Goal: Task Accomplishment & Management: Use online tool/utility

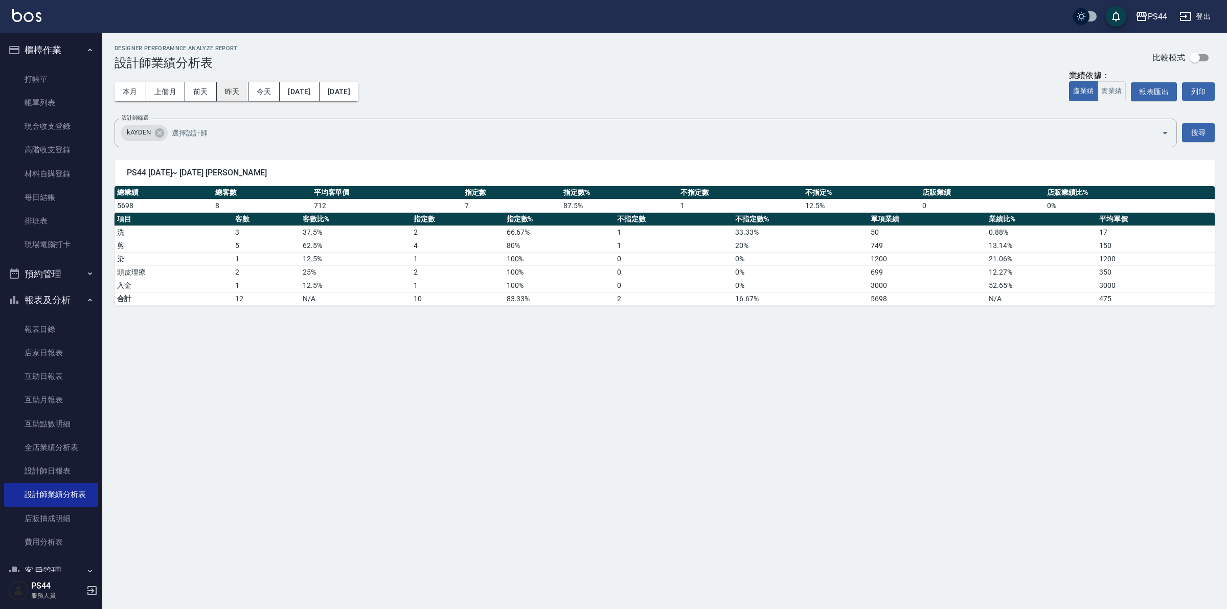
click at [226, 88] on button "昨天" at bounding box center [233, 91] width 32 height 19
drag, startPoint x: 42, startPoint y: 96, endPoint x: 96, endPoint y: 96, distance: 54.2
click at [42, 96] on link "帳單列表" at bounding box center [51, 103] width 94 height 24
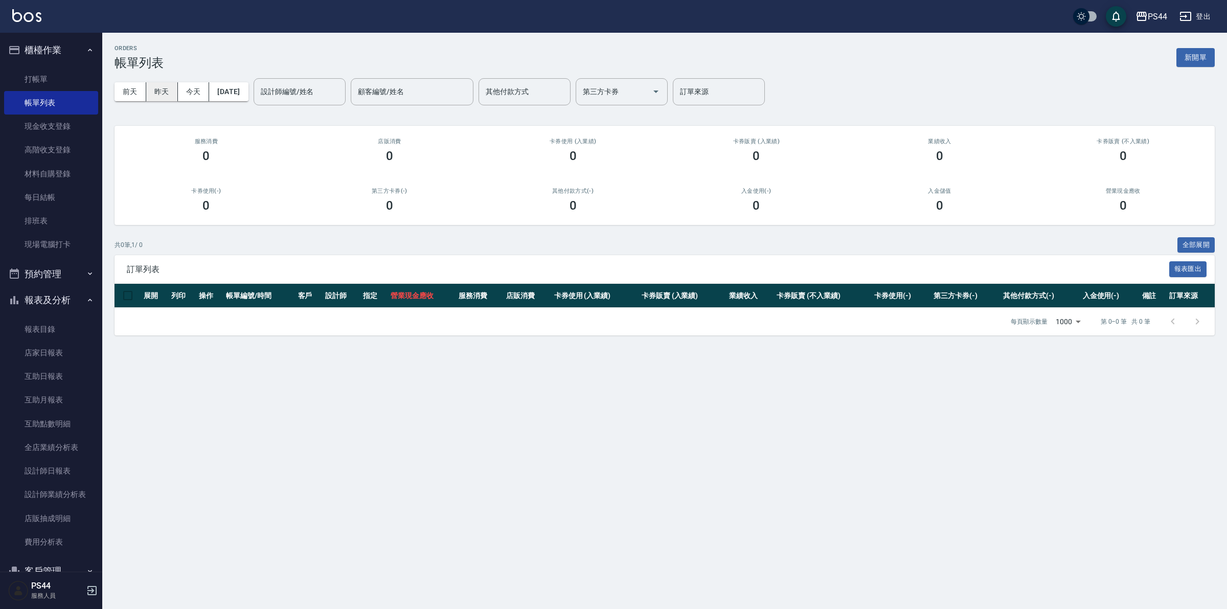
click at [162, 92] on button "昨天" at bounding box center [162, 91] width 32 height 19
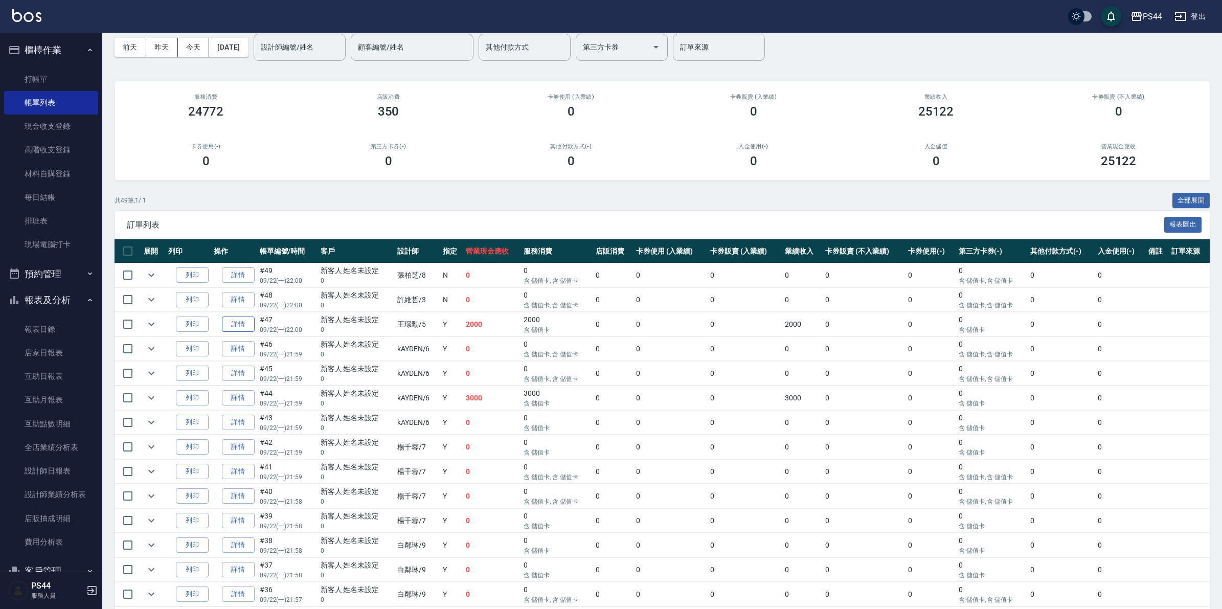
scroll to position [64, 0]
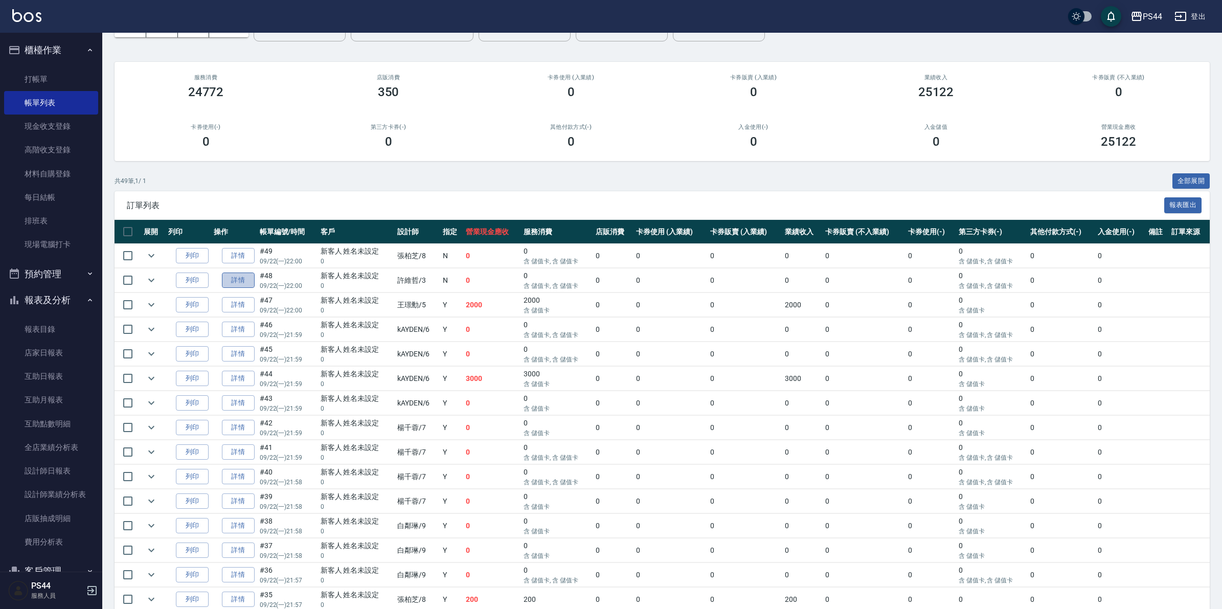
click at [238, 282] on link "詳情" at bounding box center [238, 280] width 33 height 16
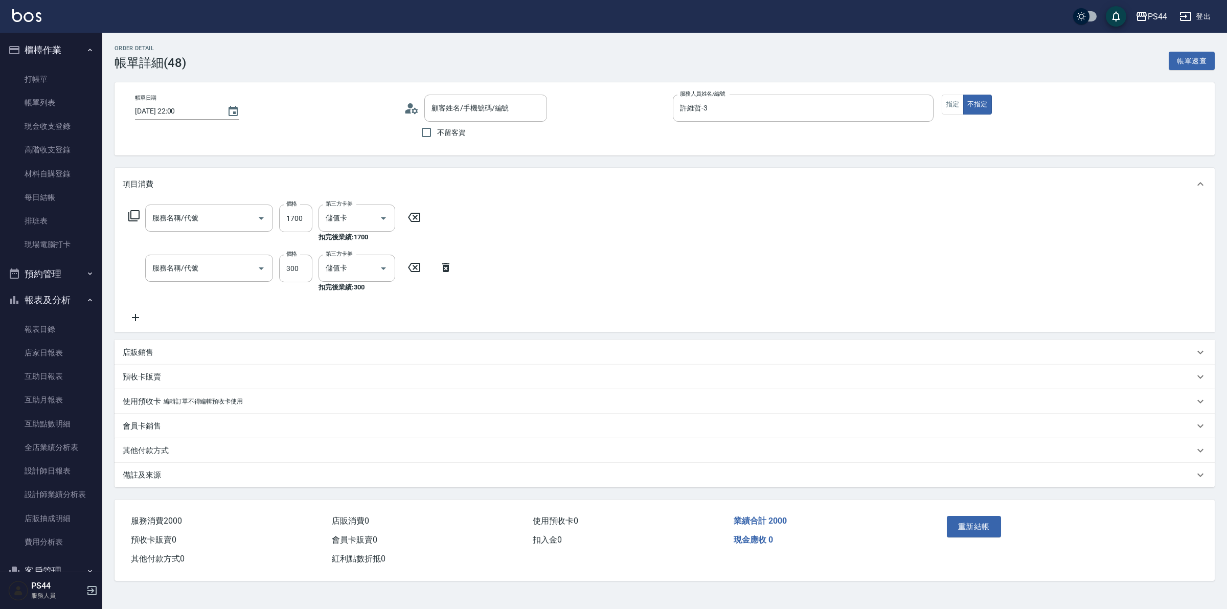
type input "2025/09/22 22:00"
type input "許維哲-3"
type input "染髮(501)"
type input "自備護髮(400)"
type input "新客人 姓名未設定/0/null"
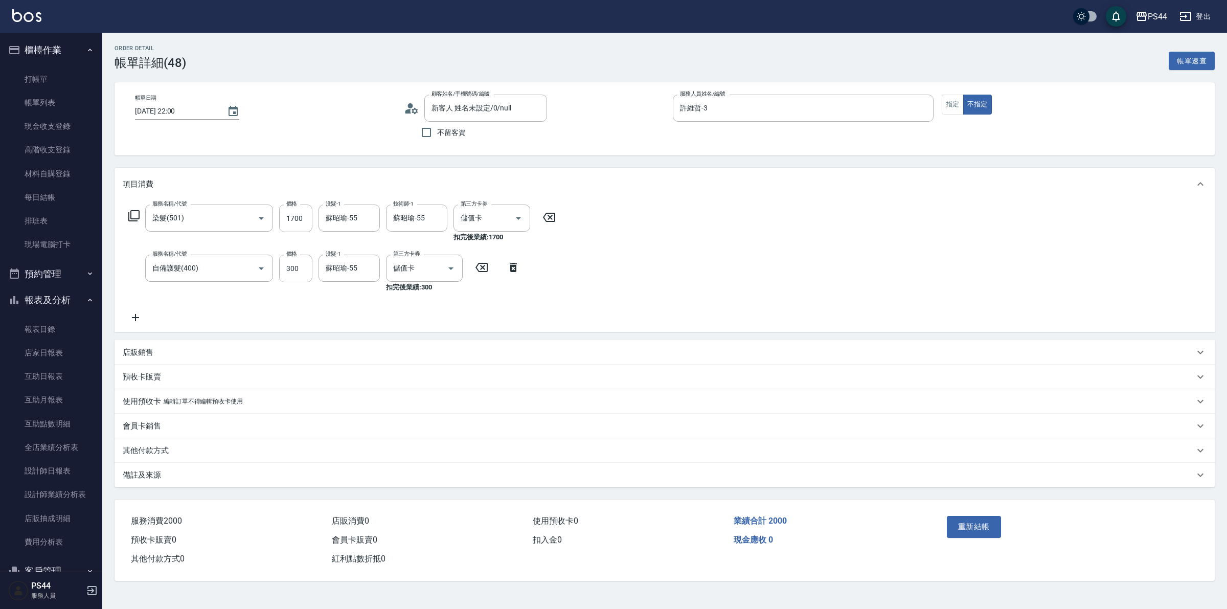
click at [137, 313] on icon at bounding box center [136, 317] width 26 height 12
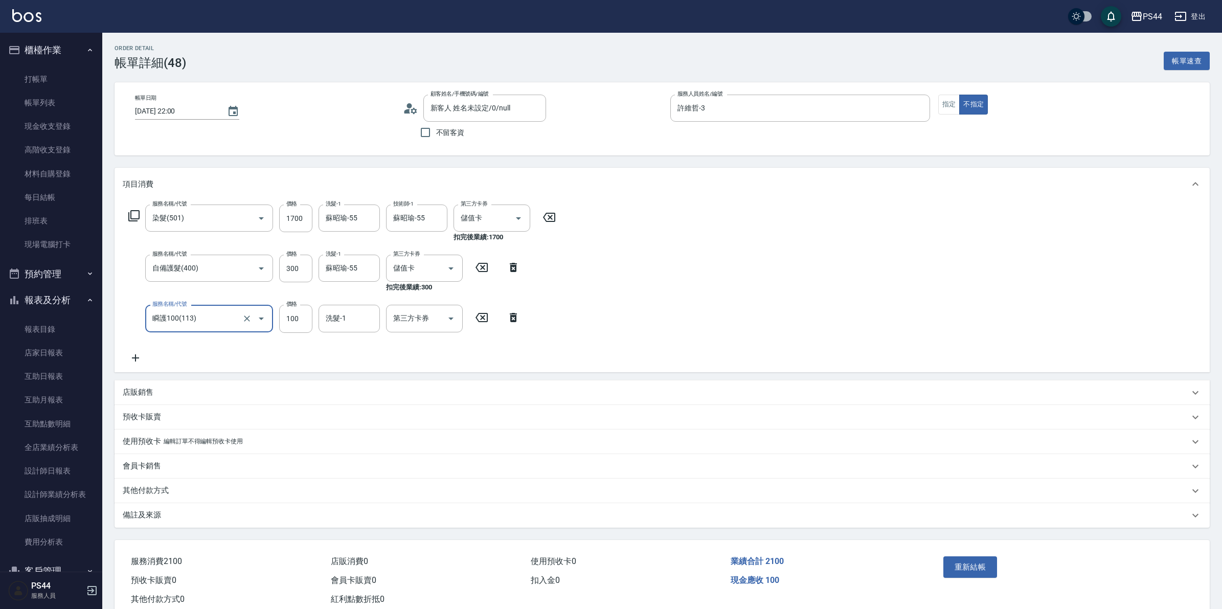
type input "瞬護100(113)"
type input "蘇昭瑜-55"
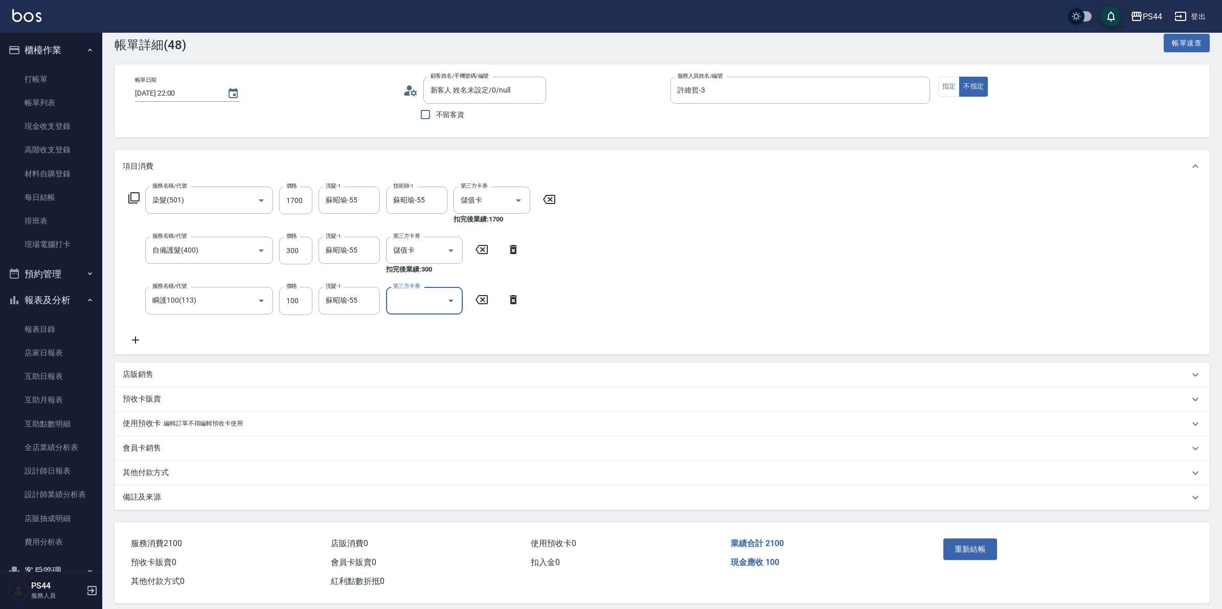
scroll to position [28, 0]
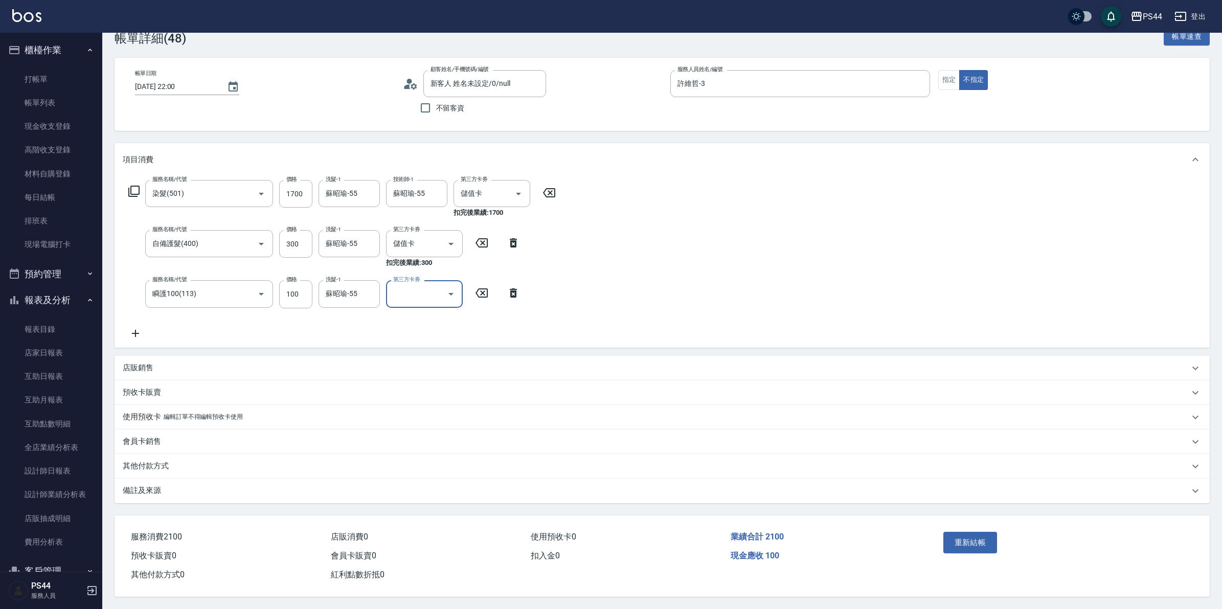
click at [447, 291] on icon "Open" at bounding box center [451, 294] width 12 height 12
click at [399, 385] on span "儲值卡" at bounding box center [424, 387] width 77 height 17
type input "儲值卡"
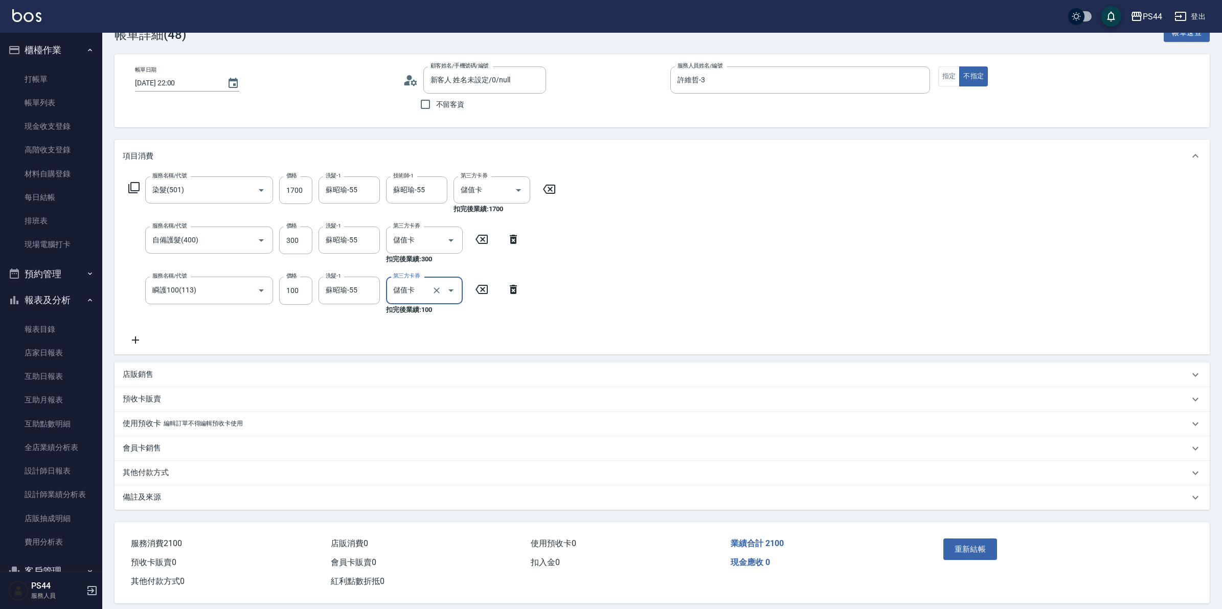
click at [960, 553] on button "重新結帳" at bounding box center [970, 548] width 54 height 21
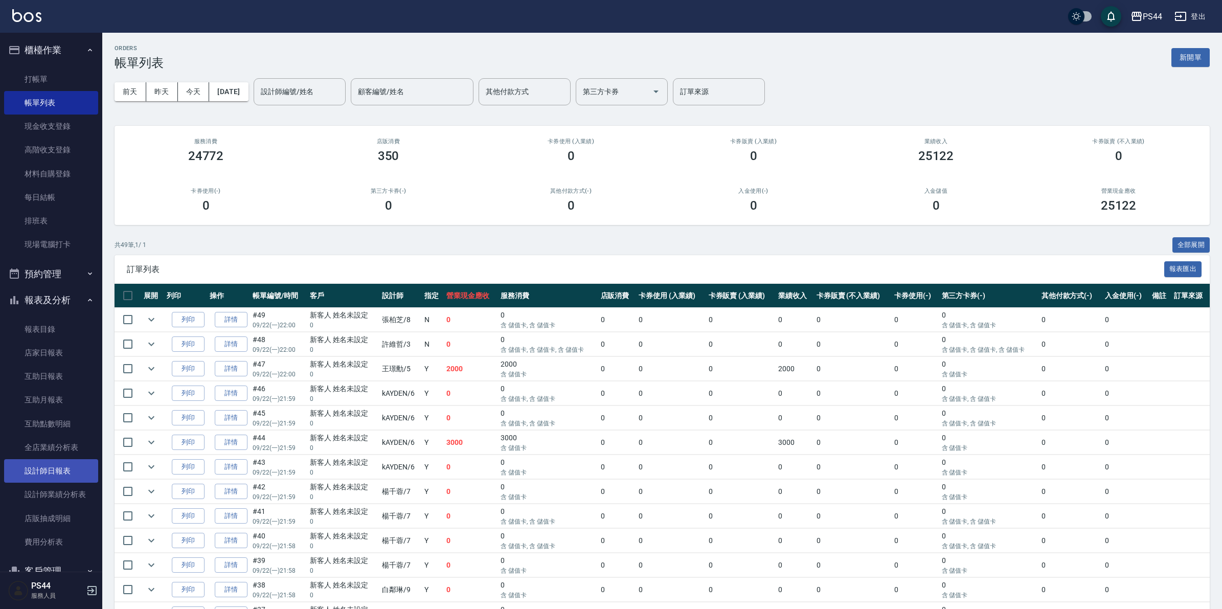
click at [49, 469] on link "設計師日報表" at bounding box center [51, 471] width 94 height 24
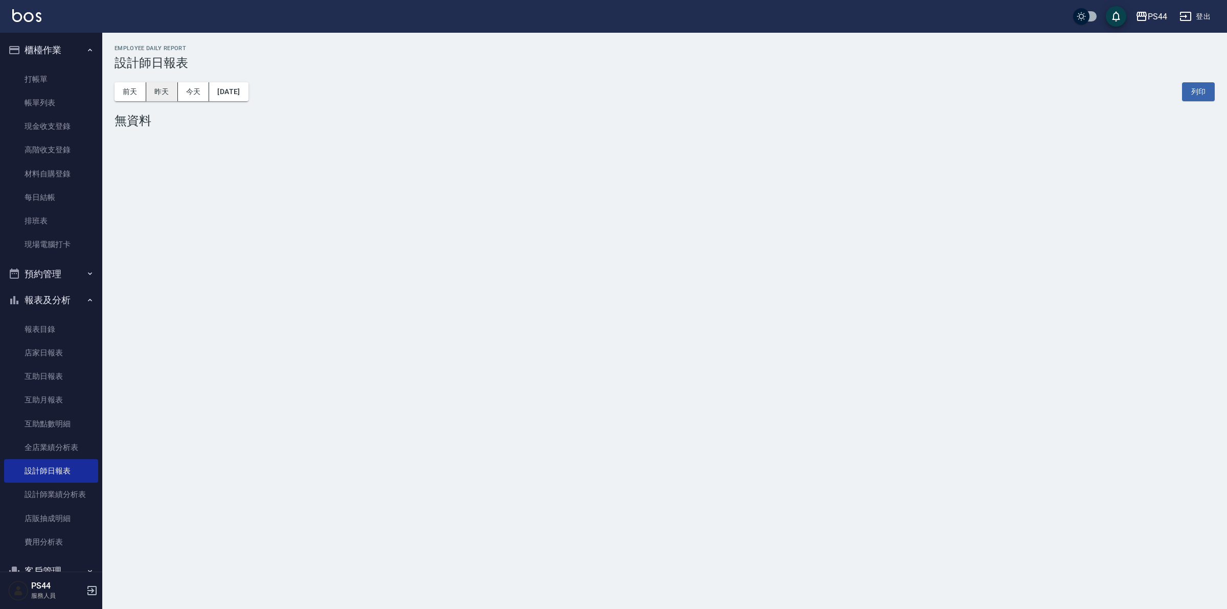
click at [165, 90] on button "昨天" at bounding box center [162, 91] width 32 height 19
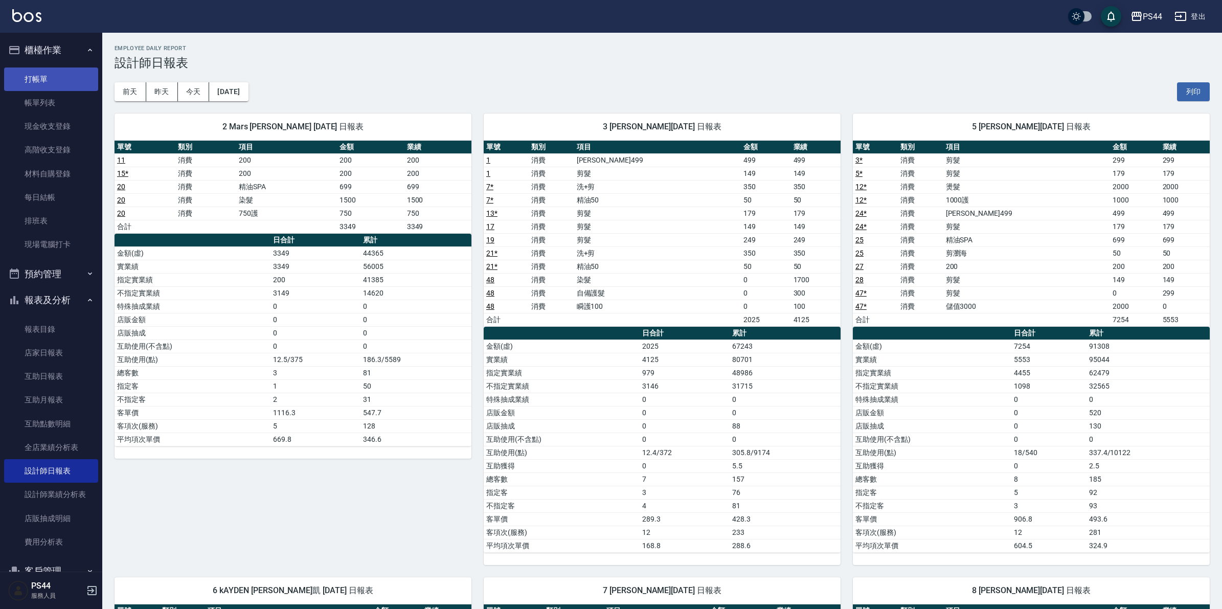
click at [37, 76] on link "打帳單" at bounding box center [51, 79] width 94 height 24
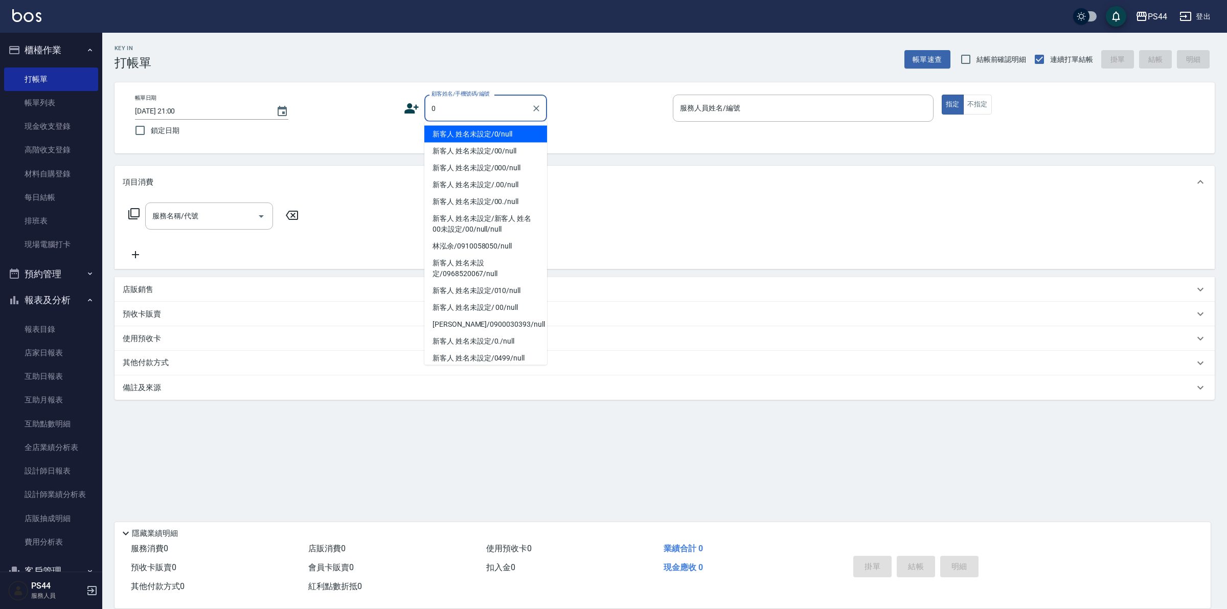
type input "新客人 姓名未設定/0/null"
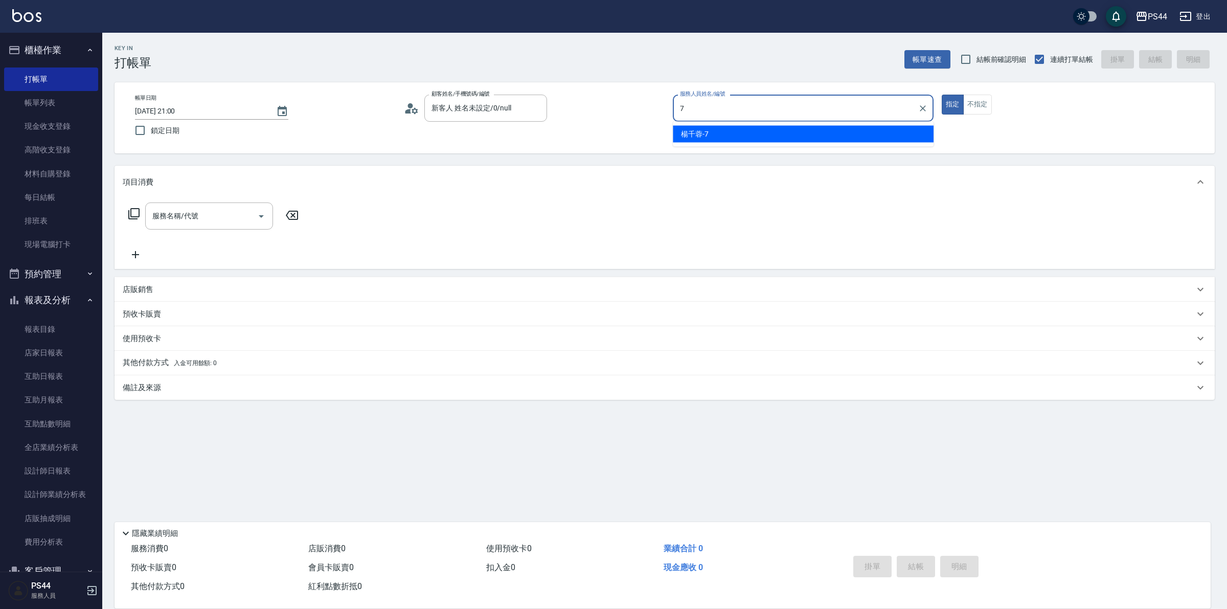
type input "楊千蓉-7"
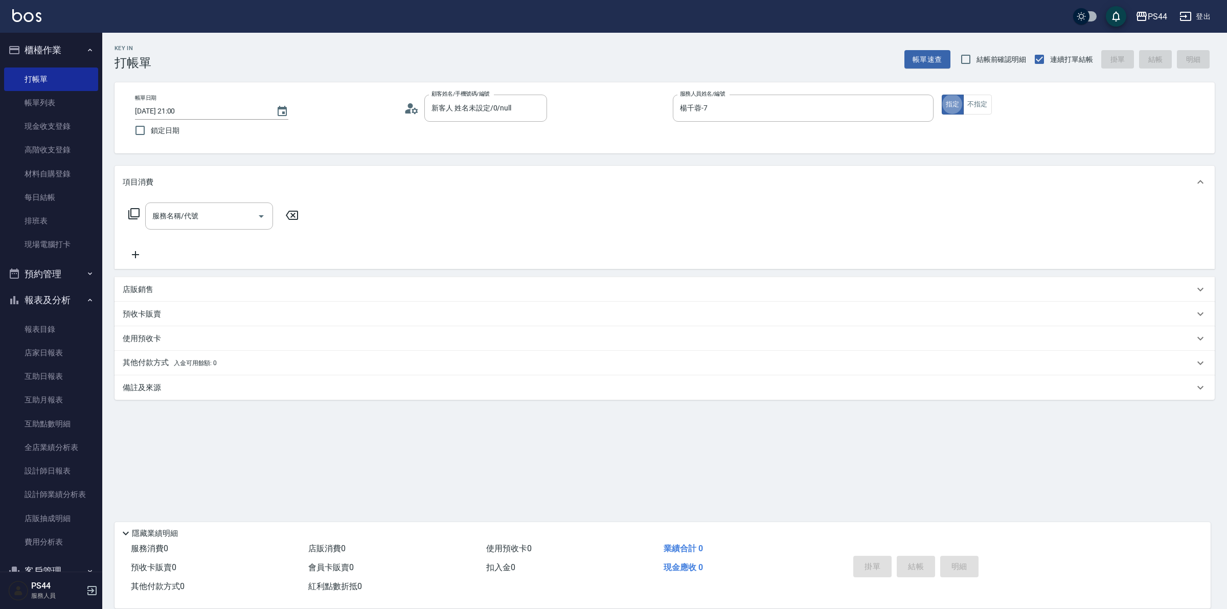
type button "true"
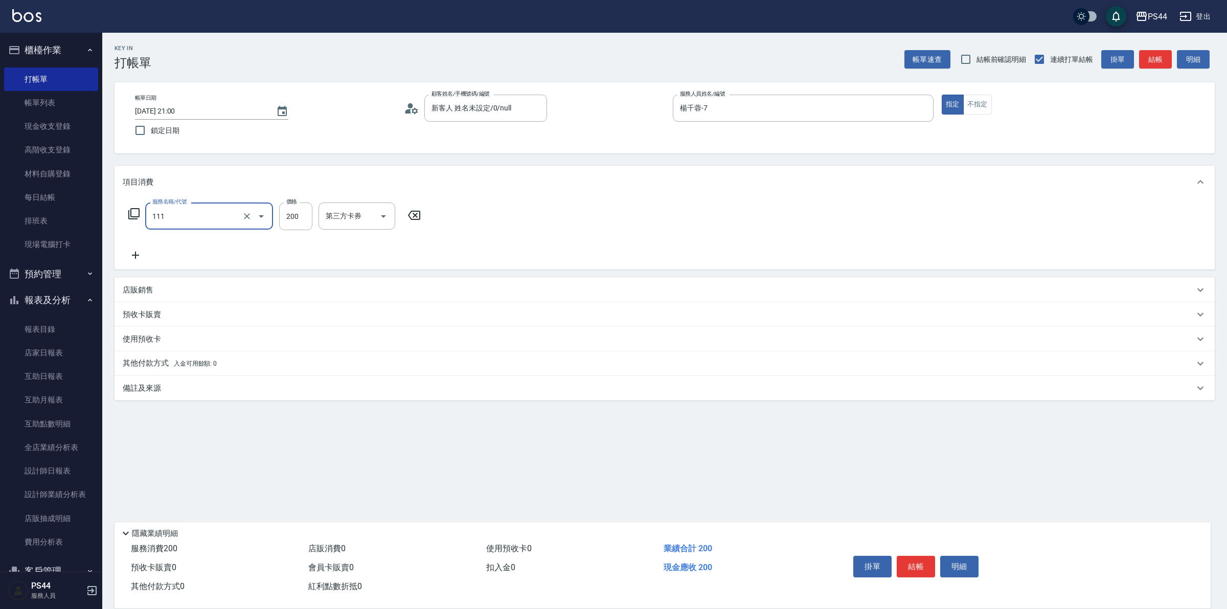
type input "200(111)"
type input "黃奕程-12"
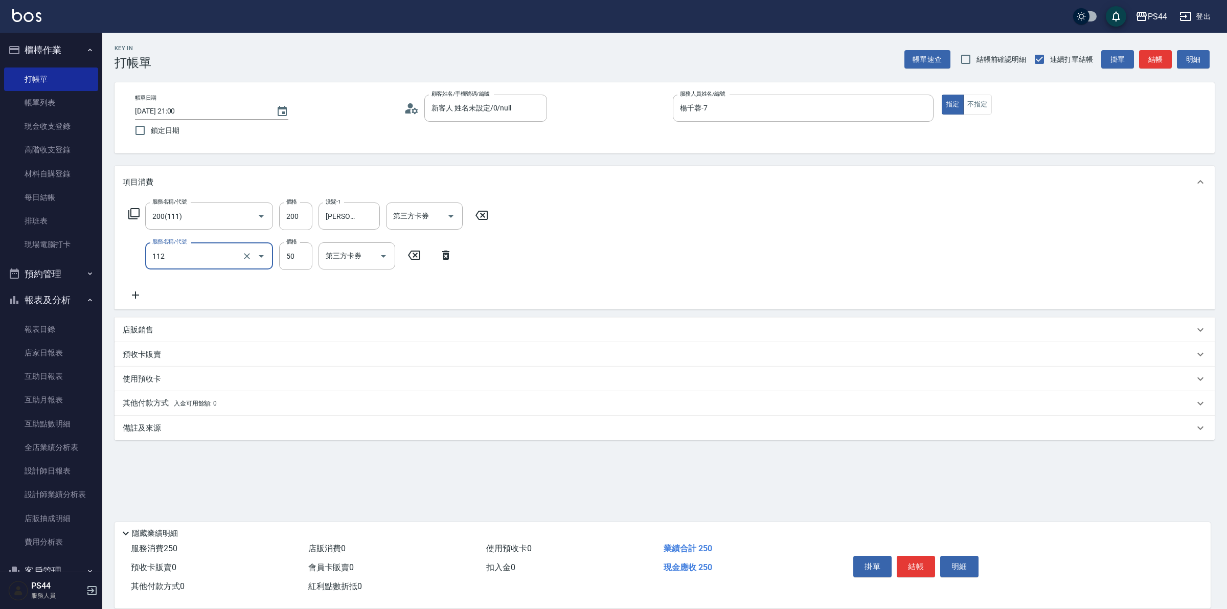
type input "精油50(112)"
type input "黃奕程-12"
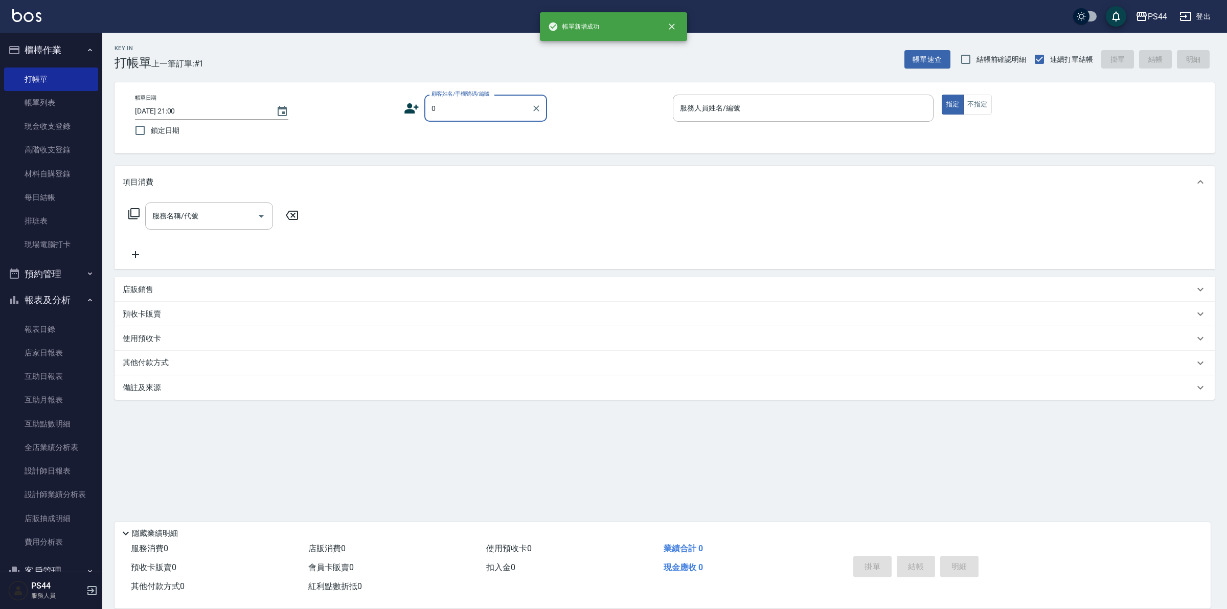
type input "新客人 姓名未設定/0/null"
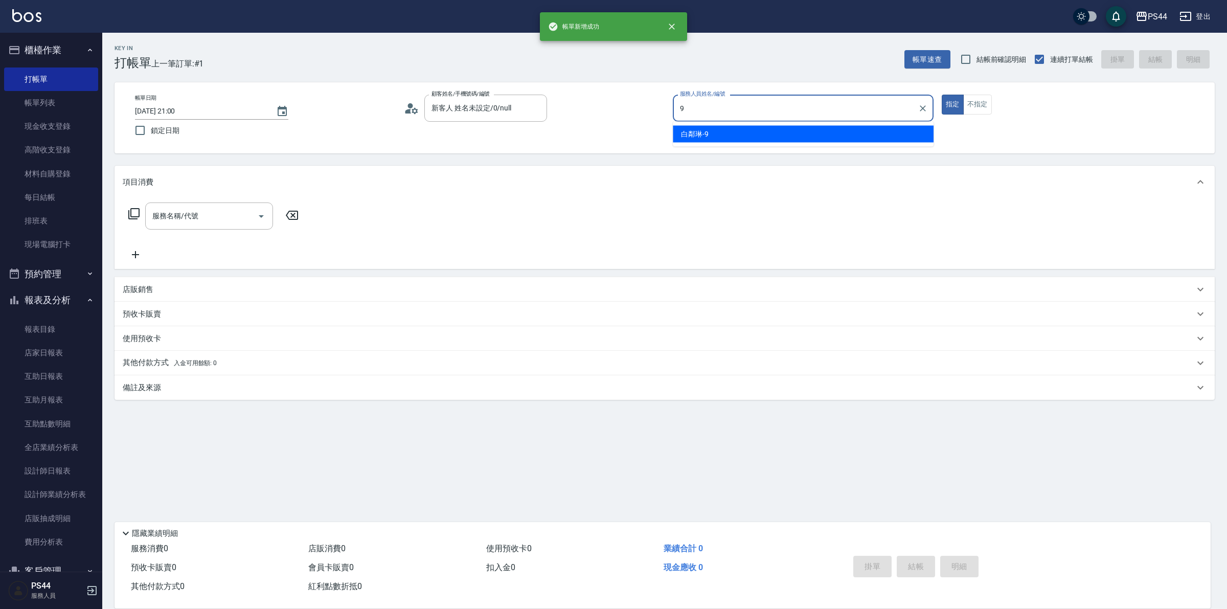
type input "白鄰琳-9"
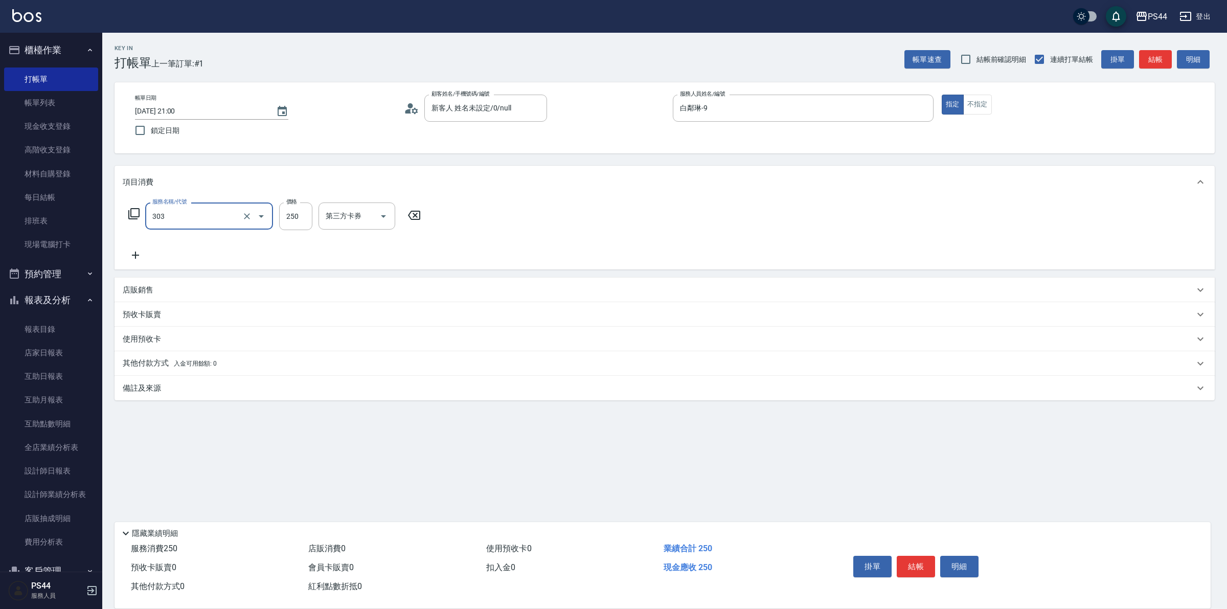
type input "剪髮(303)"
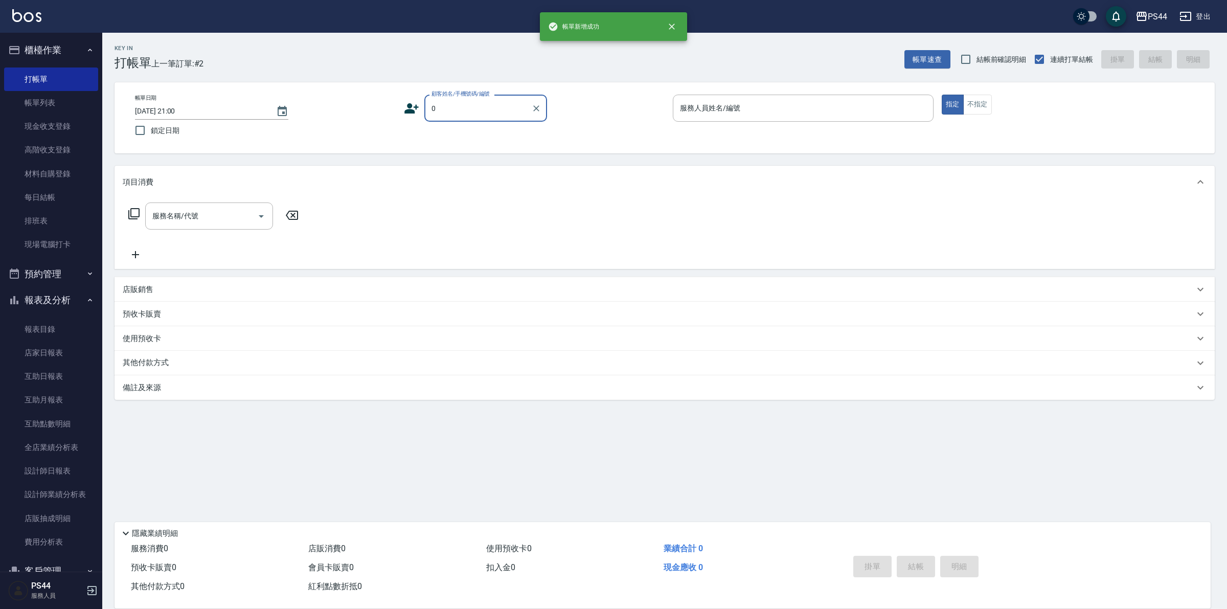
type input "新客人 姓名未設定/0/null"
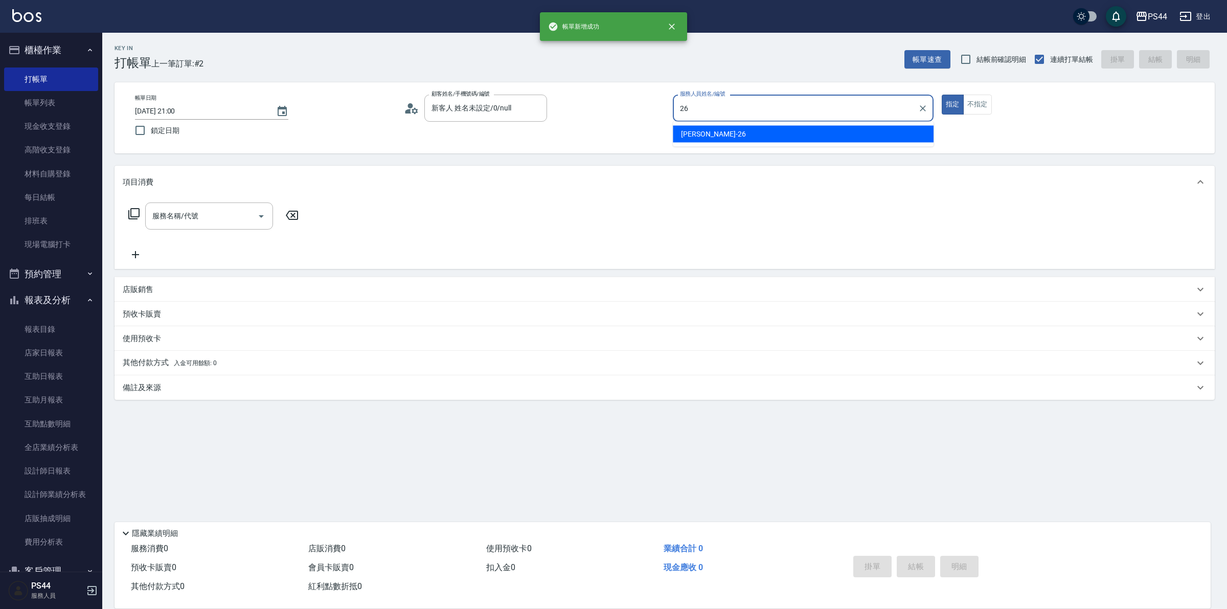
type input "沛瑀-26"
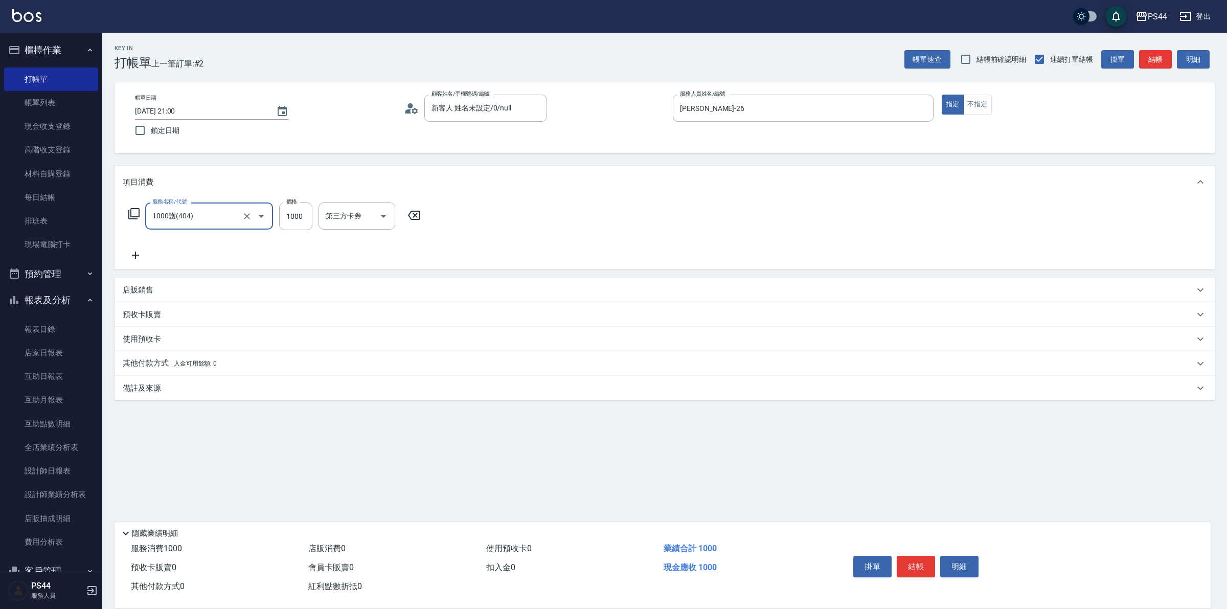
type input "1000護(404)"
type input "沛瑀-26"
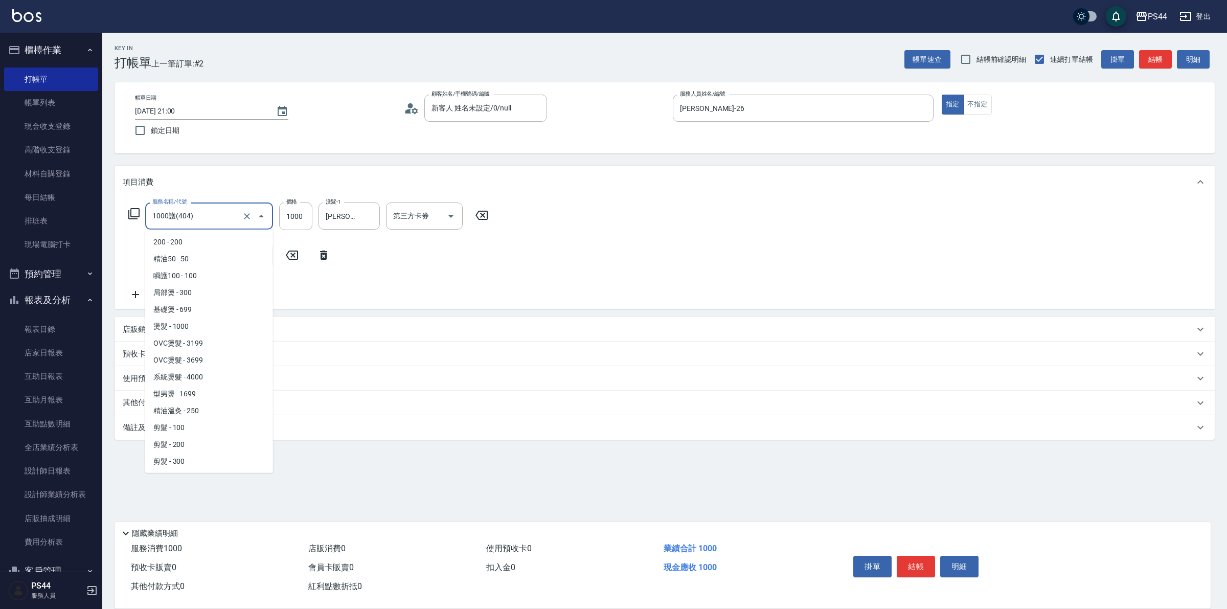
click at [190, 218] on input "1000護(404)" at bounding box center [195, 216] width 90 height 18
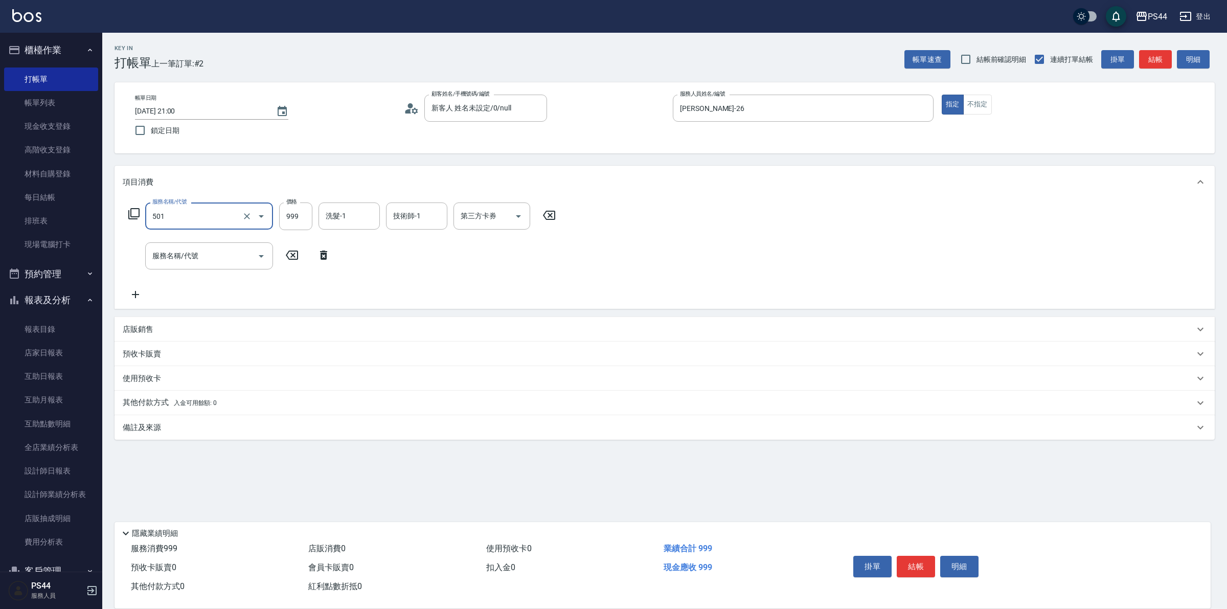
type input "染髮(501)"
type input "1000"
type input "沛瑀-26"
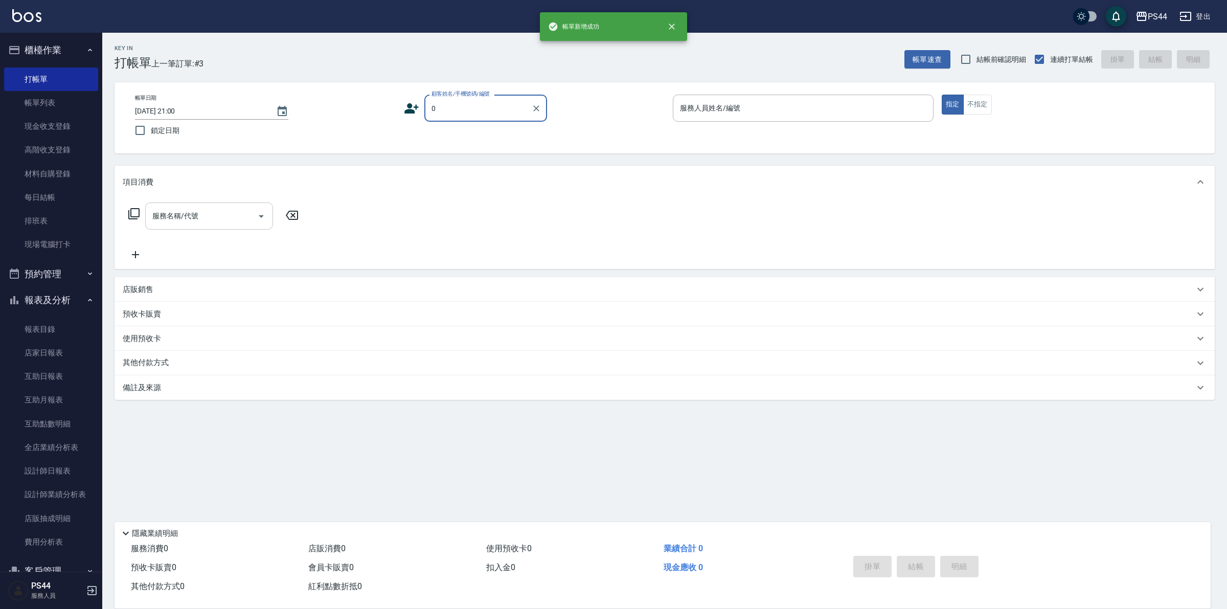
type input "新客人 姓名未設定/0/null"
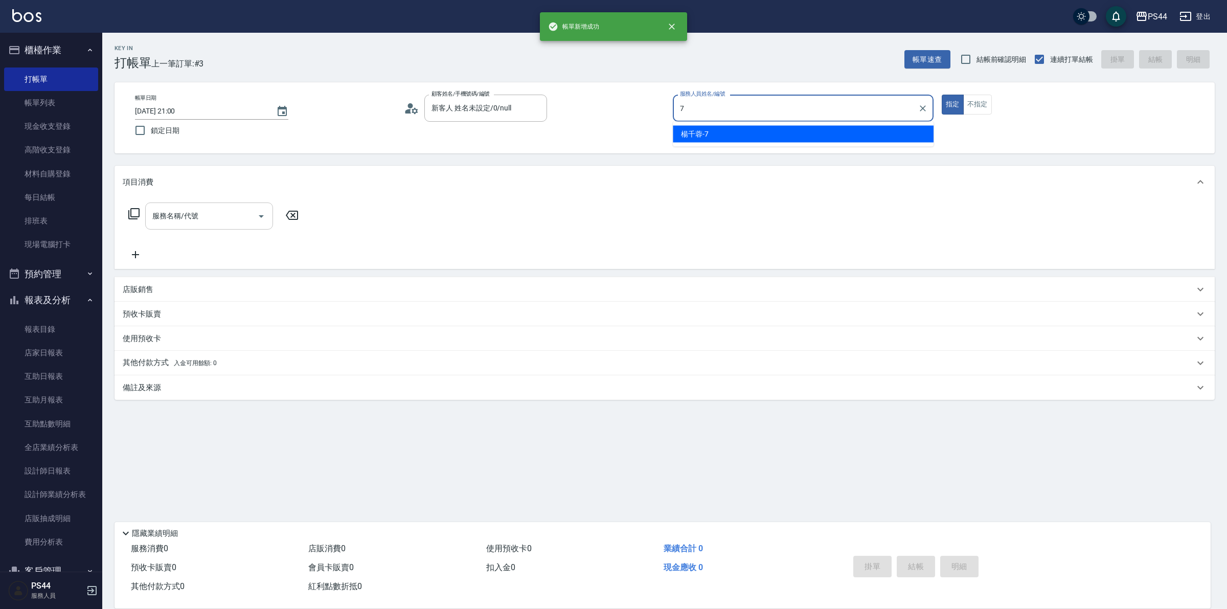
type input "楊千蓉-7"
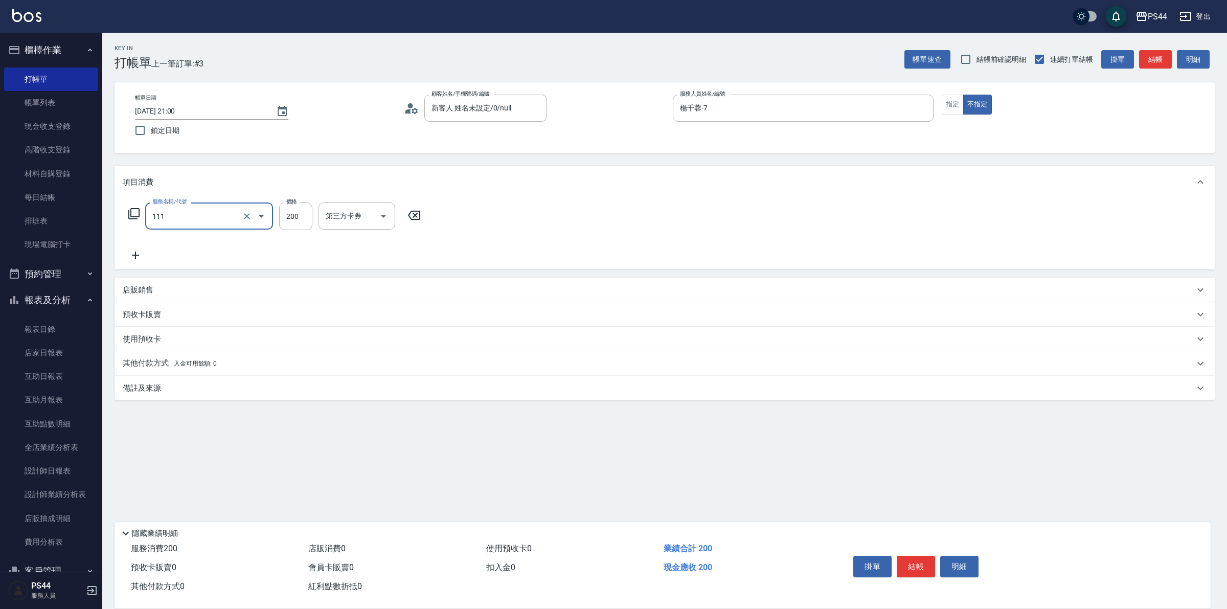
type input "200(111)"
type input "黃奕程-12"
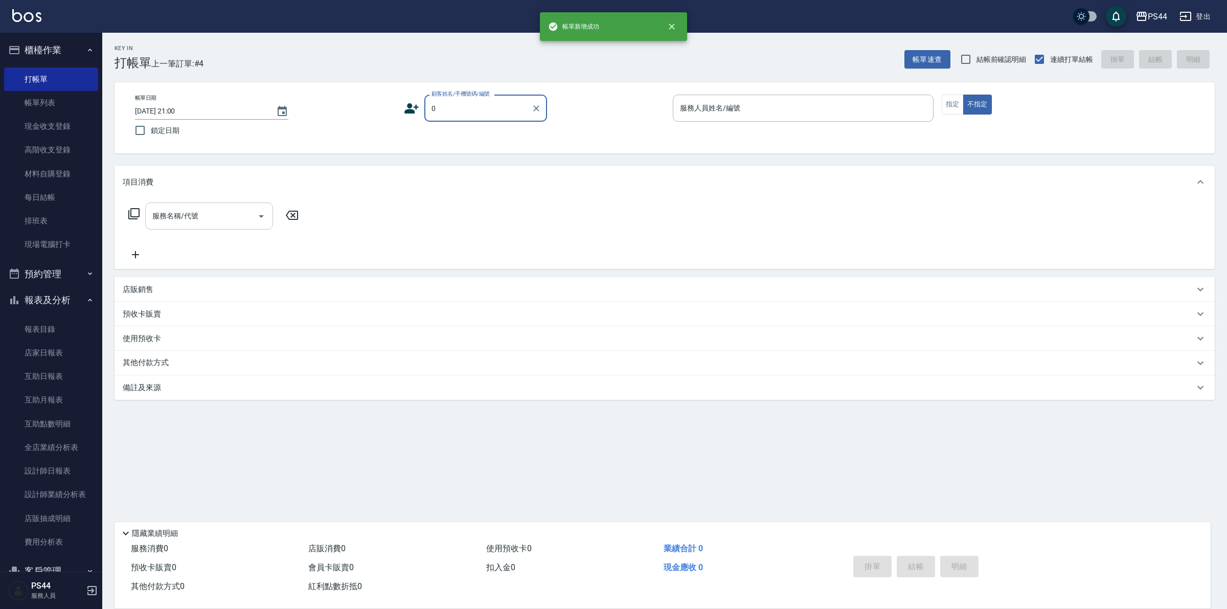
type input "新客人 姓名未設定/0/null"
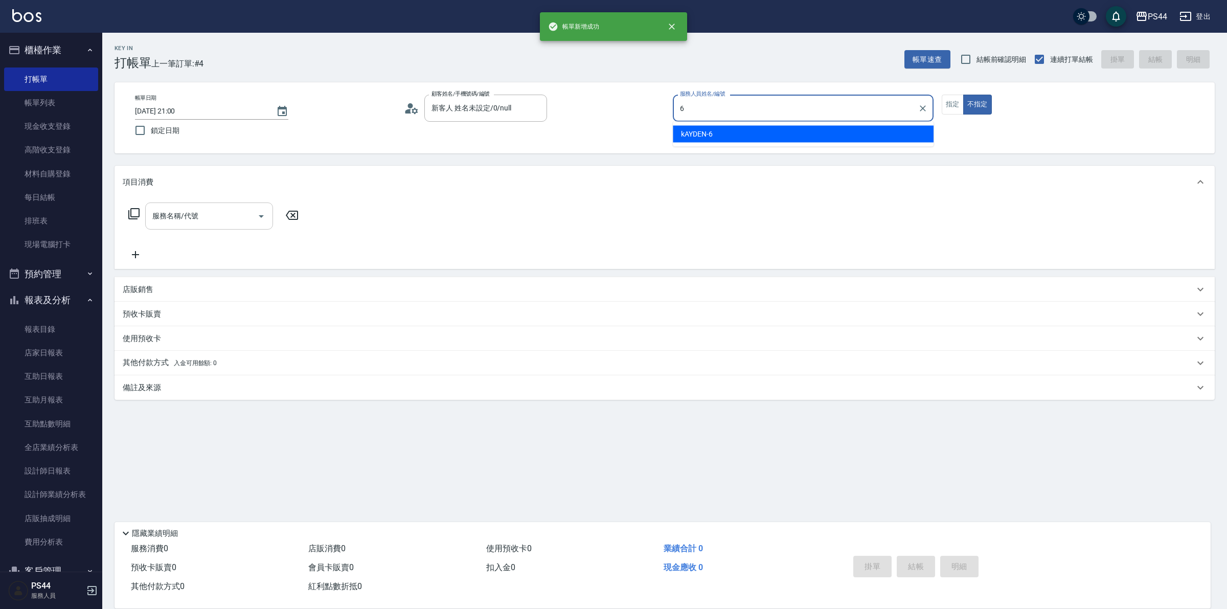
type input "kAYDEN-6"
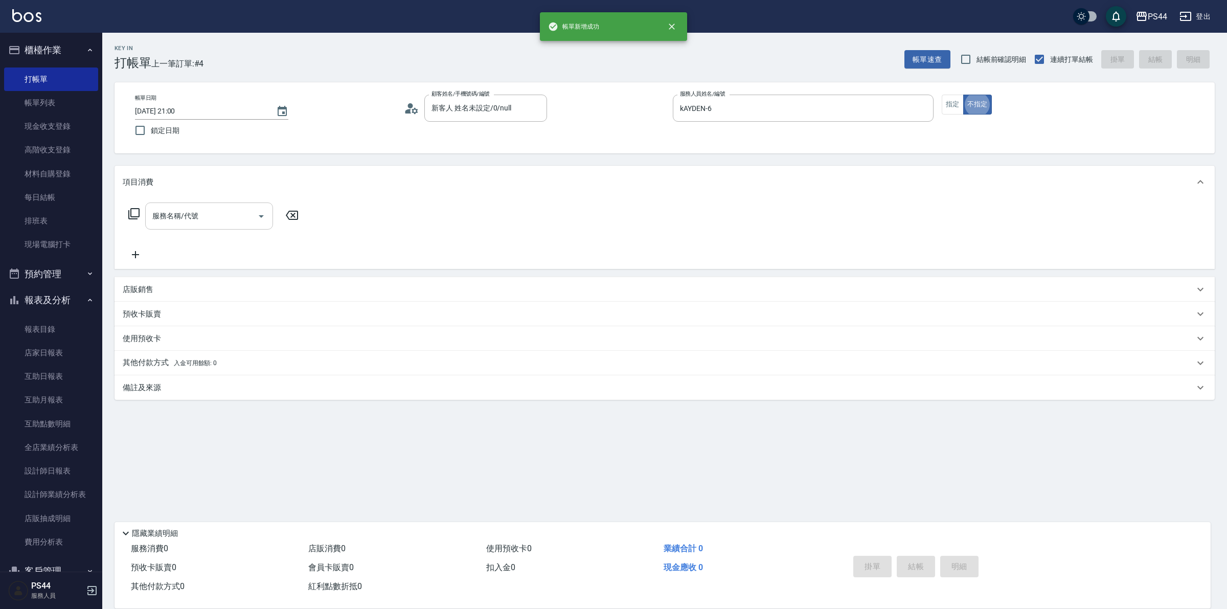
type button "false"
type input "剪髮(303)"
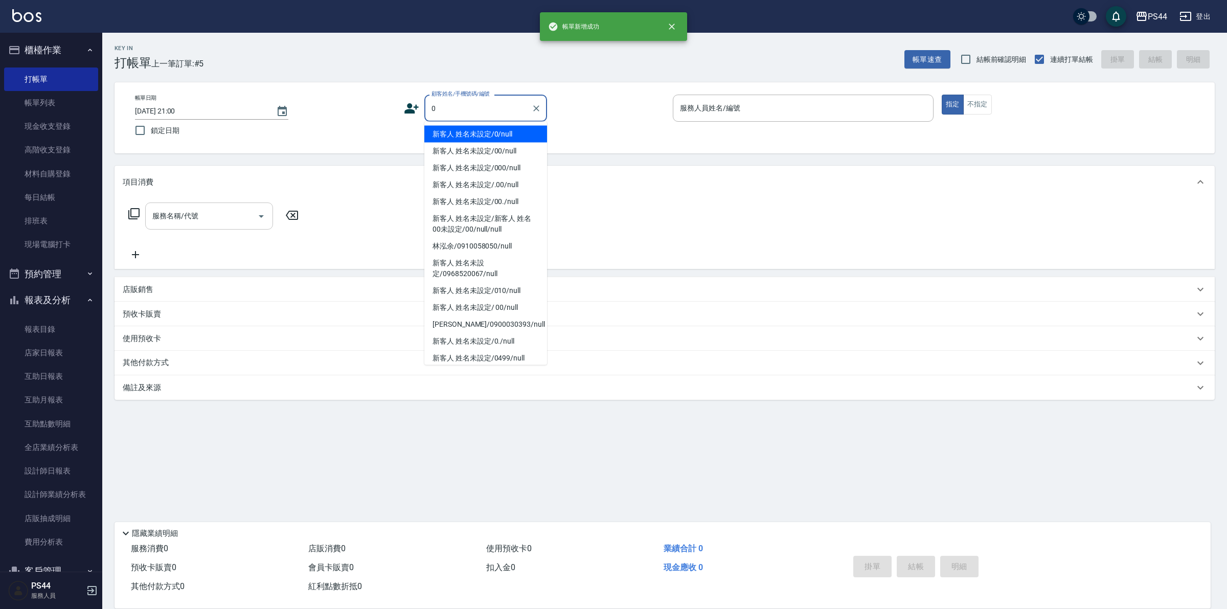
type input "新客人 姓名未設定/0/null"
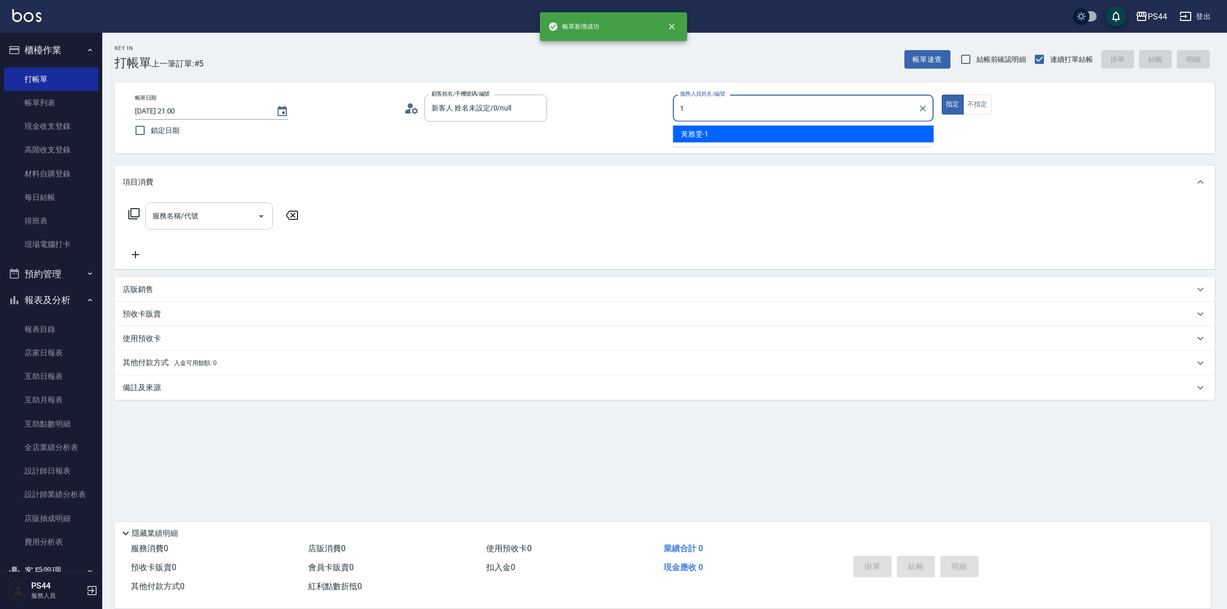
type input "黃雅雯-1"
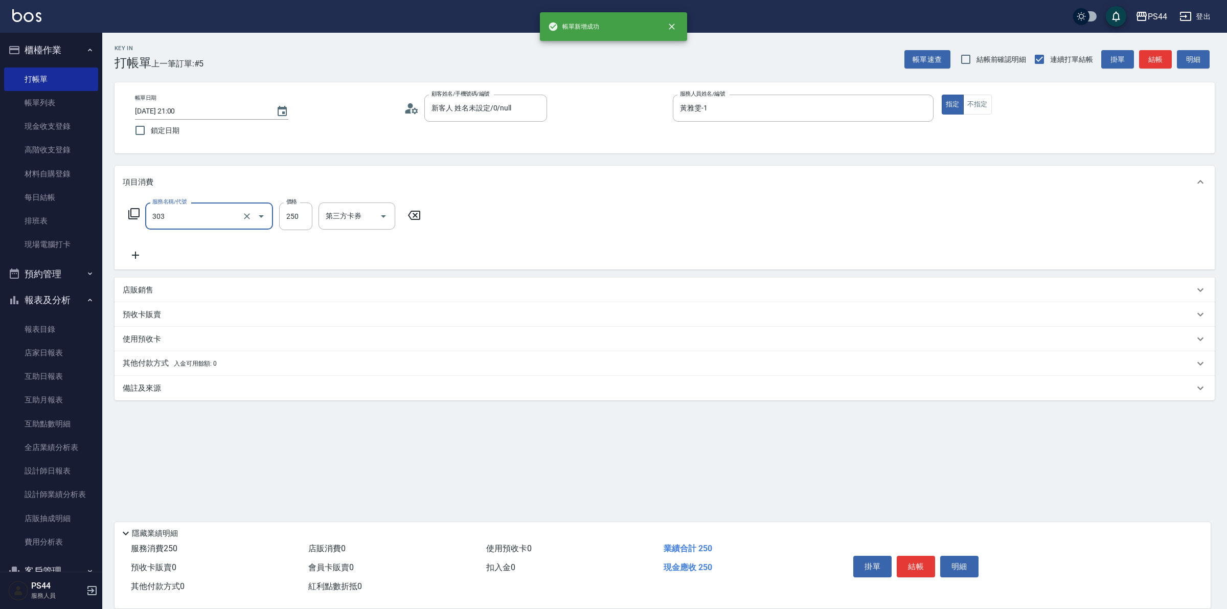
type input "剪髮(303)"
type input "300"
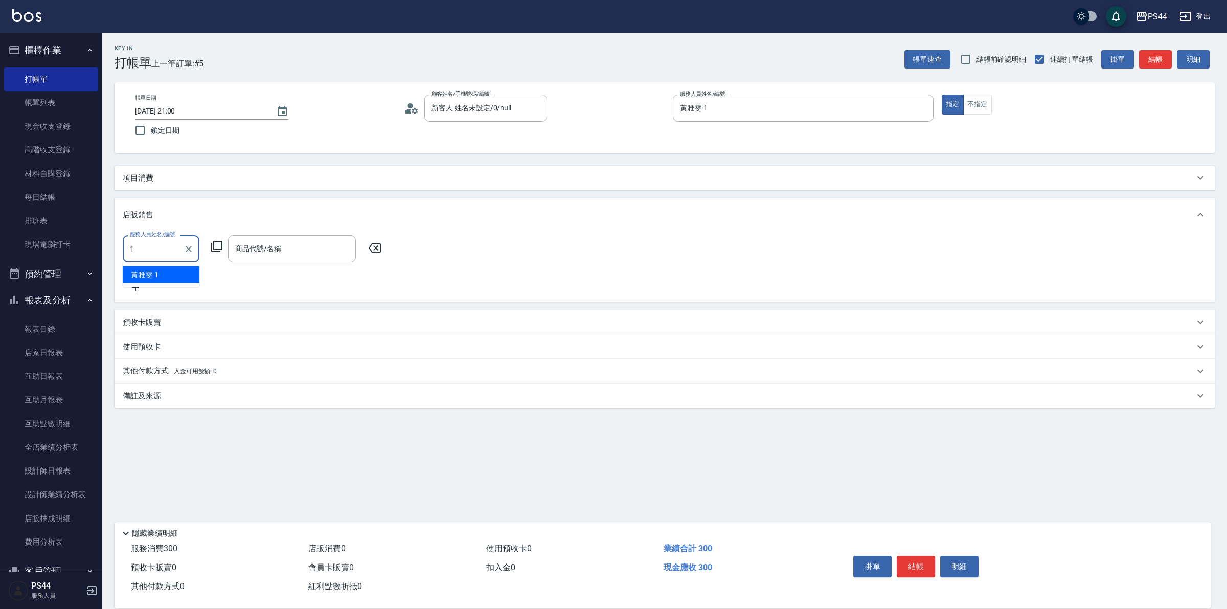
type input "黃雅雯-1"
type input "u"
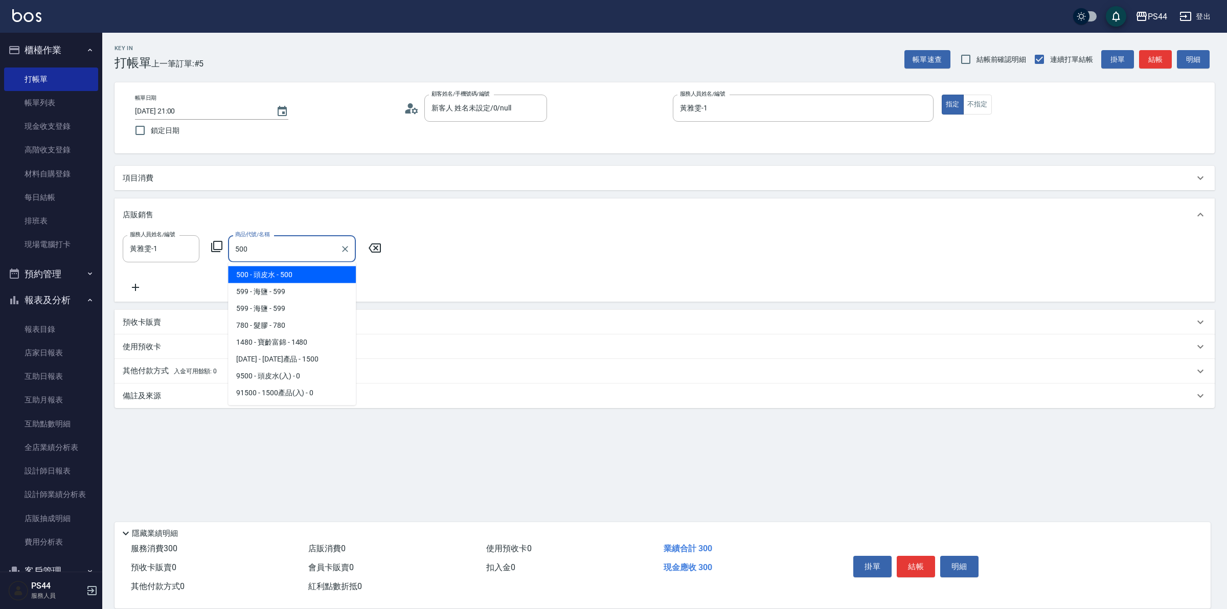
type input "頭皮水"
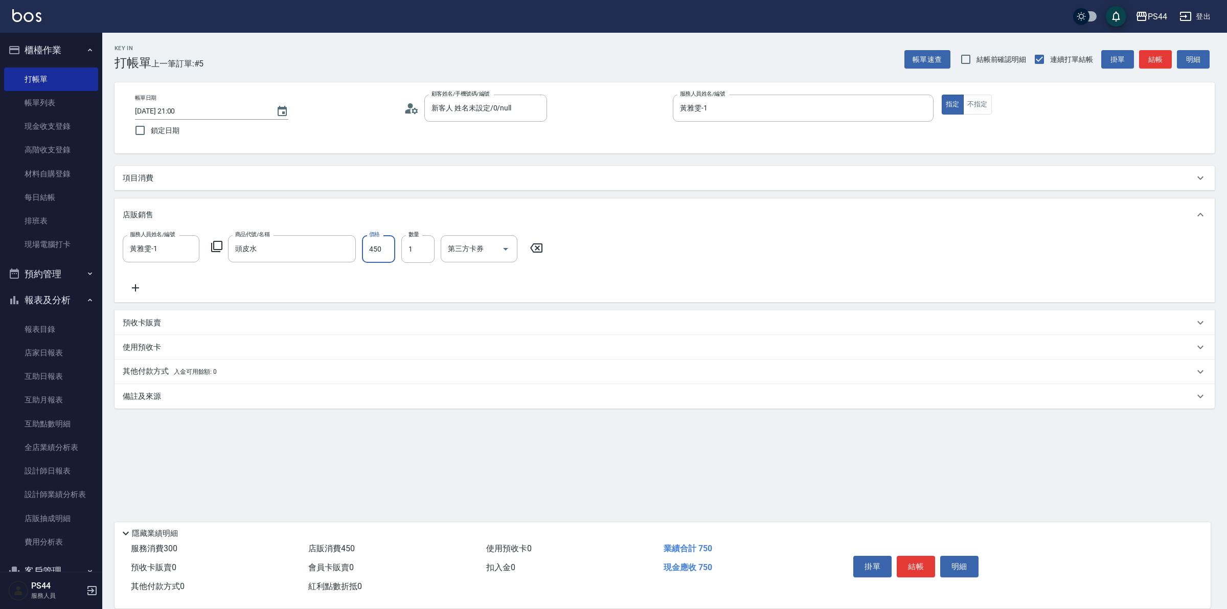
type input "450"
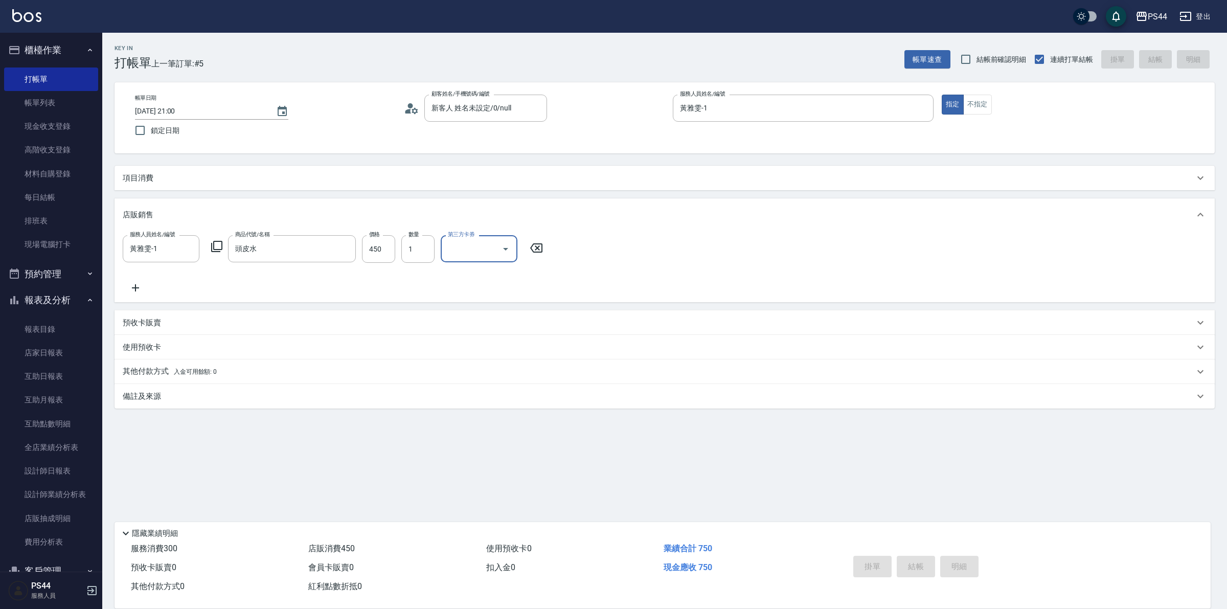
type input "2025/09/23 21:01"
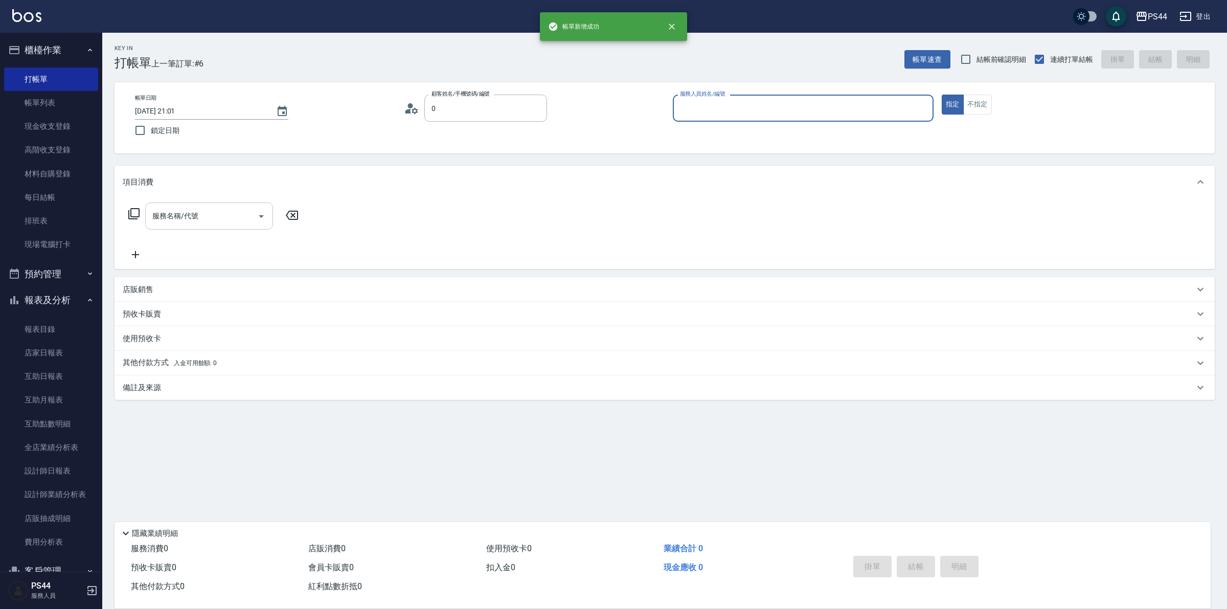
type input "新客人 姓名未設定/0/null"
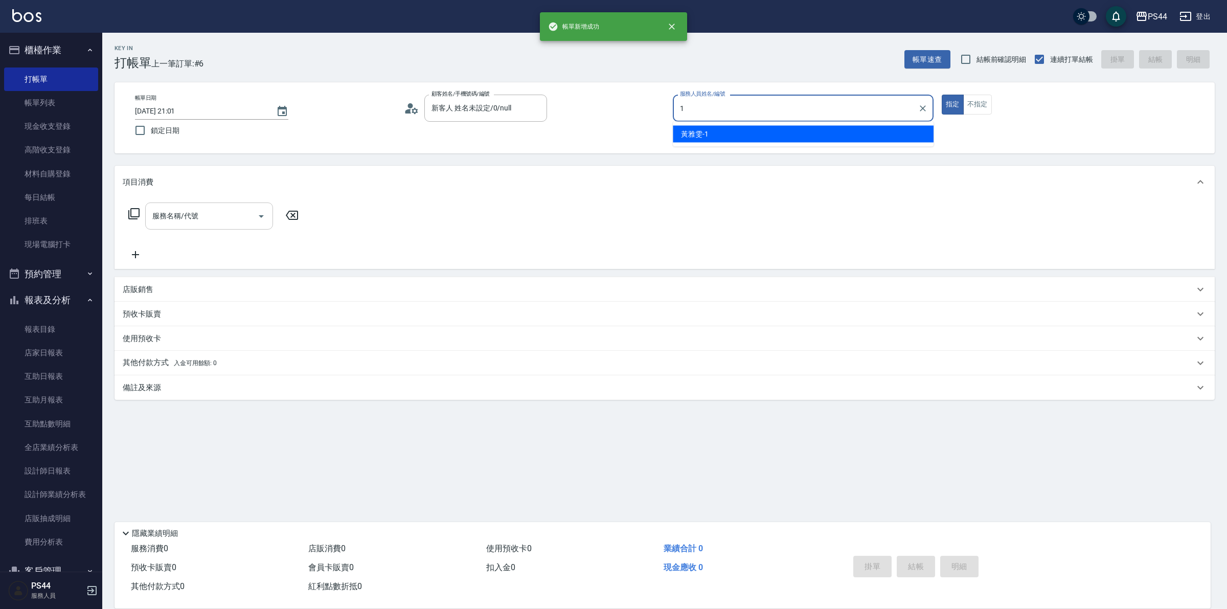
type input "黃雅雯-1"
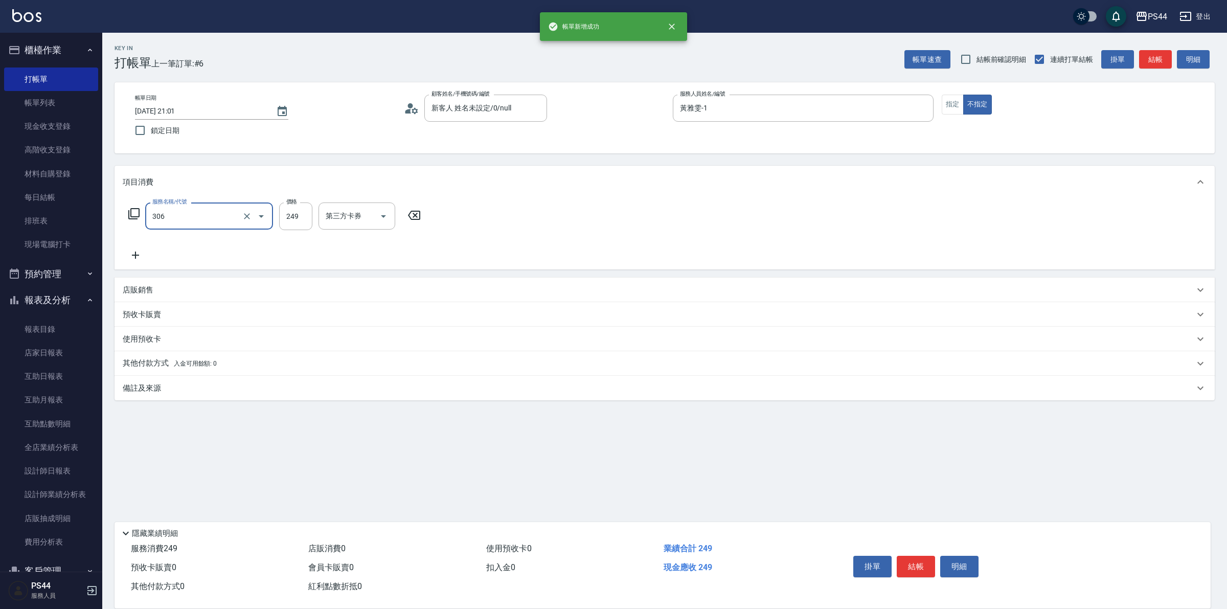
type input "剪髮(306)"
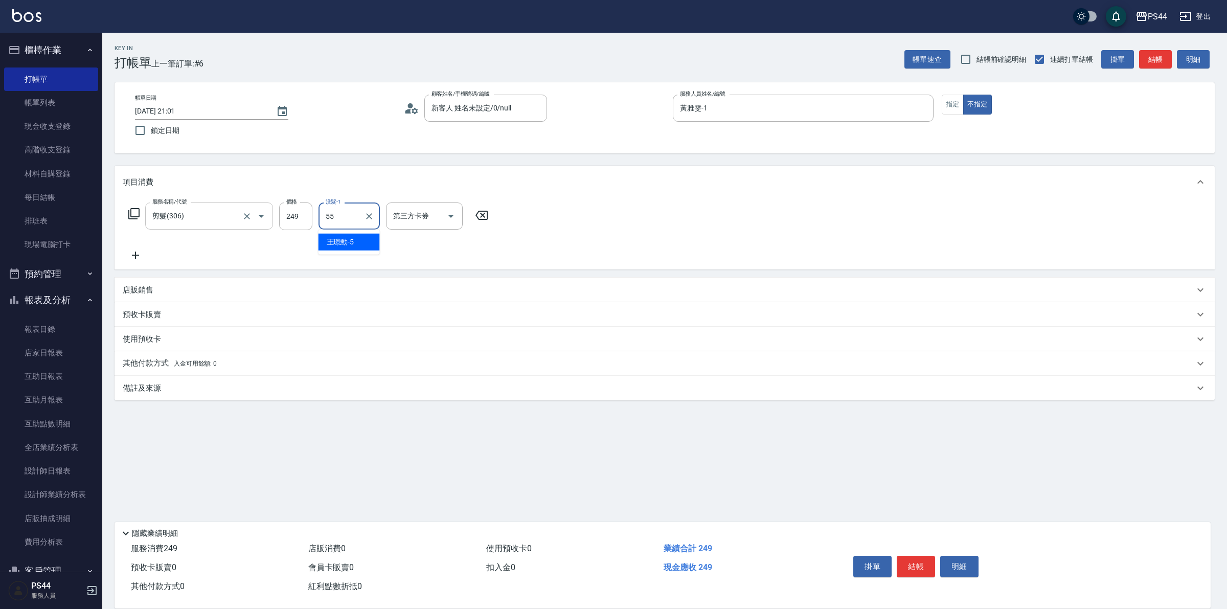
type input "蘇昭瑜-55"
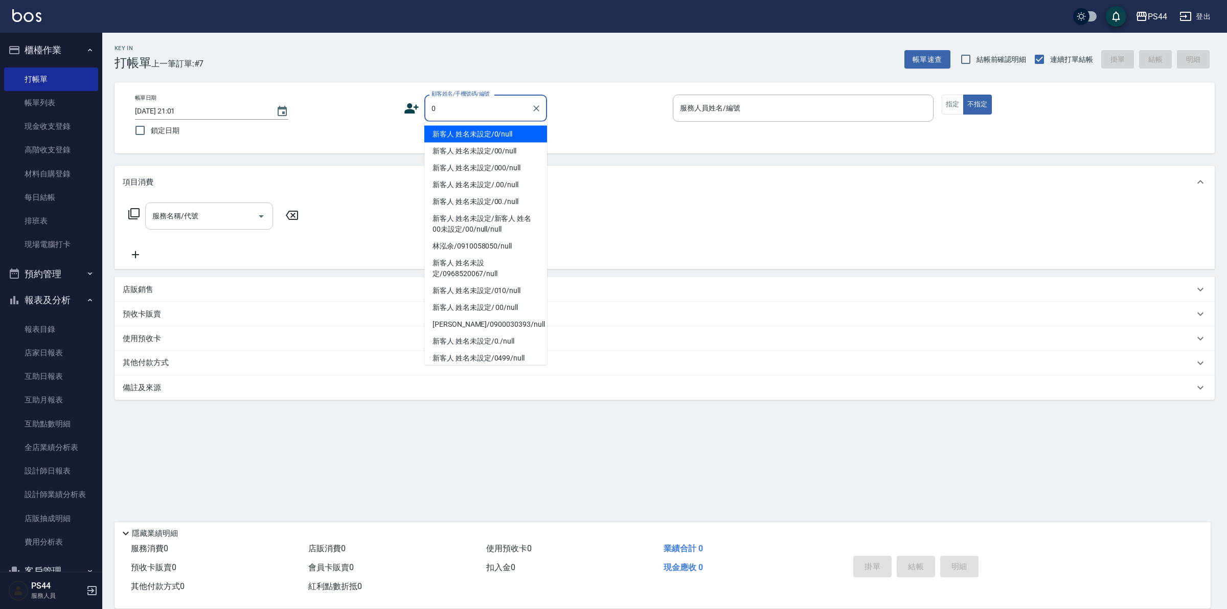
type input "新客人 姓名未設定/0/null"
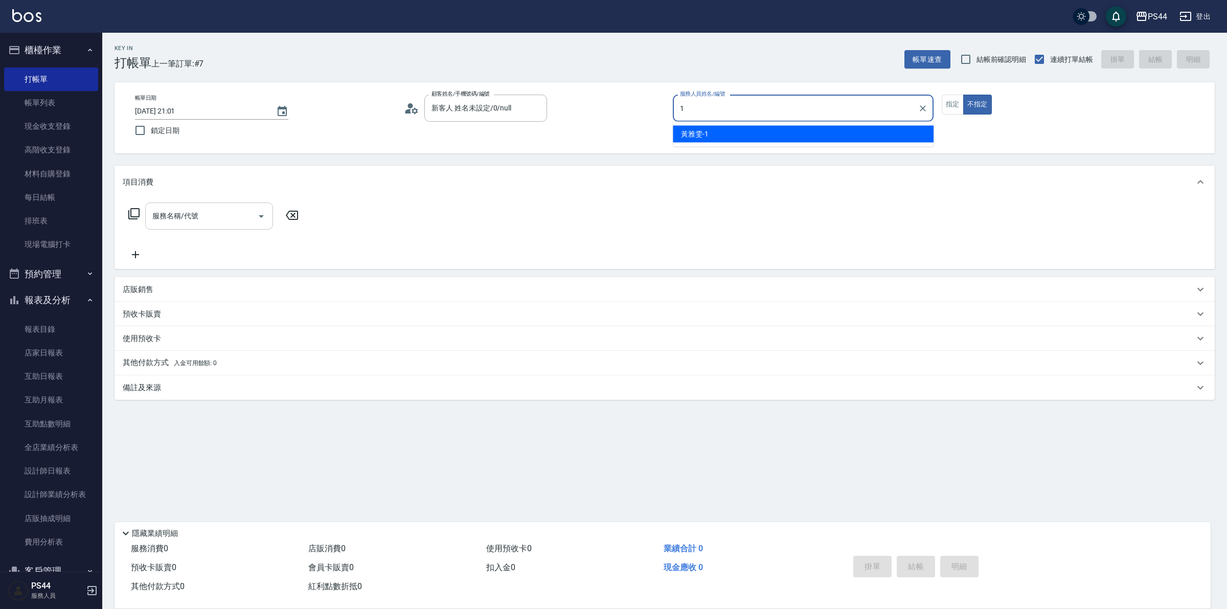
type input "黃雅雯-1"
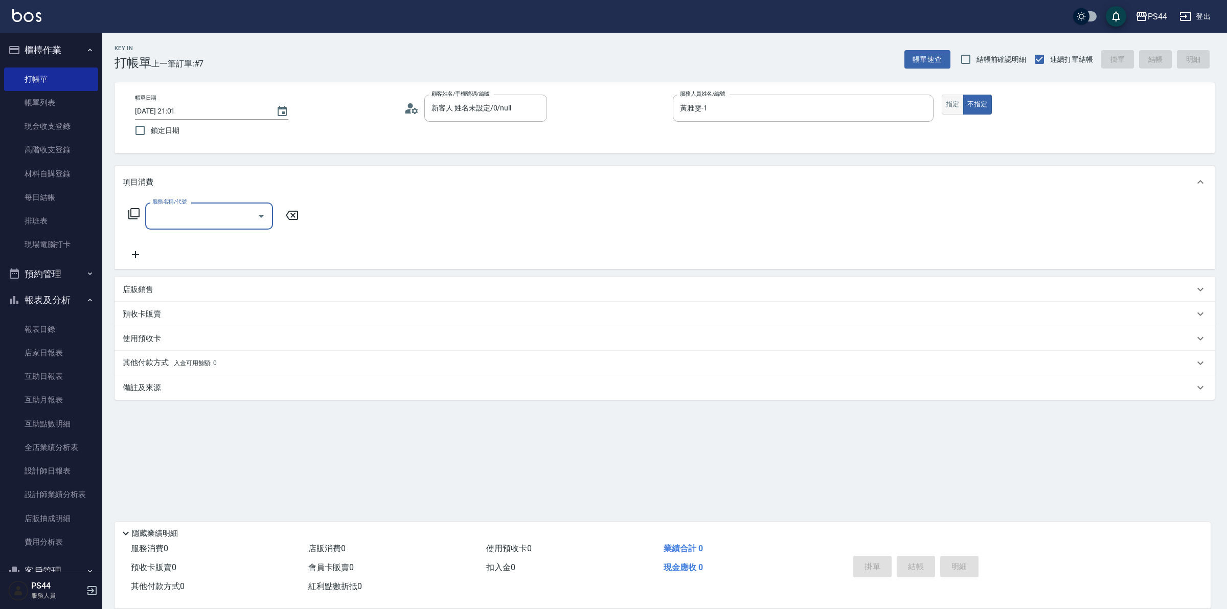
click at [946, 103] on button "指定" at bounding box center [953, 105] width 22 height 20
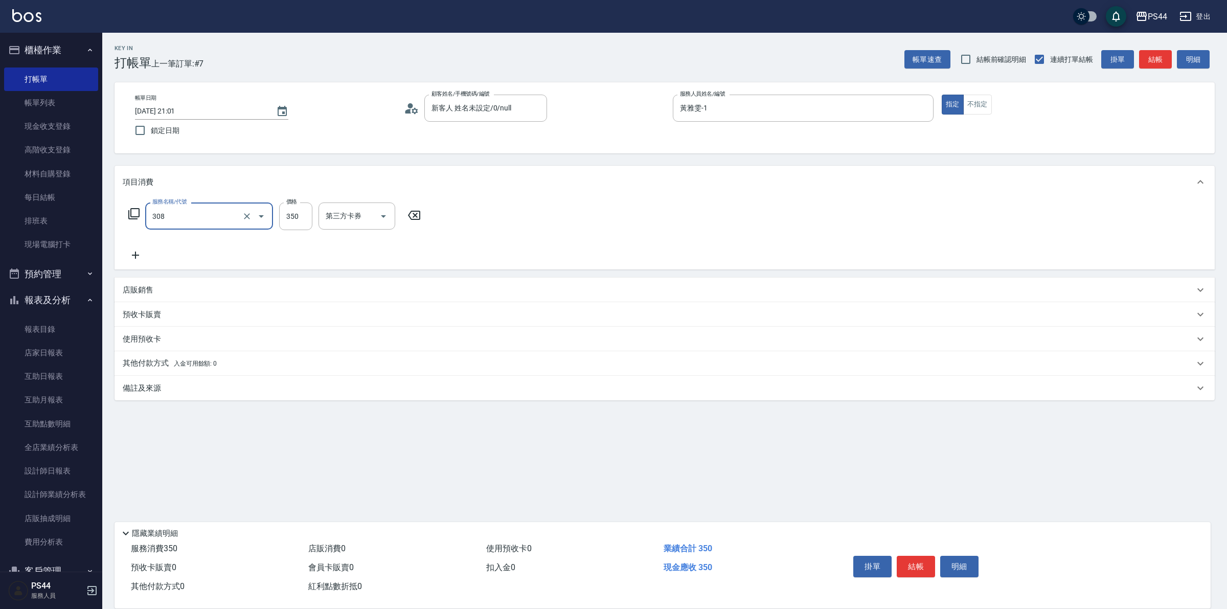
type input "洗+剪(308)"
type input "400"
type input "黃奕程-12"
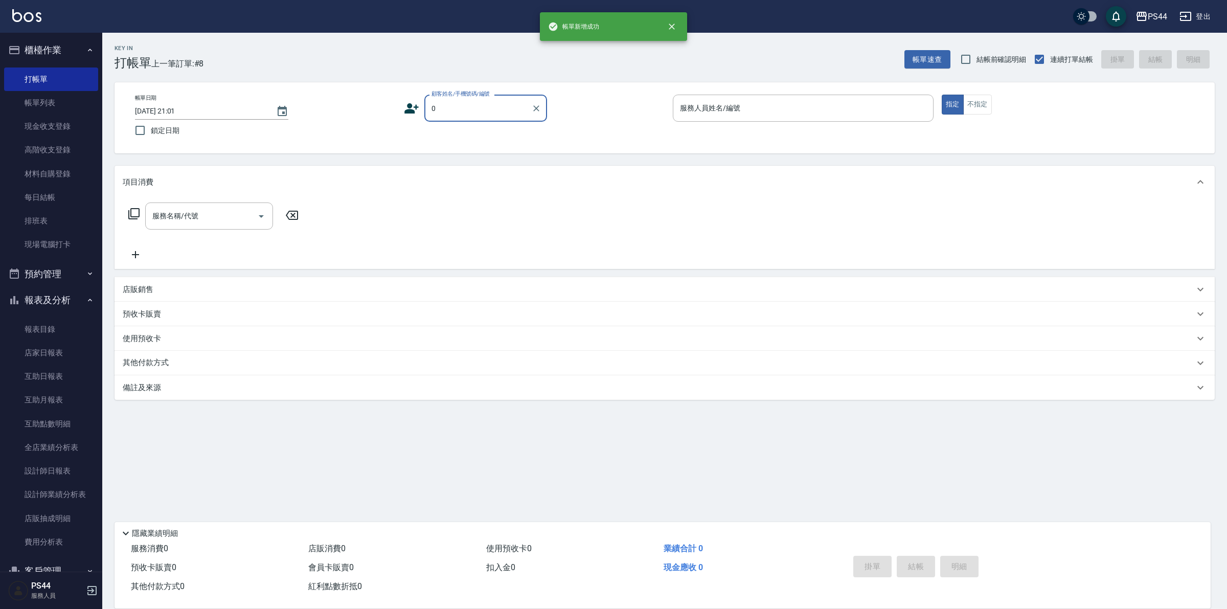
type input "新客人 姓名未設定/0/null"
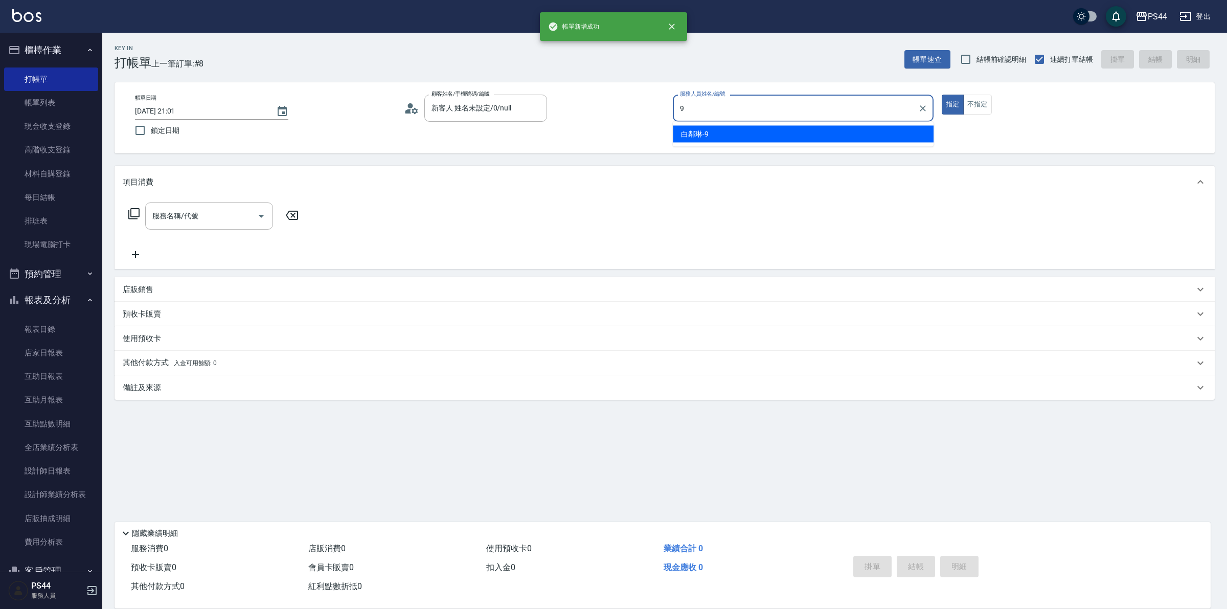
type input "白鄰琳-9"
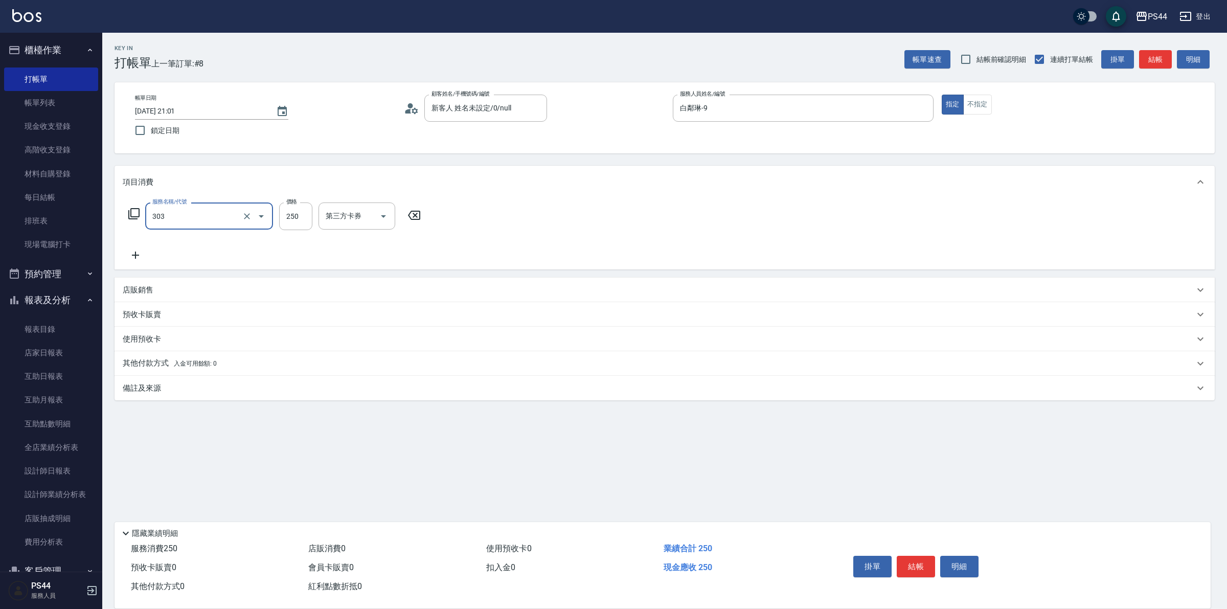
type input "剪髮(303)"
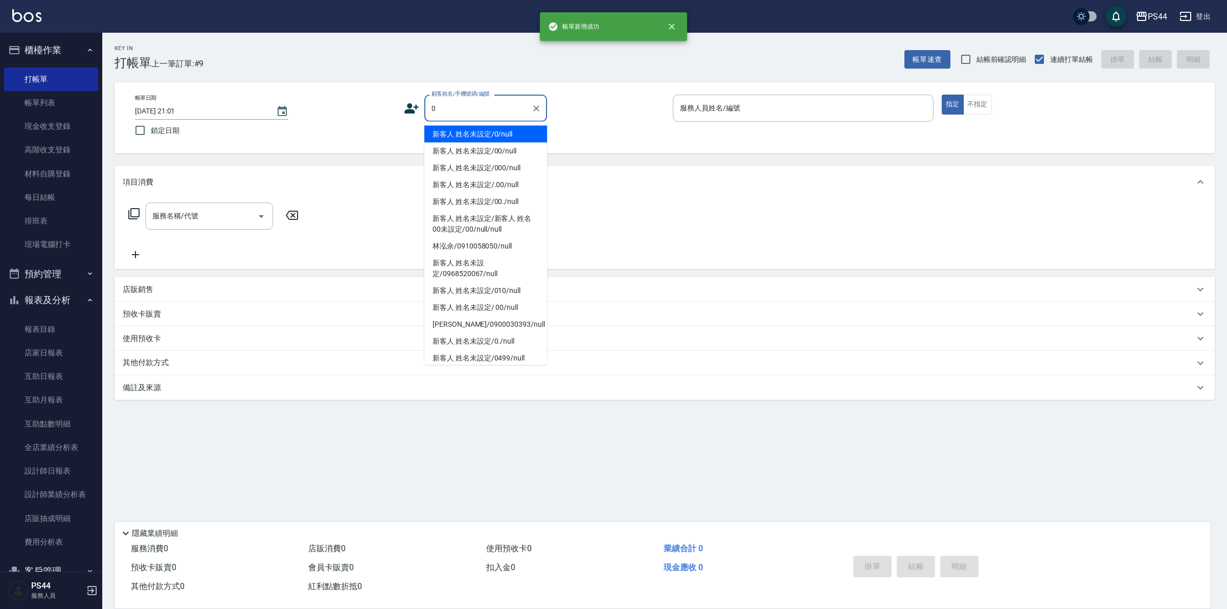
type input "新客人 姓名未設定/0/null"
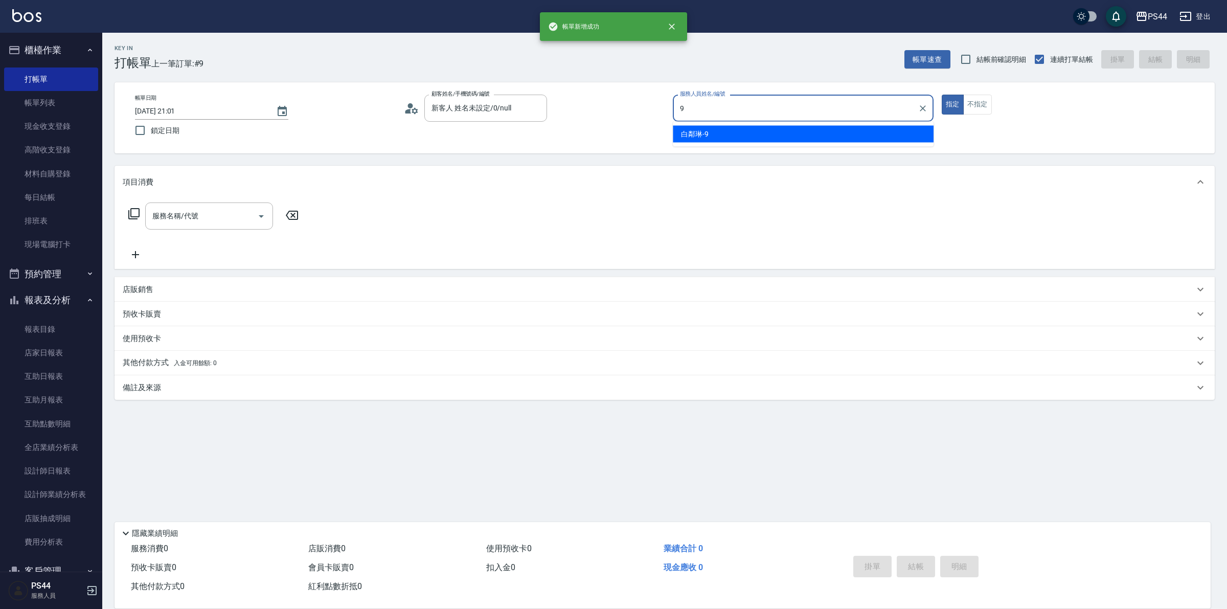
type input "白鄰琳-9"
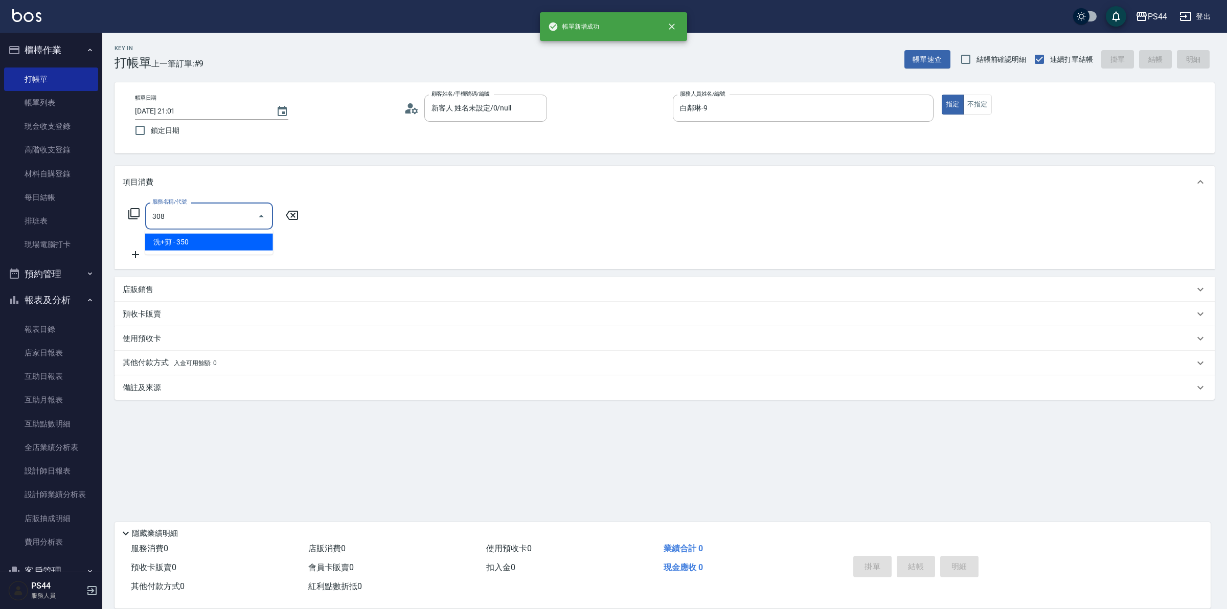
type input "洗+剪(308)"
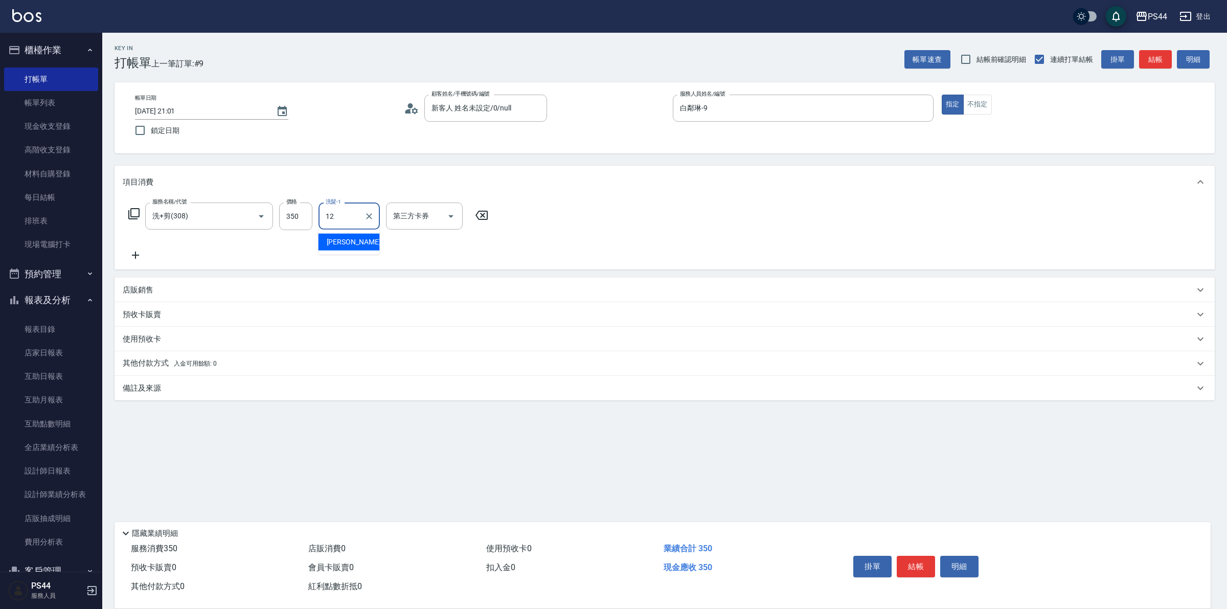
type input "黃奕程-12"
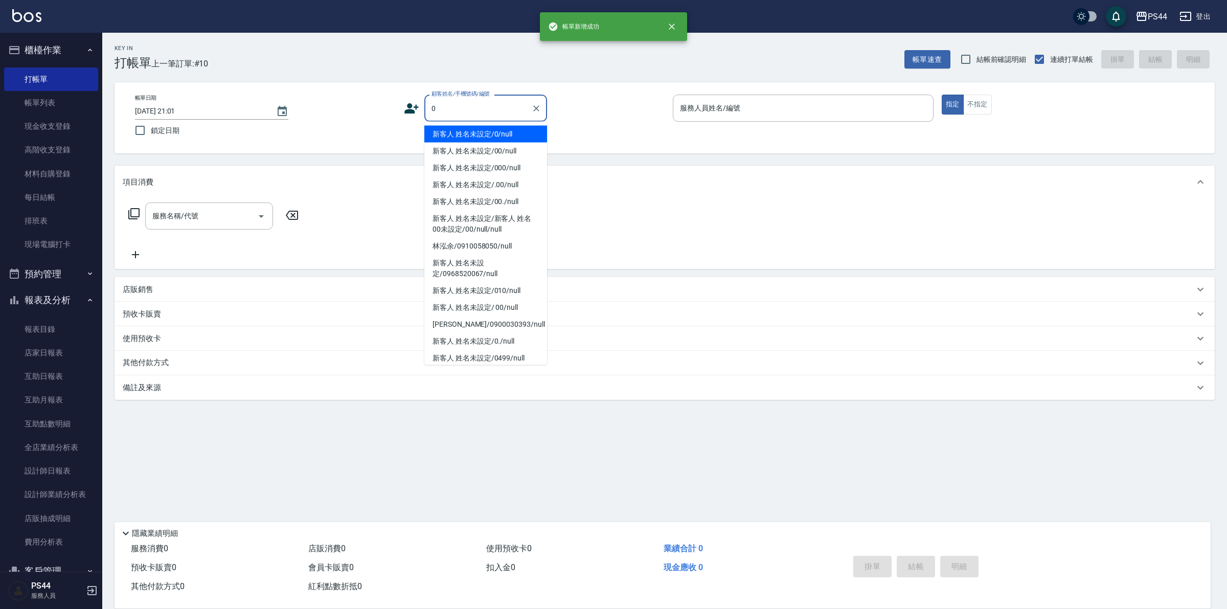
type input "新客人 姓名未設定/0/null"
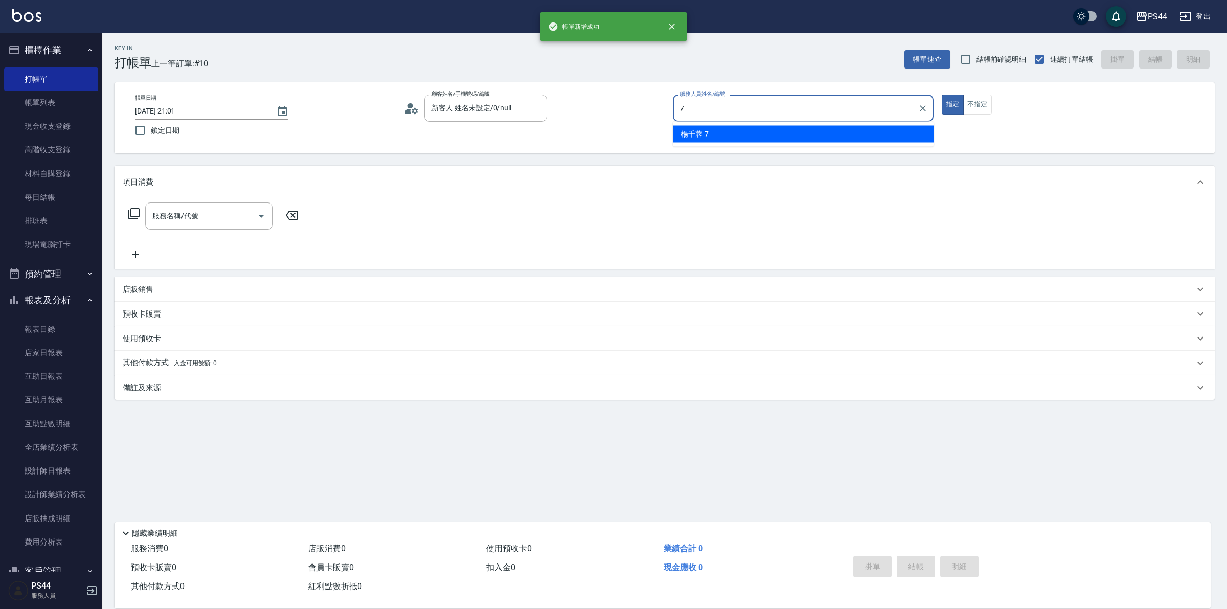
type input "楊千蓉-7"
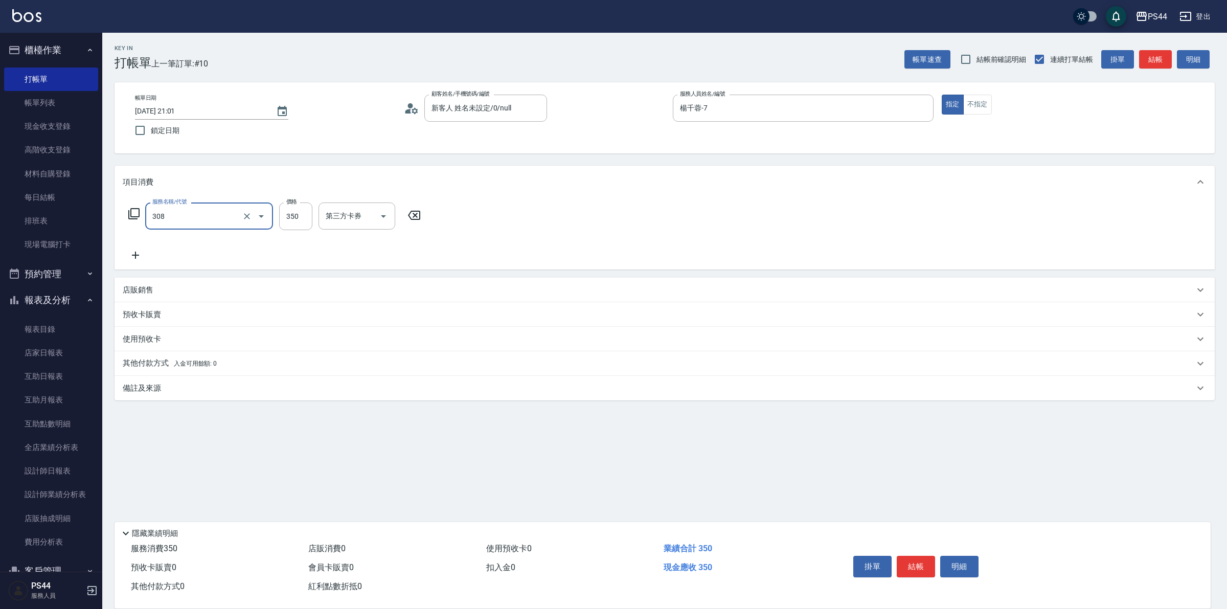
type input "洗+剪(308)"
type input "蘇昭瑜-55"
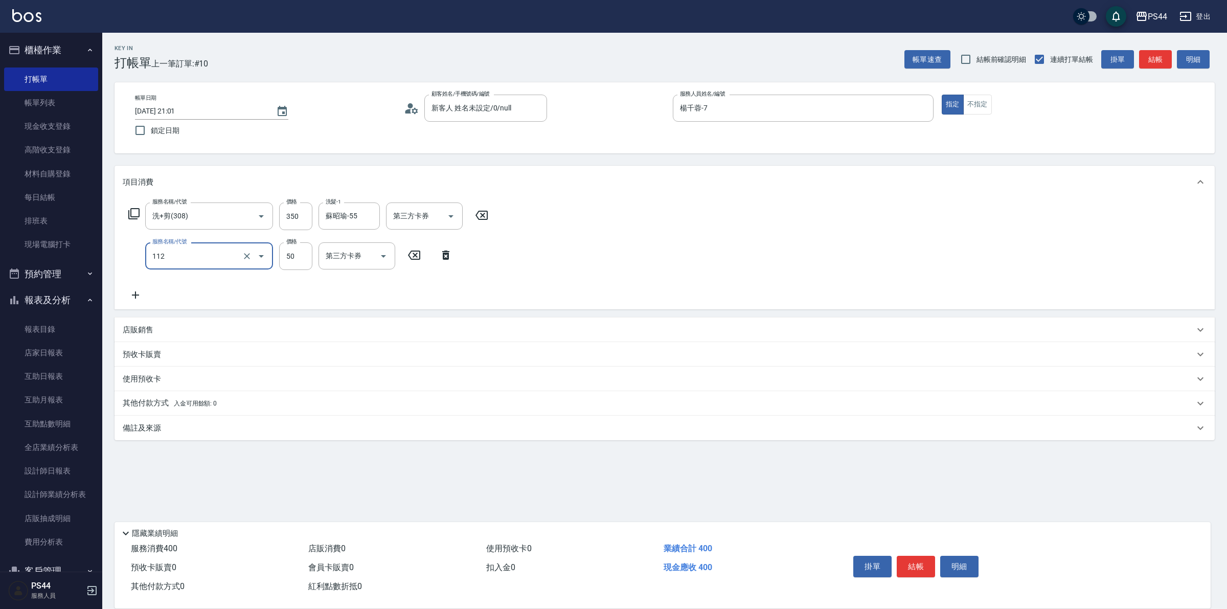
type input "精油50(112)"
type input "蘇昭瑜-55"
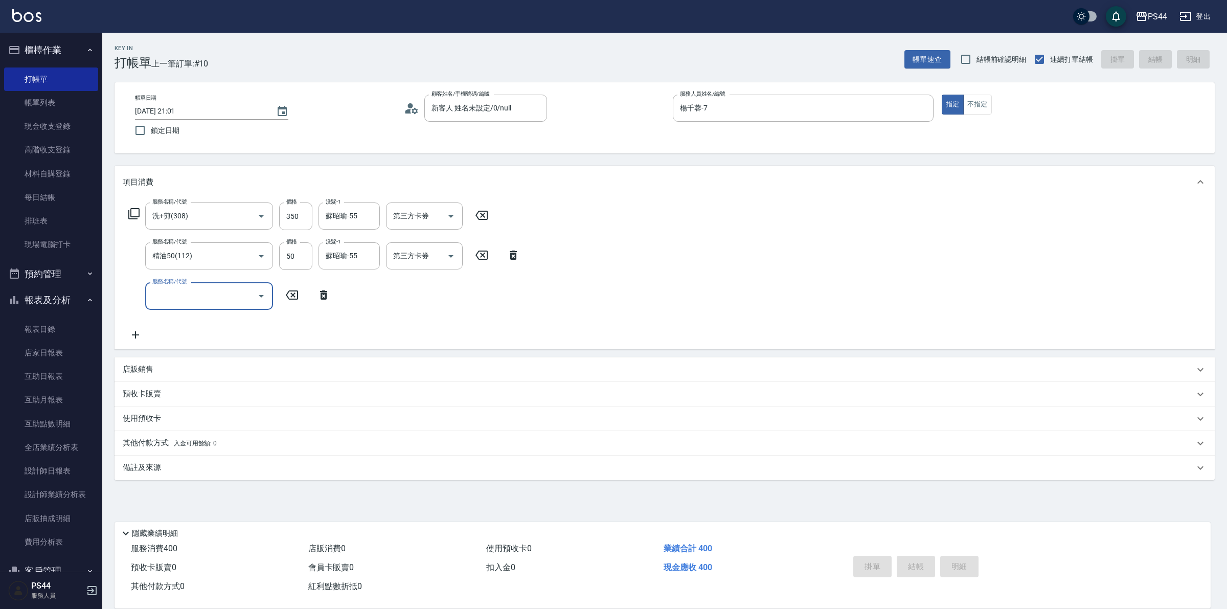
type input "2025/09/23 21:02"
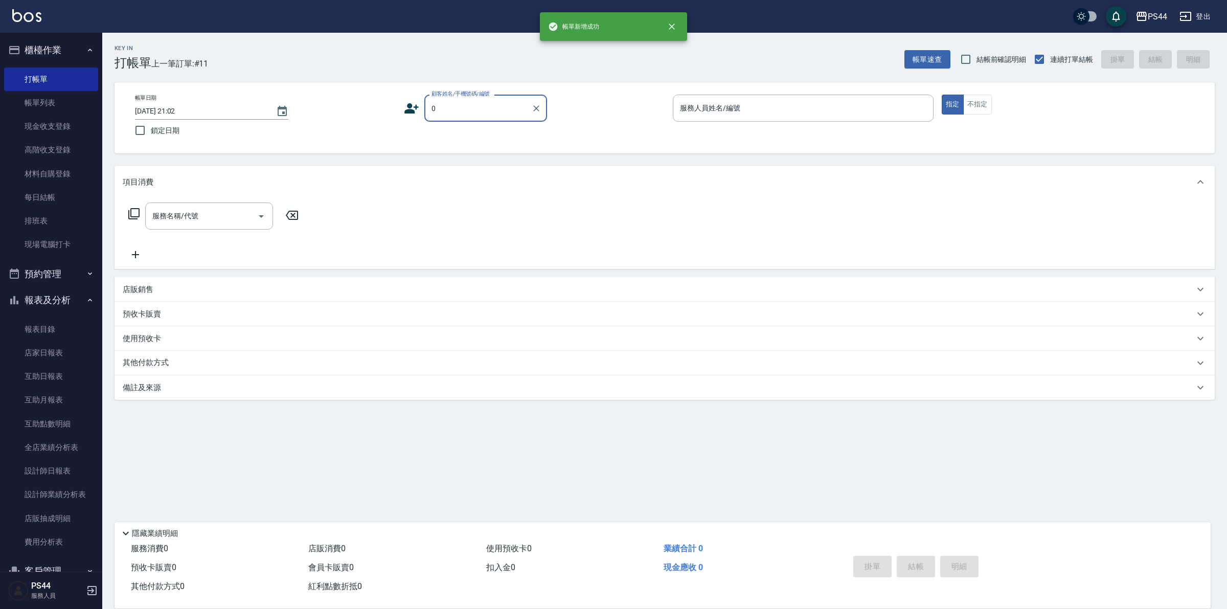
type input "新客人 姓名未設定/0/null"
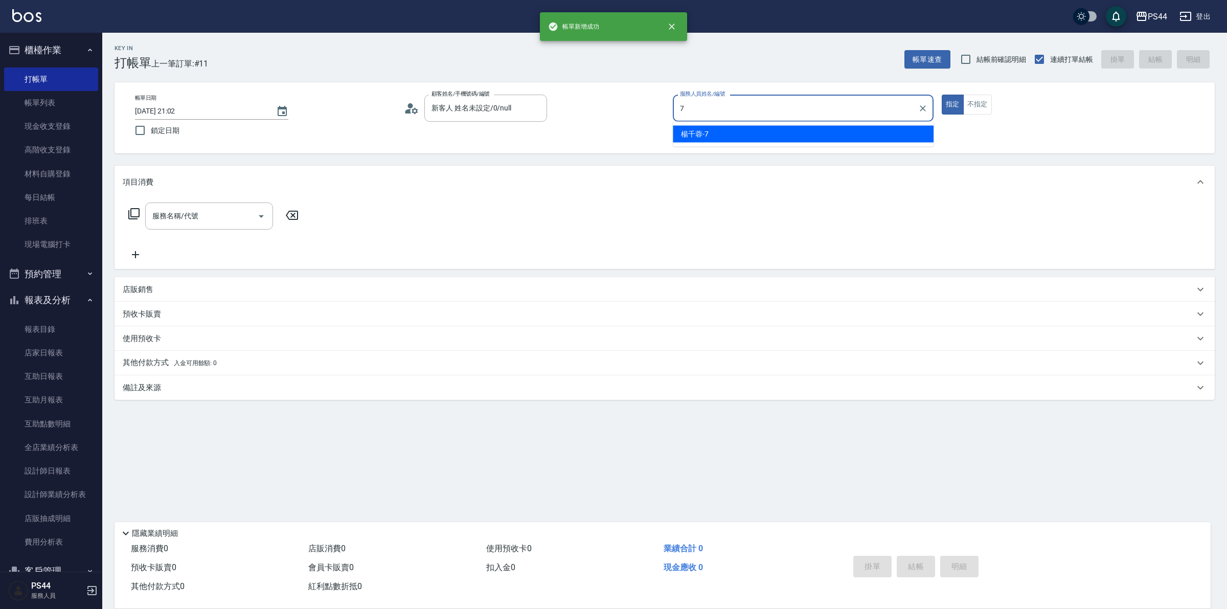
type input "楊千蓉-7"
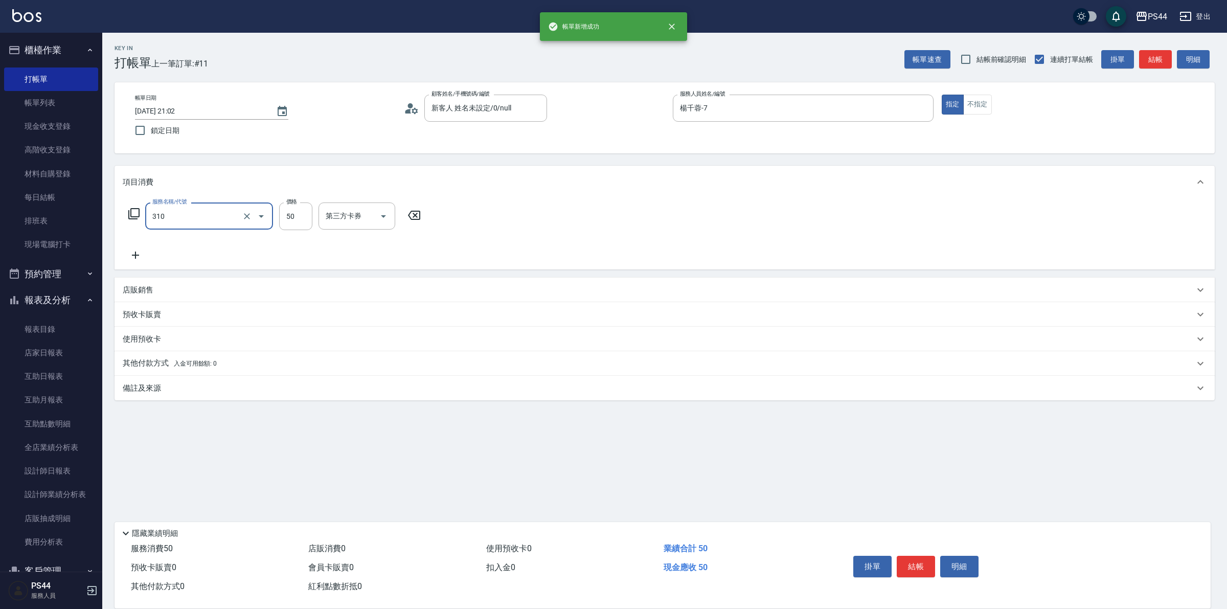
type input "剪瀏海(310)"
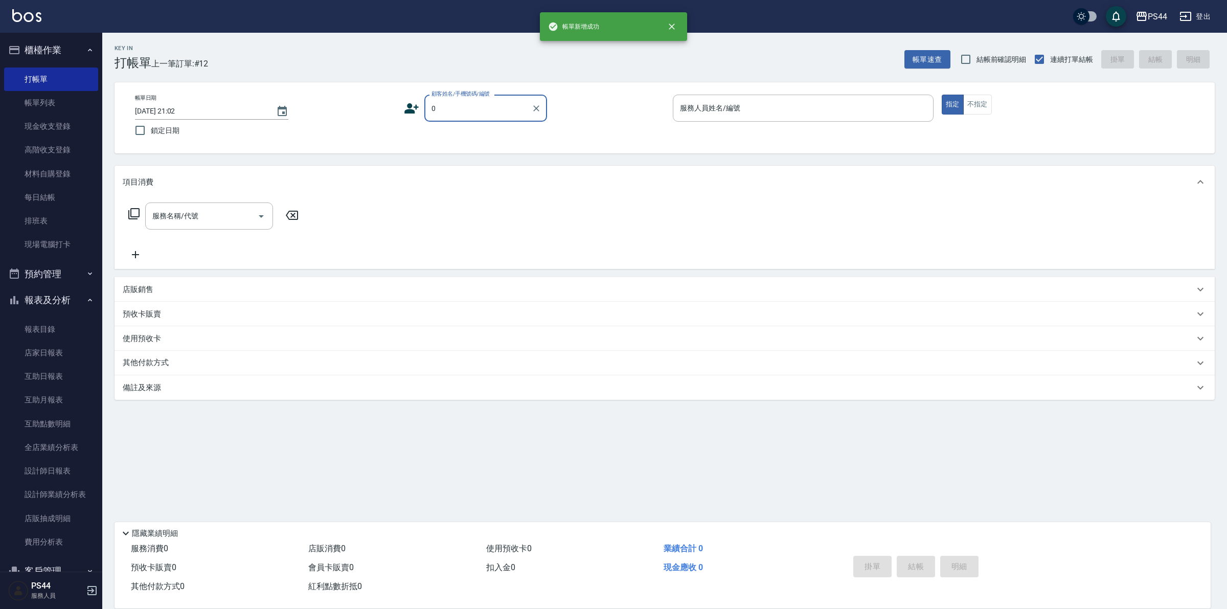
type input "新客人 姓名未設定/0/null"
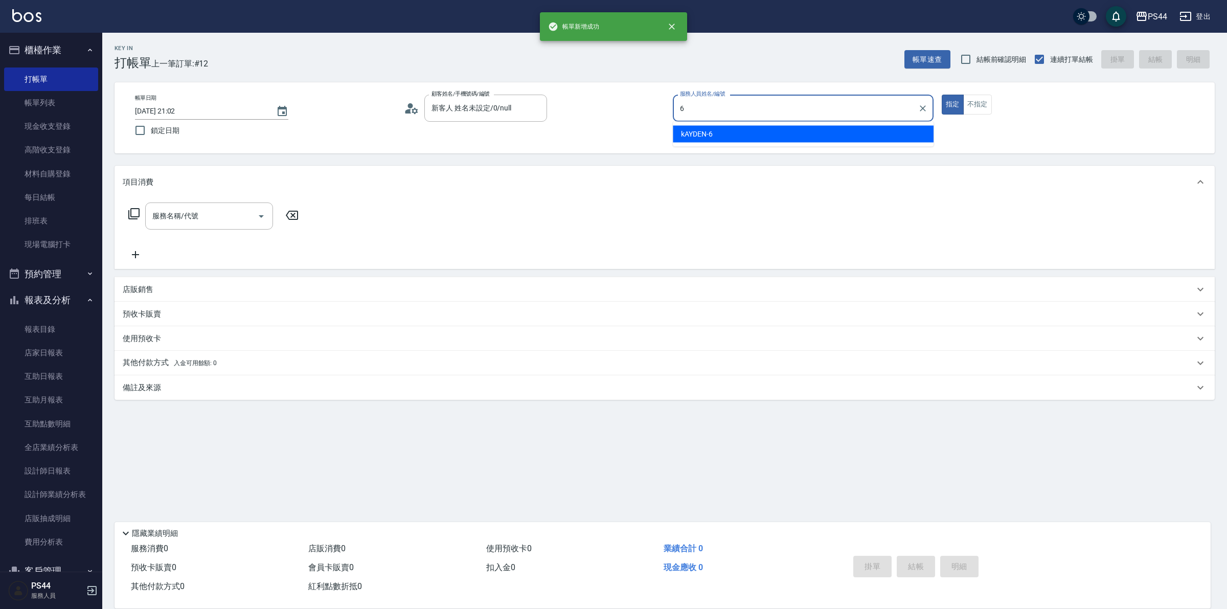
type input "kAYDEN-6"
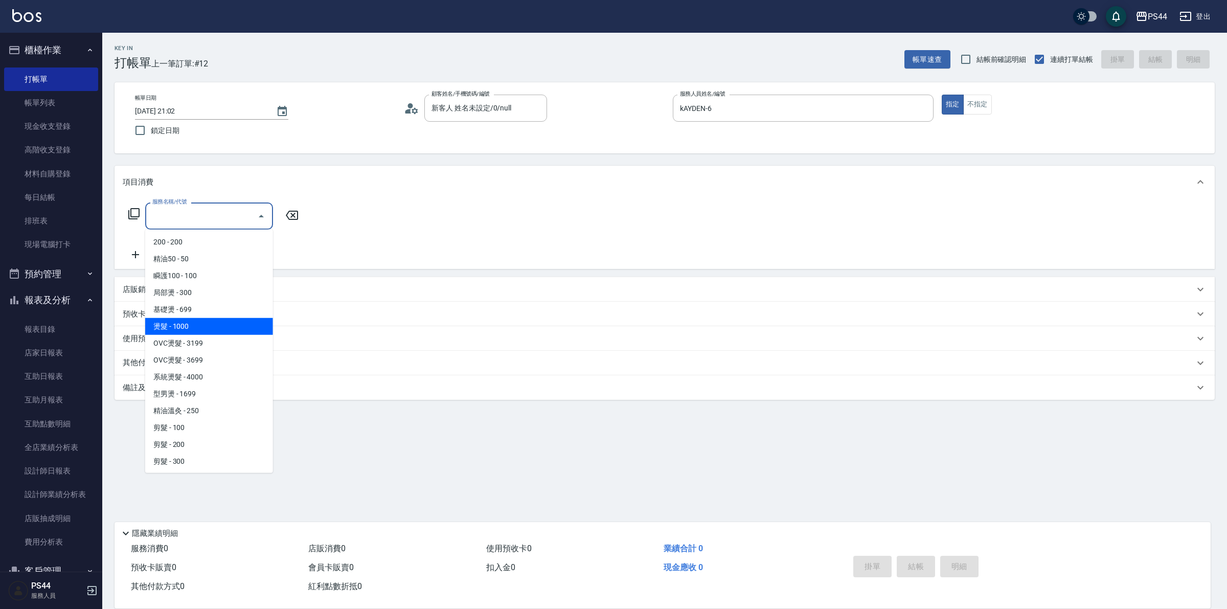
type input "OVC燙髮(203)"
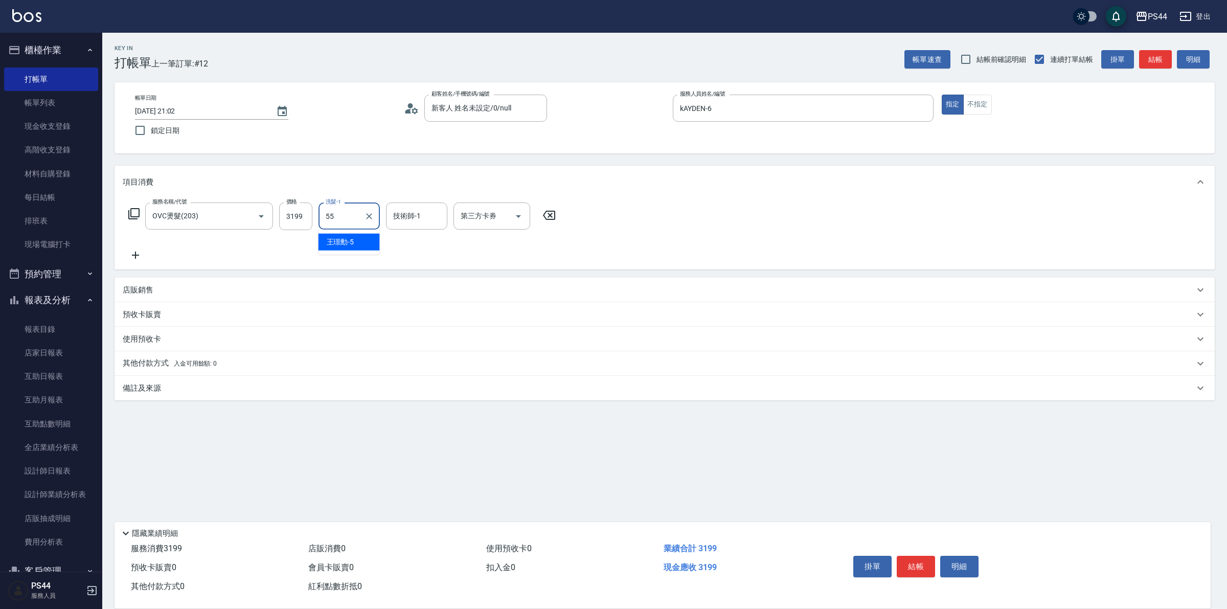
type input "蘇昭瑜-55"
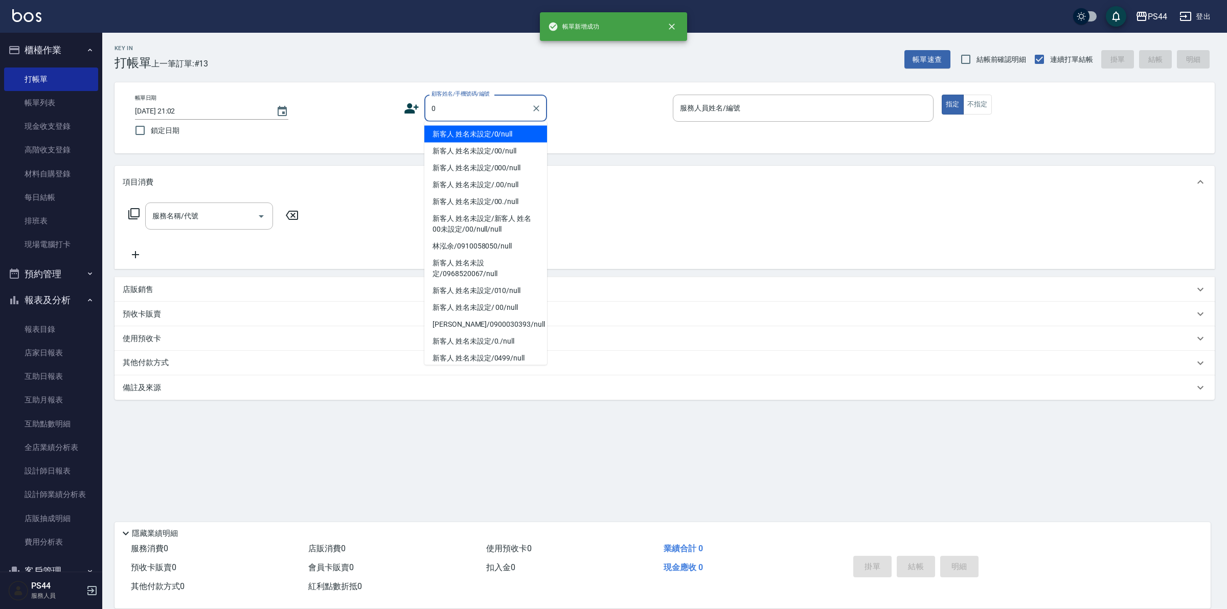
type input "新客人 姓名未設定/0/null"
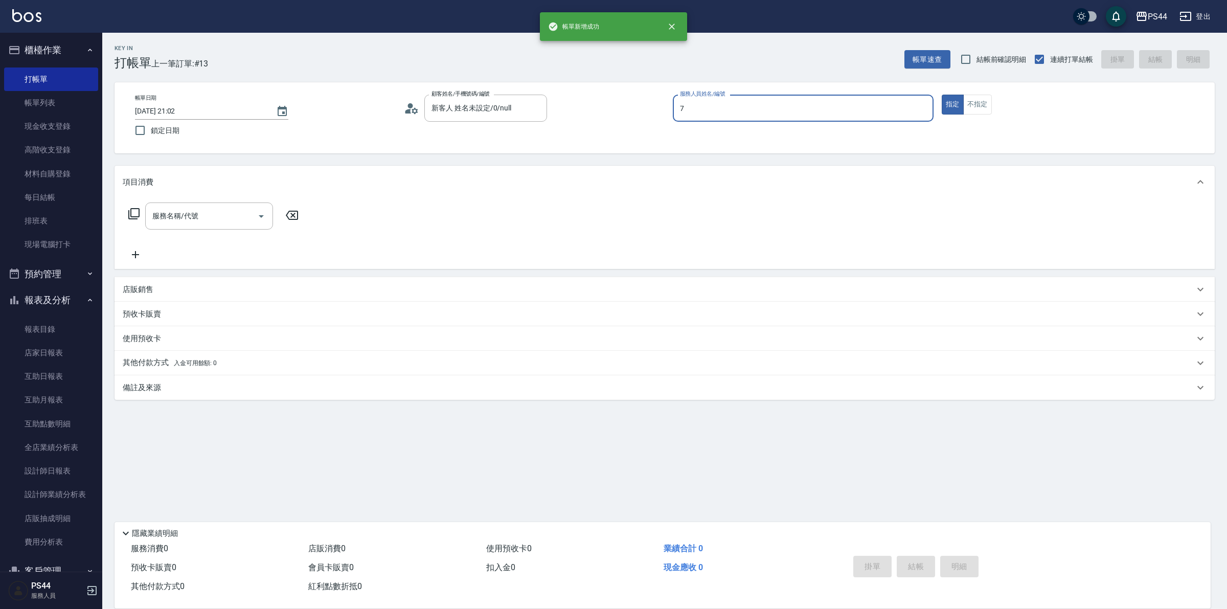
type input "楊千蓉-7"
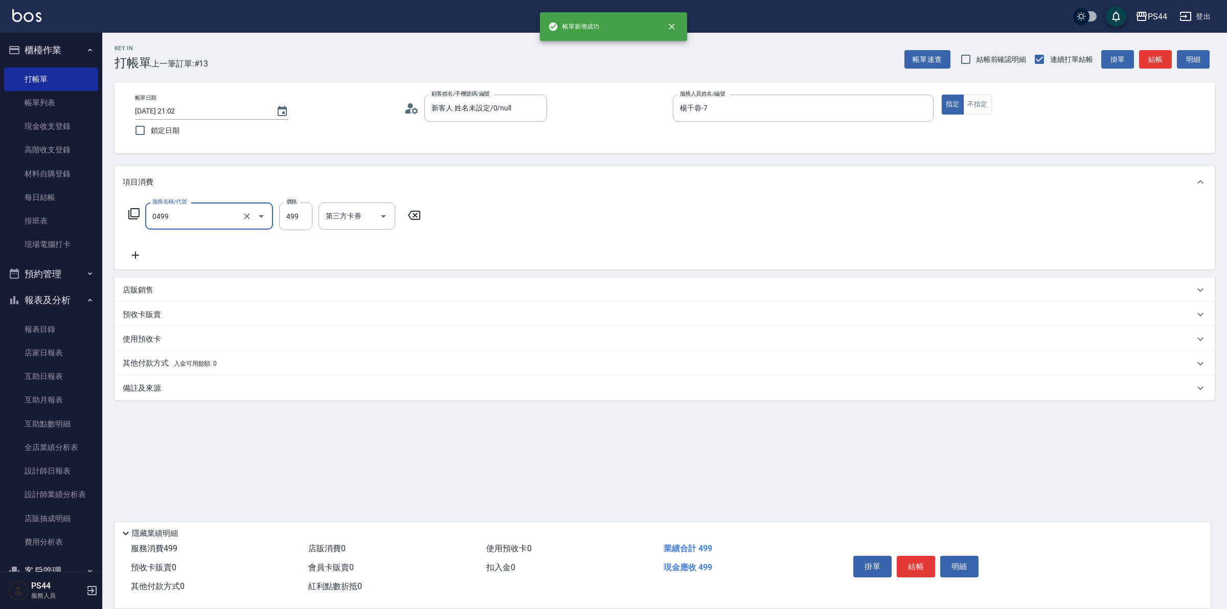
type input "伊黛莉499(0499)"
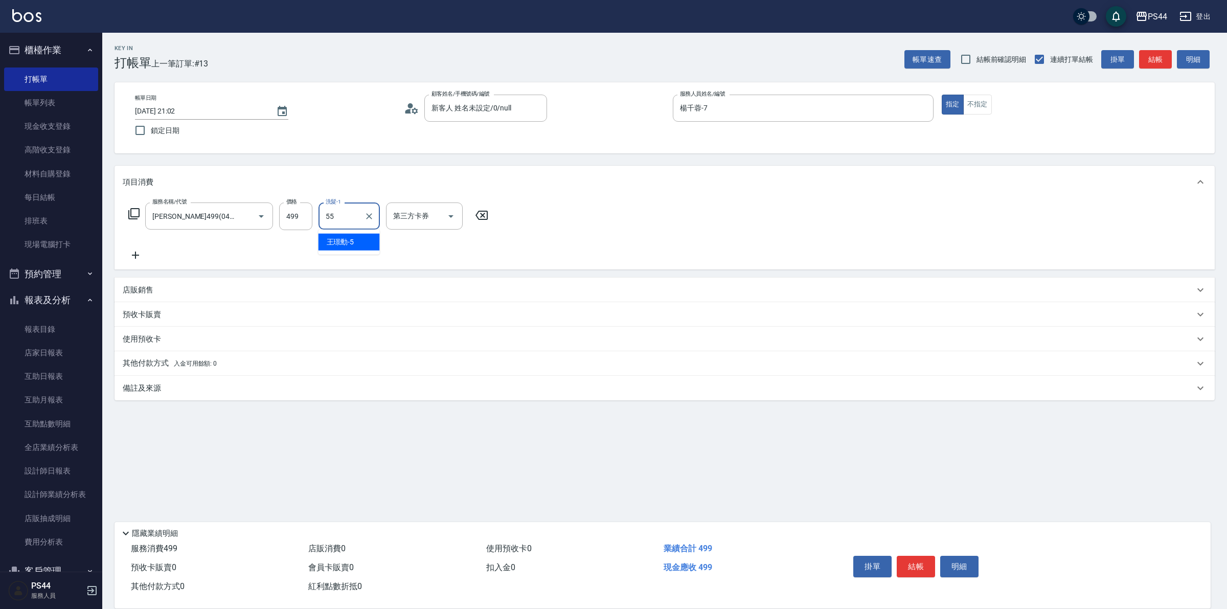
type input "蘇昭瑜-55"
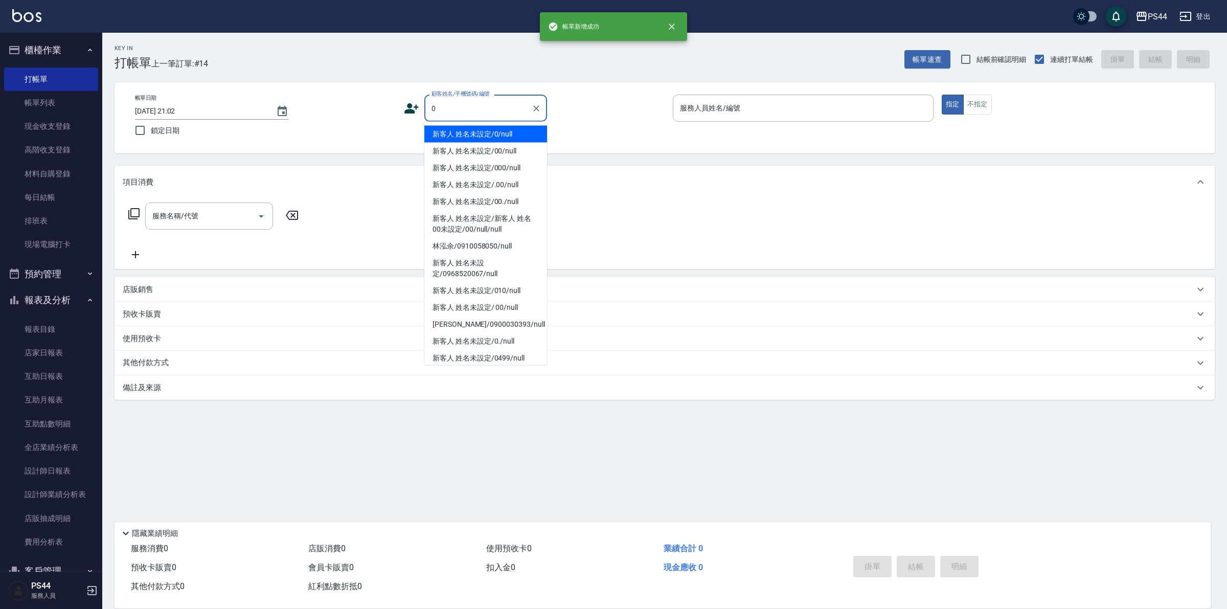
type input "新客人 姓名未設定/0/null"
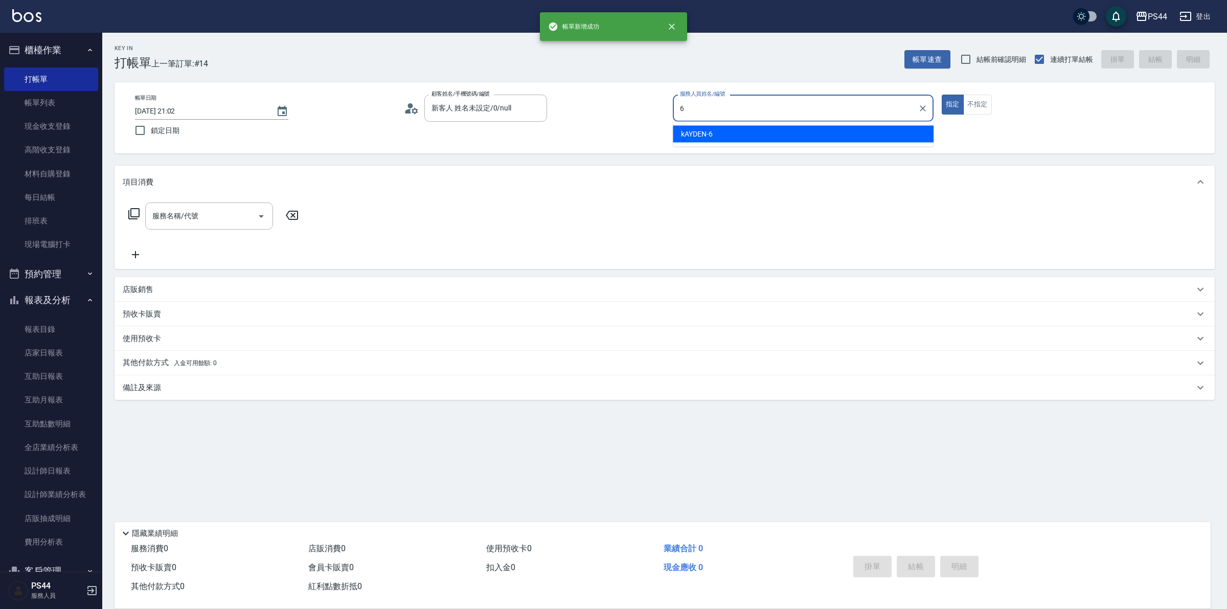
type input "kAYDEN-6"
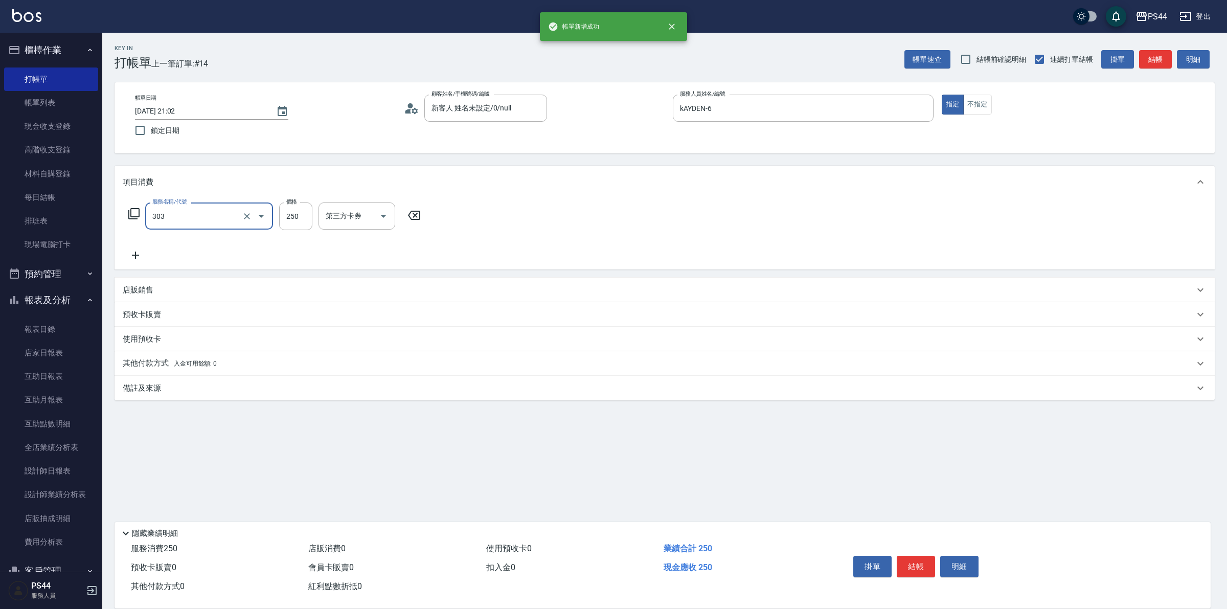
type input "剪髮(303)"
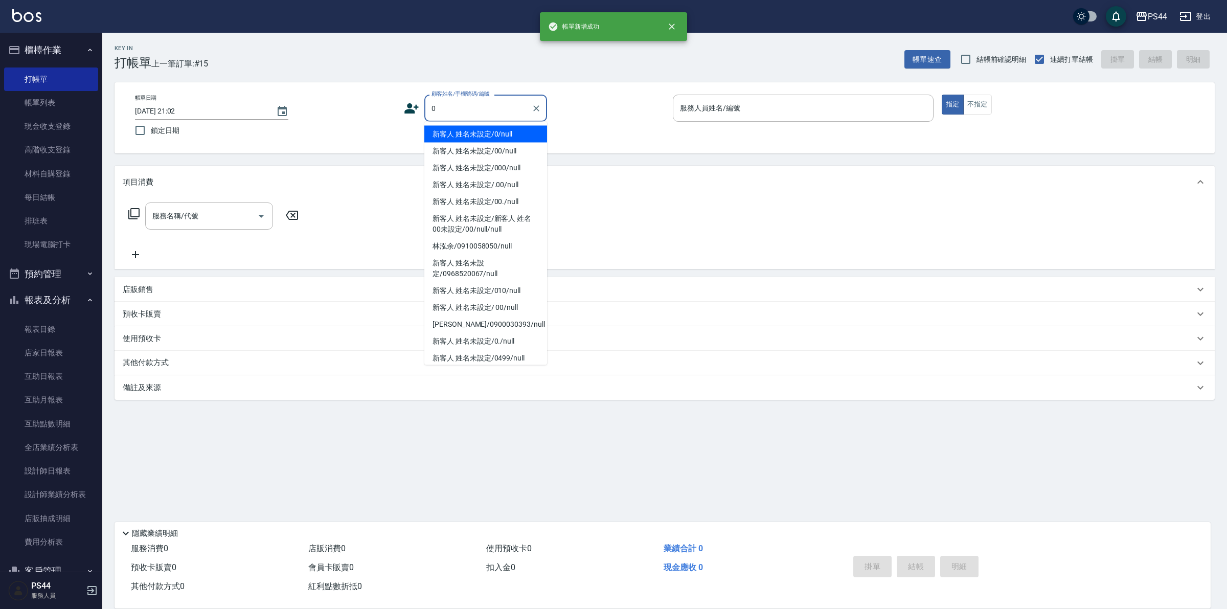
type input "新客人 姓名未設定/0/null"
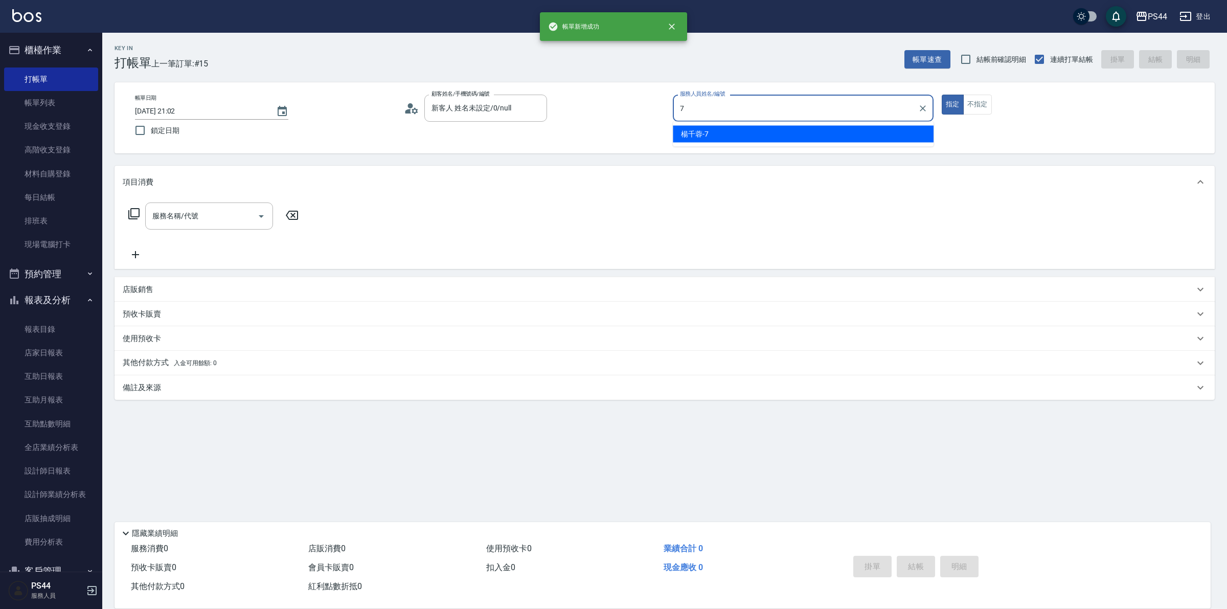
type input "楊千蓉-7"
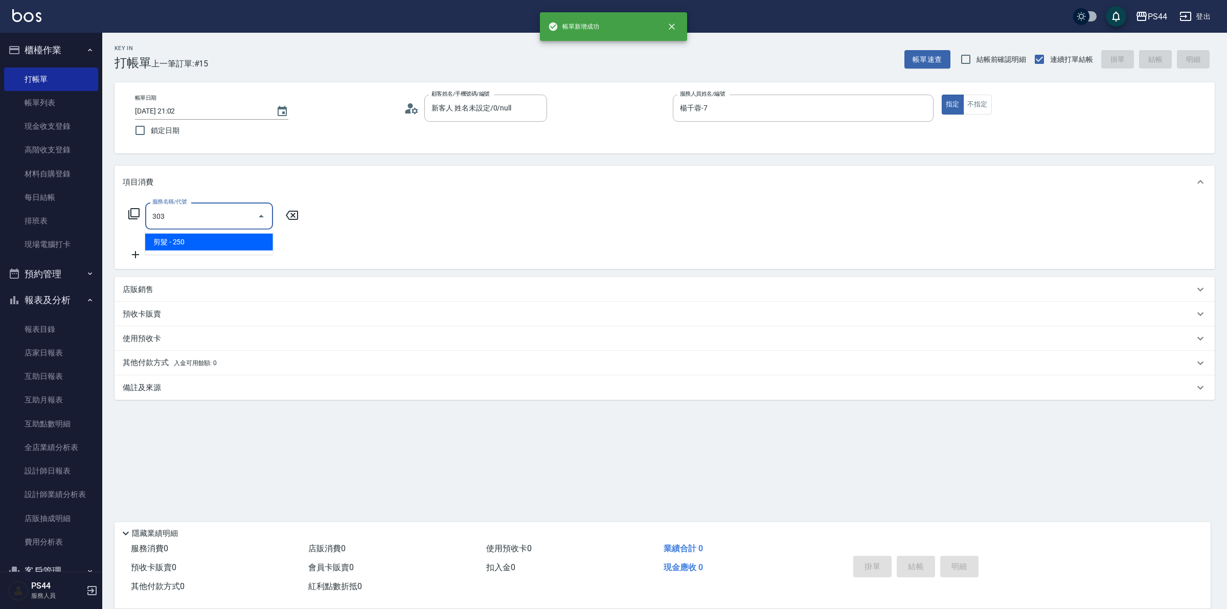
type input "剪髮(303)"
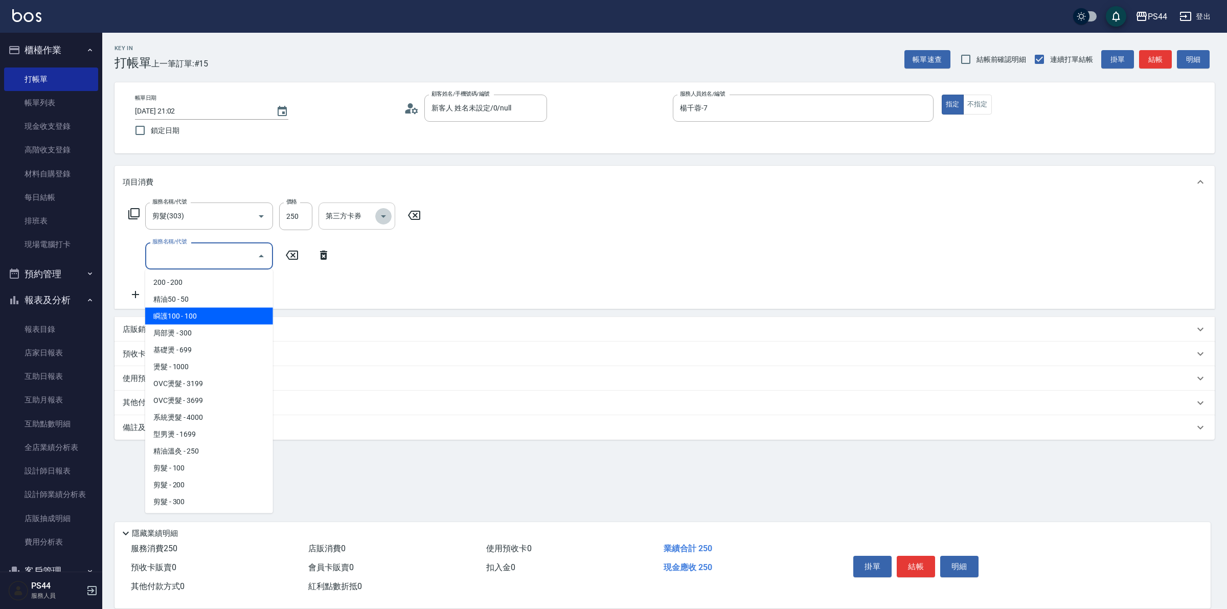
click at [379, 216] on icon "Open" at bounding box center [383, 216] width 12 height 12
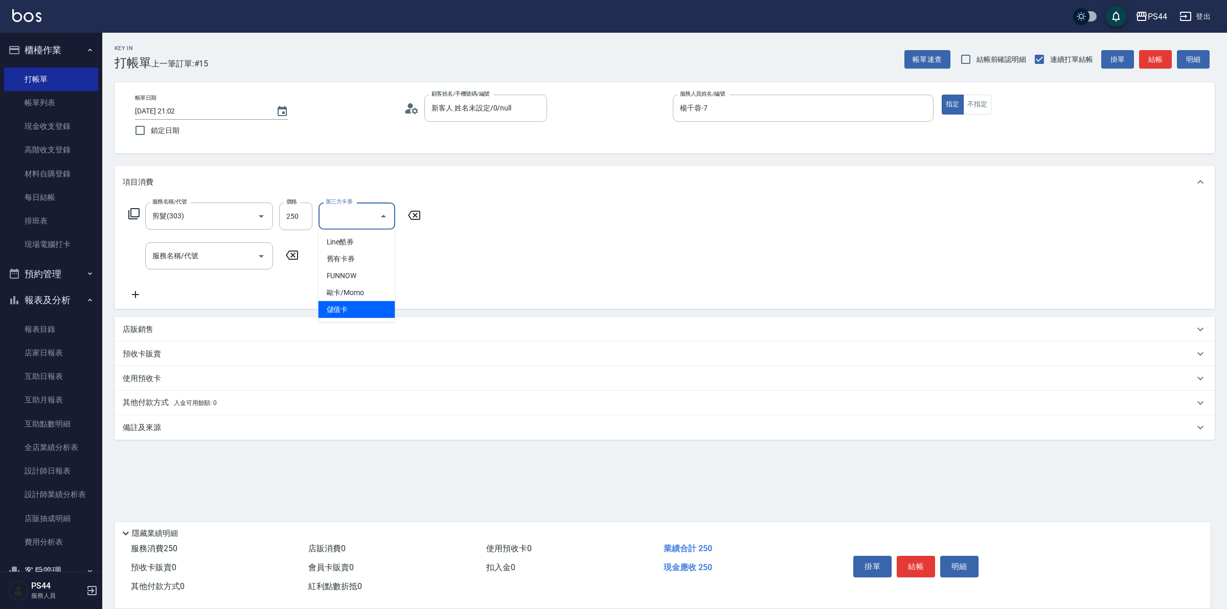
click at [344, 312] on span "儲值卡" at bounding box center [357, 309] width 77 height 17
type input "儲值卡"
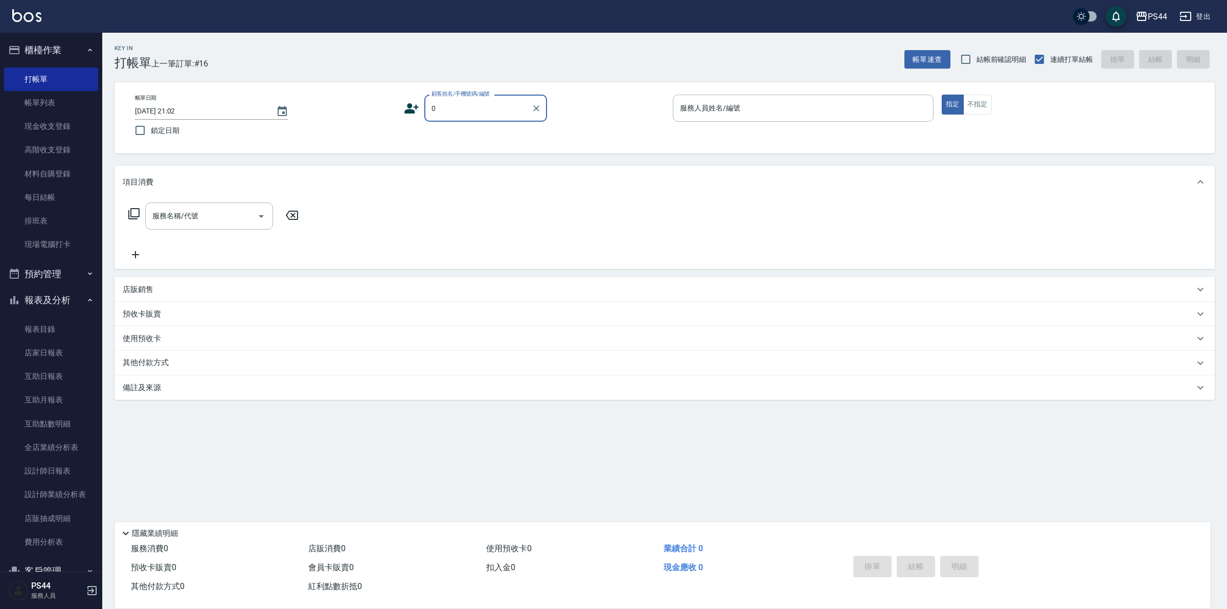
type input "新客人 姓名未設定/0/null"
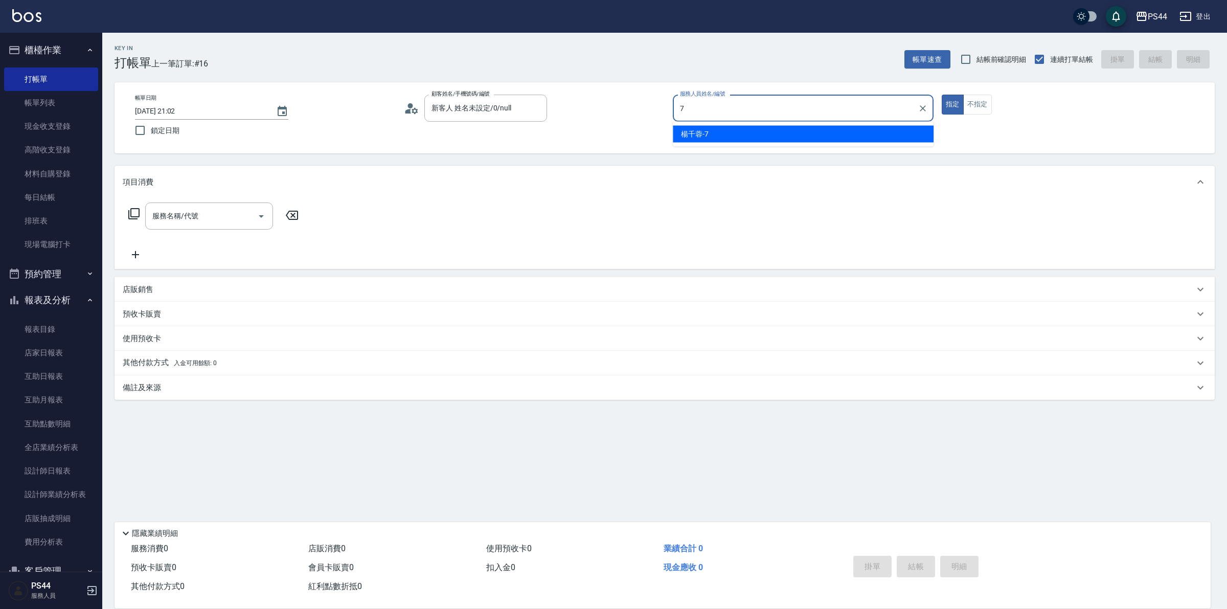
type input "楊千蓉-7"
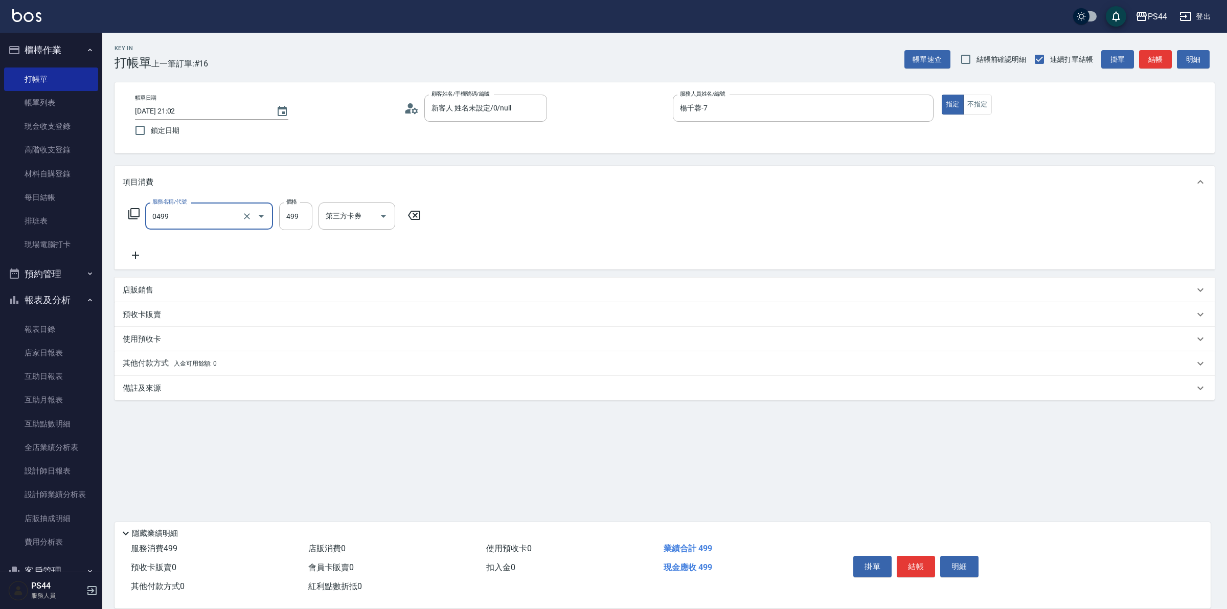
type input "伊黛莉499(0499)"
type input "蘇昭瑜-55"
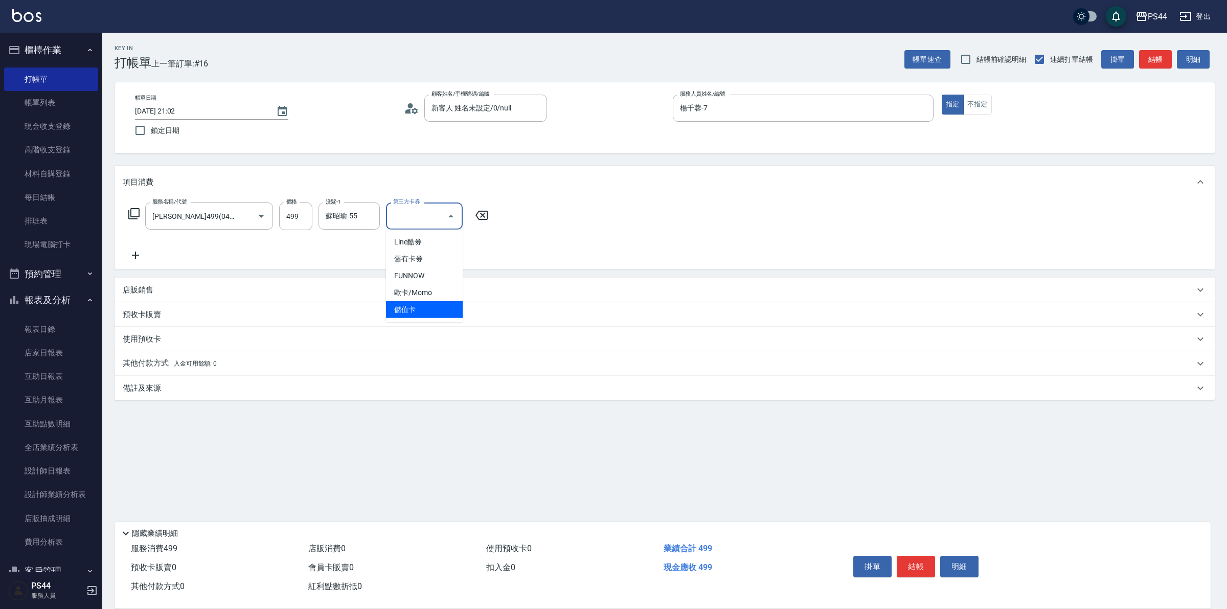
type input "儲值卡"
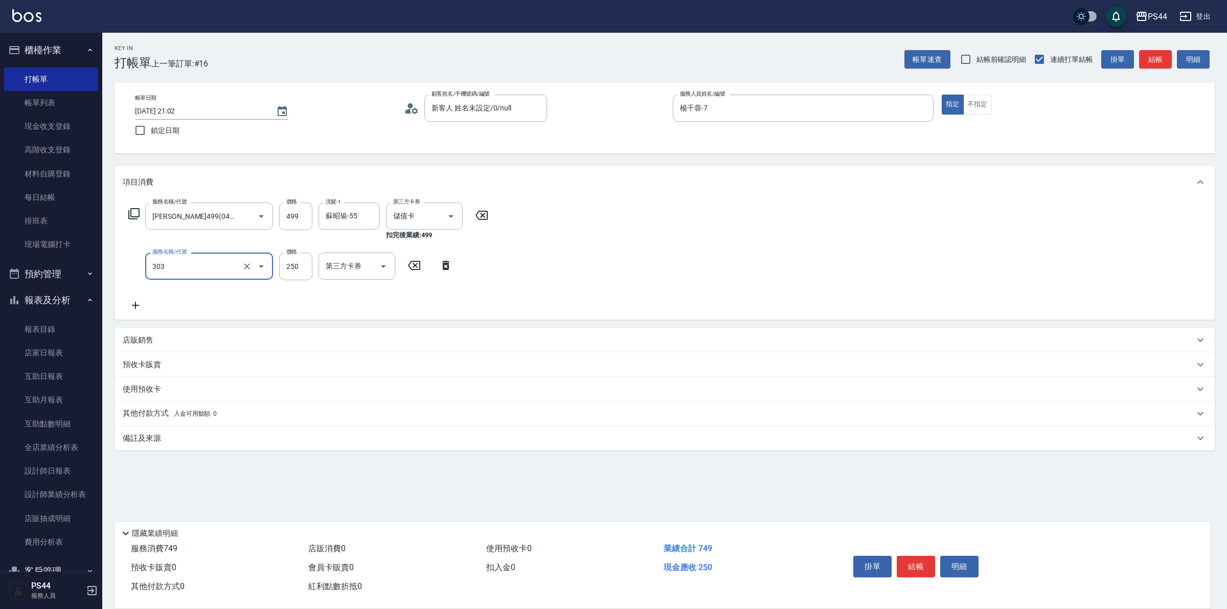
type input "剪髮(303)"
type input "儲值卡"
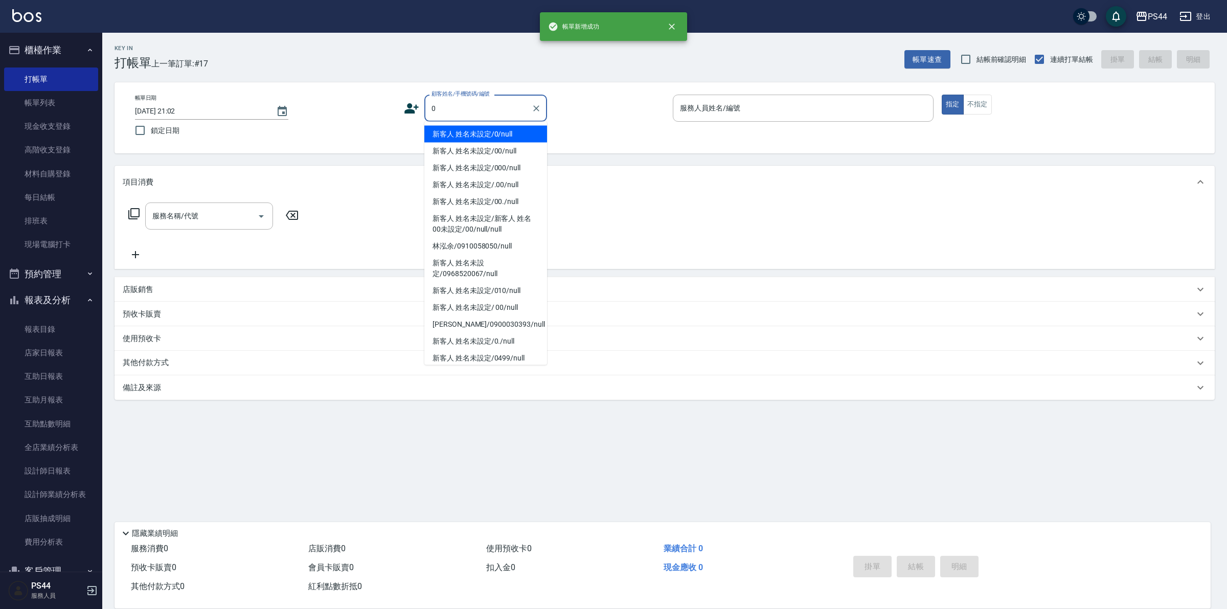
type input "新客人 姓名未設定/0/null"
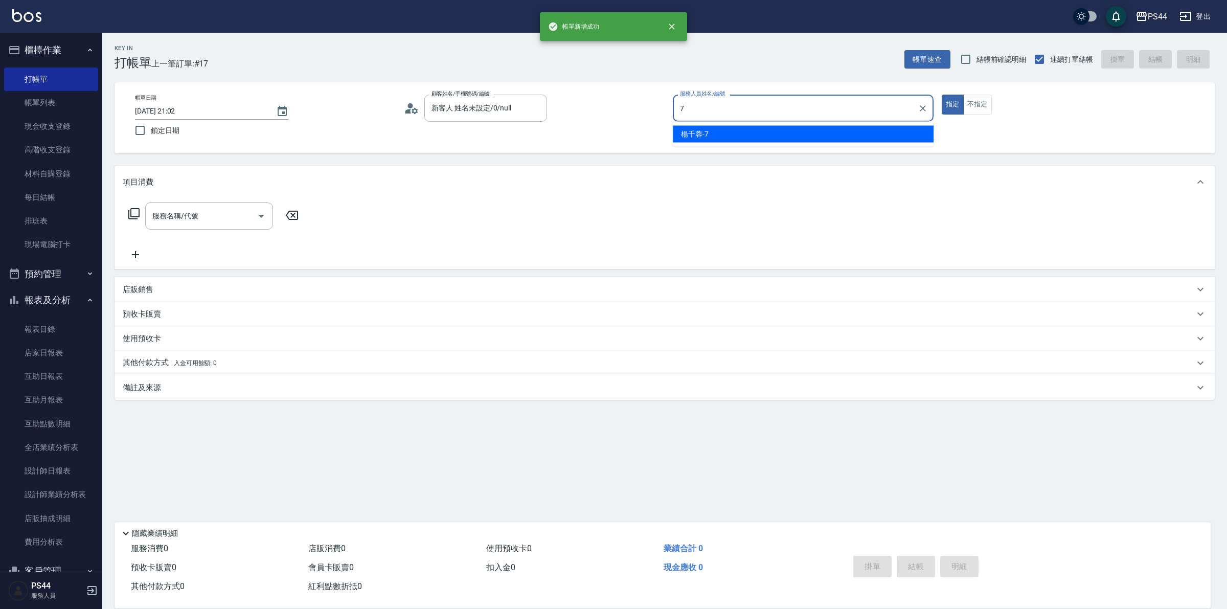
type input "楊千蓉-7"
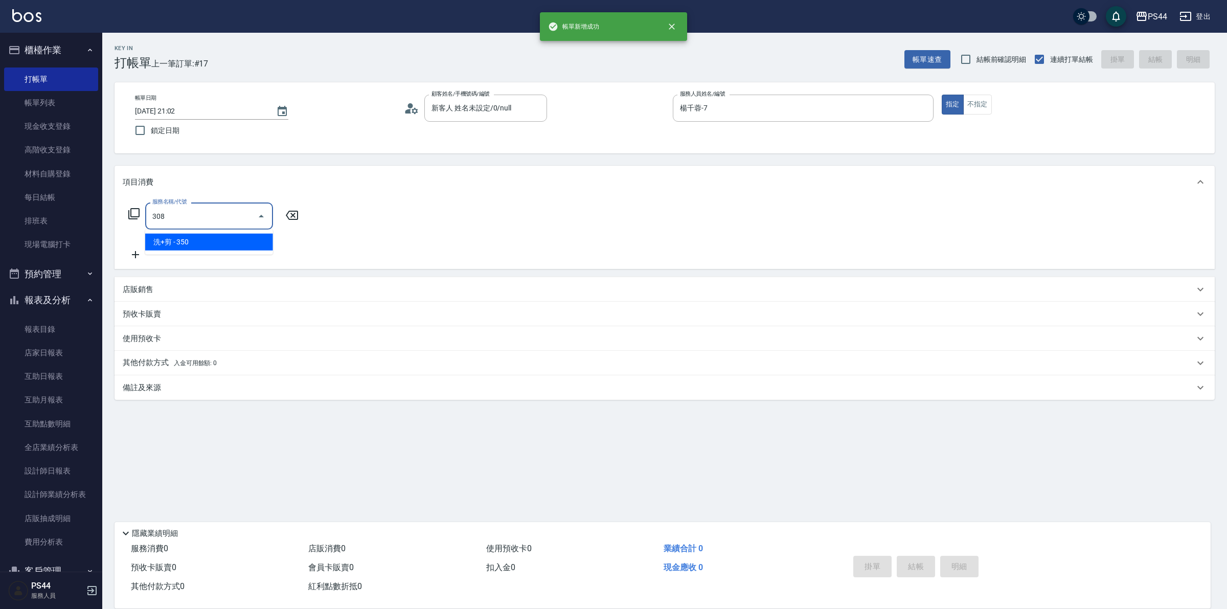
type input "洗+剪(308)"
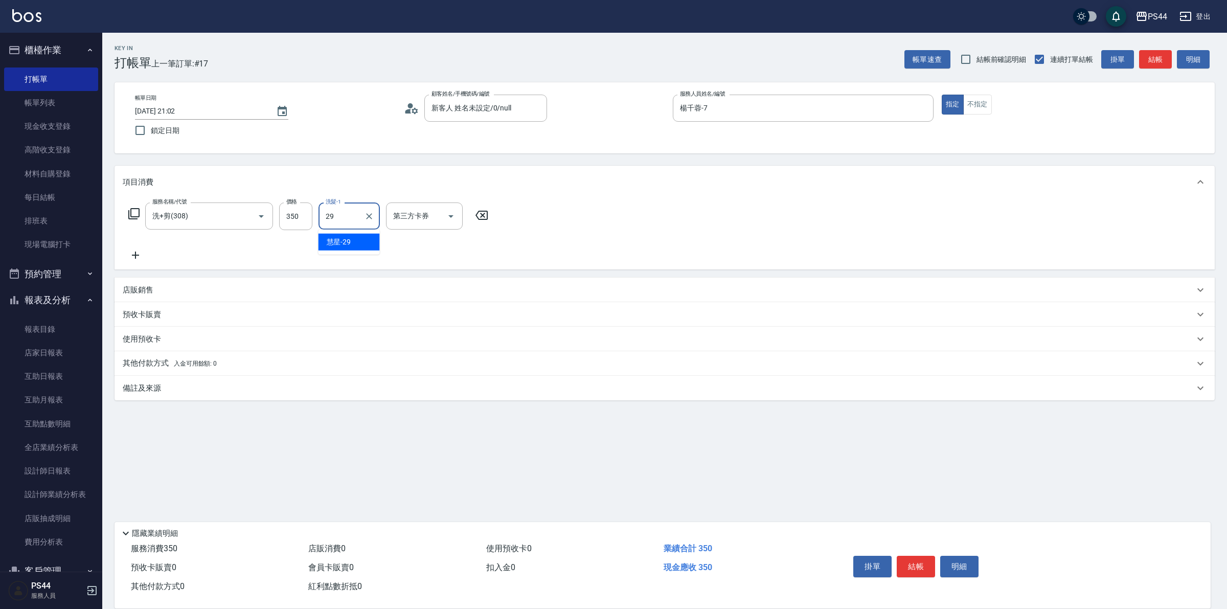
type input "慧星-29"
type input "儲值卡"
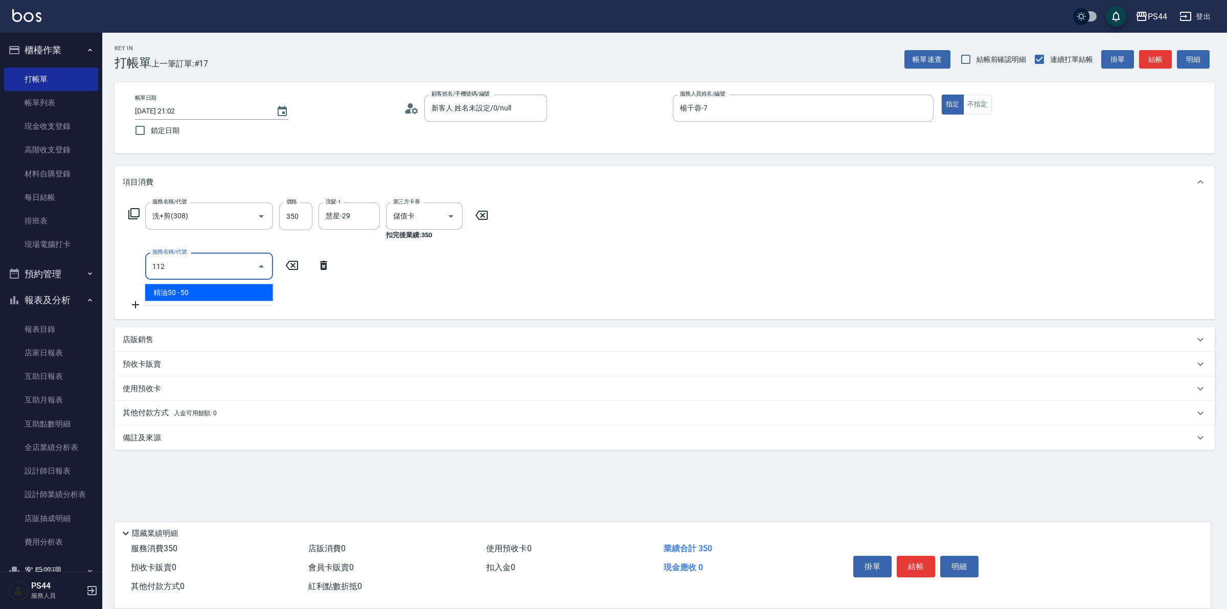
type input "精油50(112)"
type input "慧星-29"
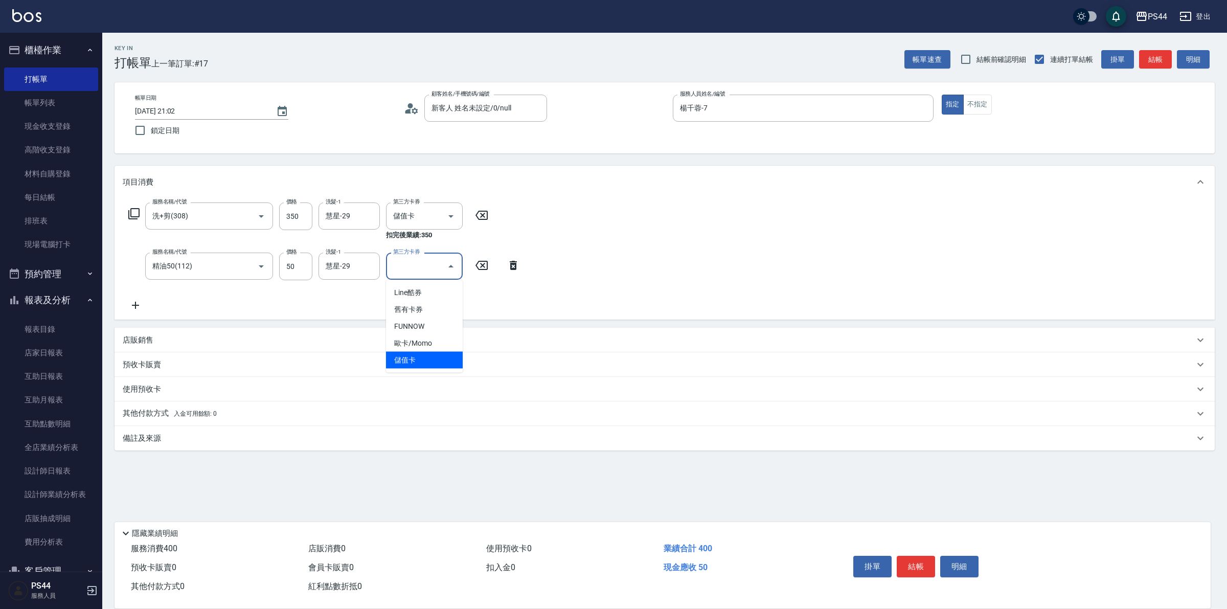
type input "儲值卡"
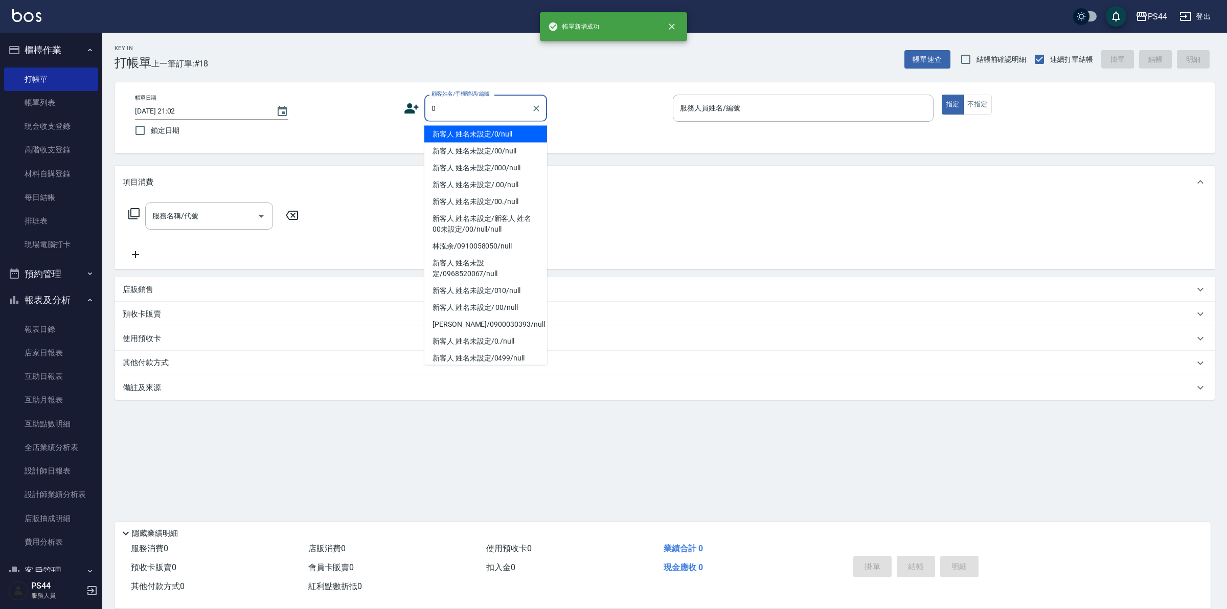
type input "新客人 姓名未設定/0/null"
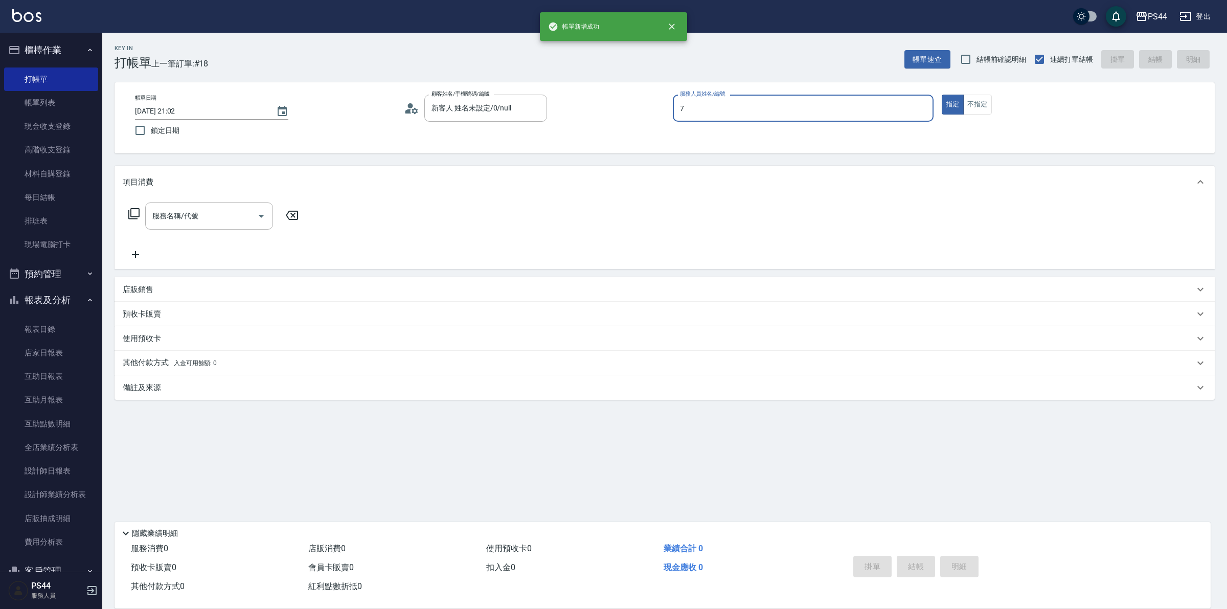
type input "楊千蓉-7"
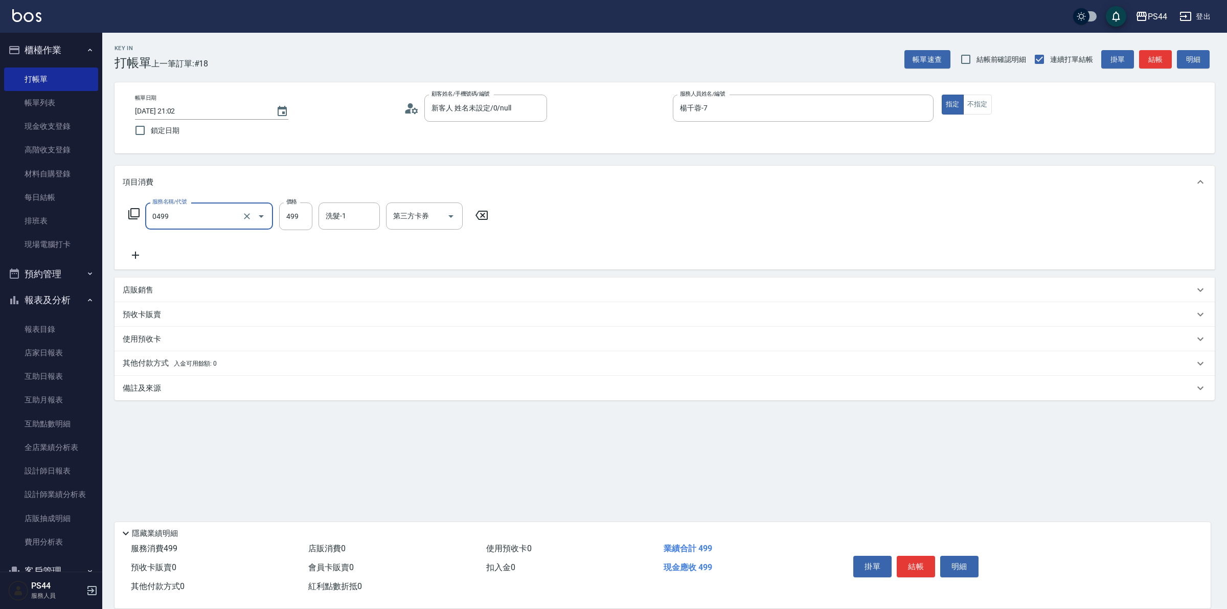
type input "伊黛莉499(0499)"
type input "沛瑀-26"
type input "儲值卡"
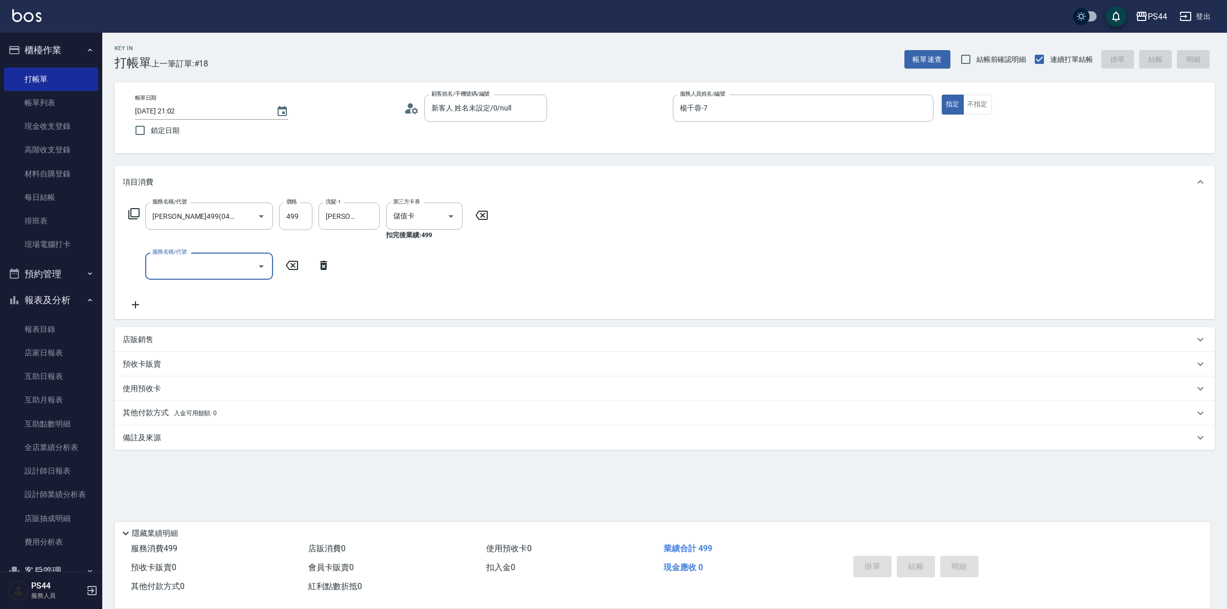
type input "2025/09/23 21:03"
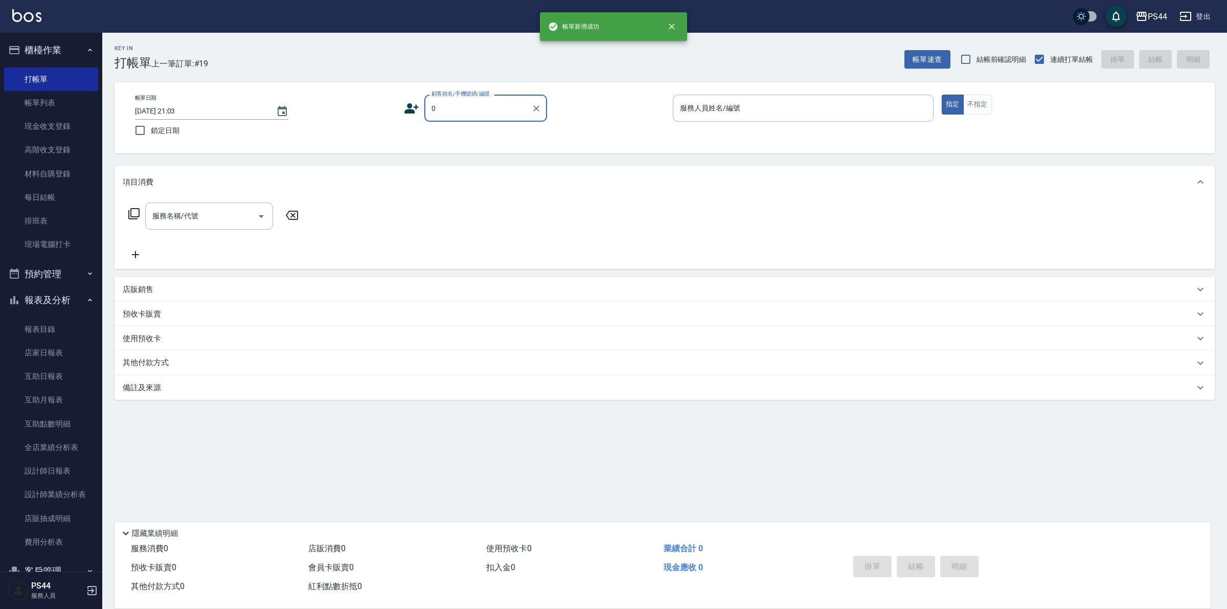
type input "新客人 姓名未設定/0/null"
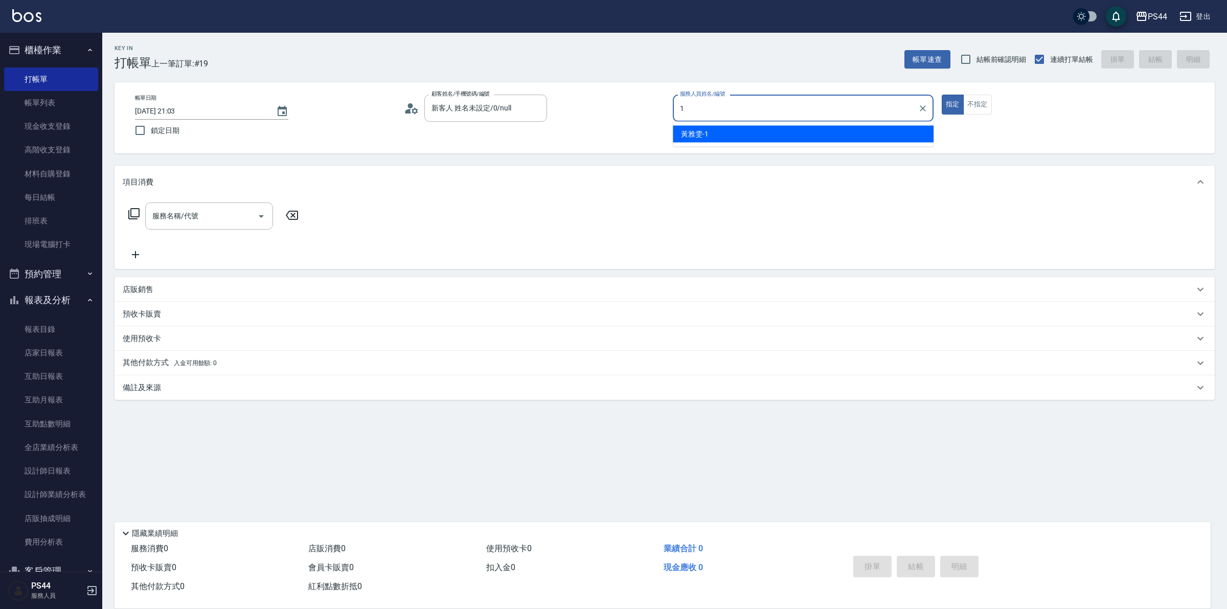
type input "黃雅雯-1"
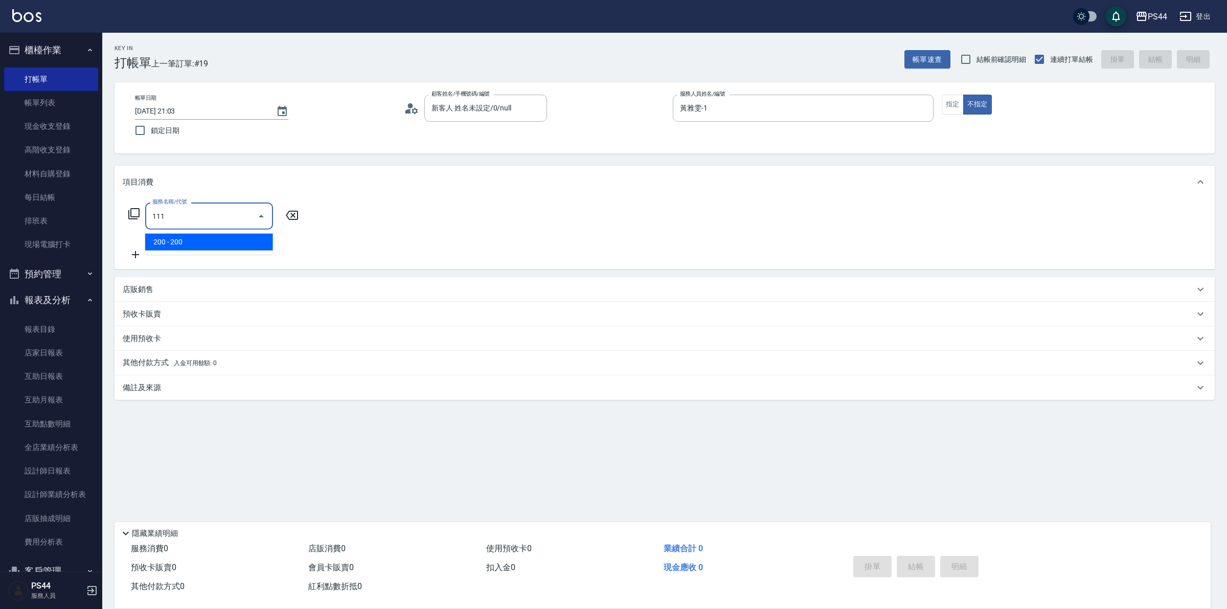
type input "200(111)"
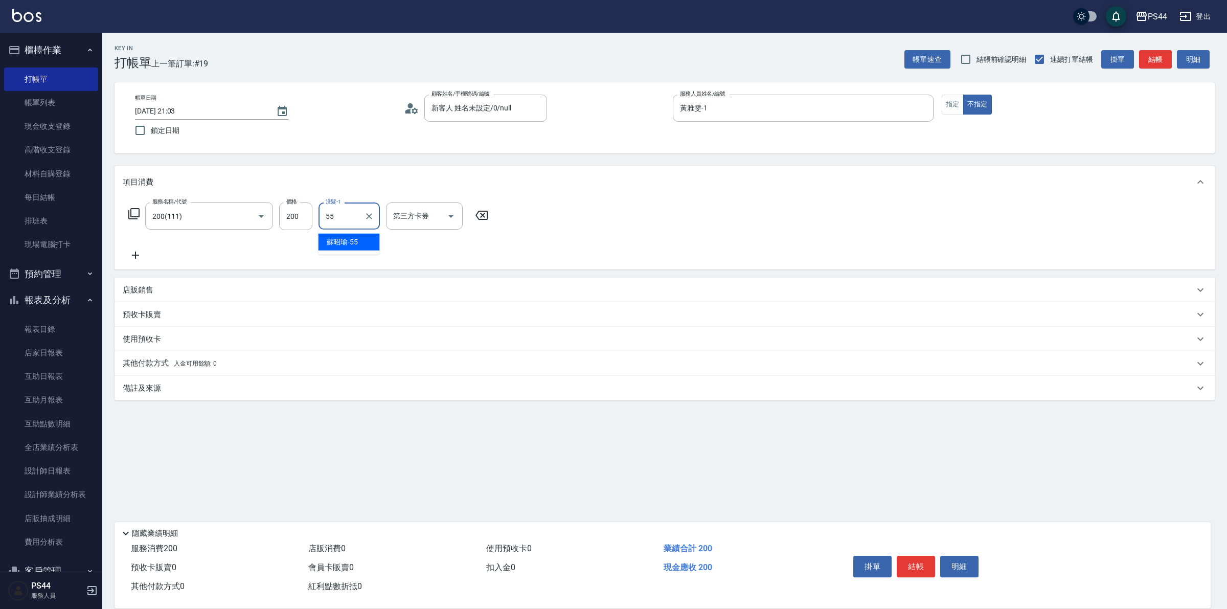
type input "蘇昭瑜-55"
type input "儲值卡"
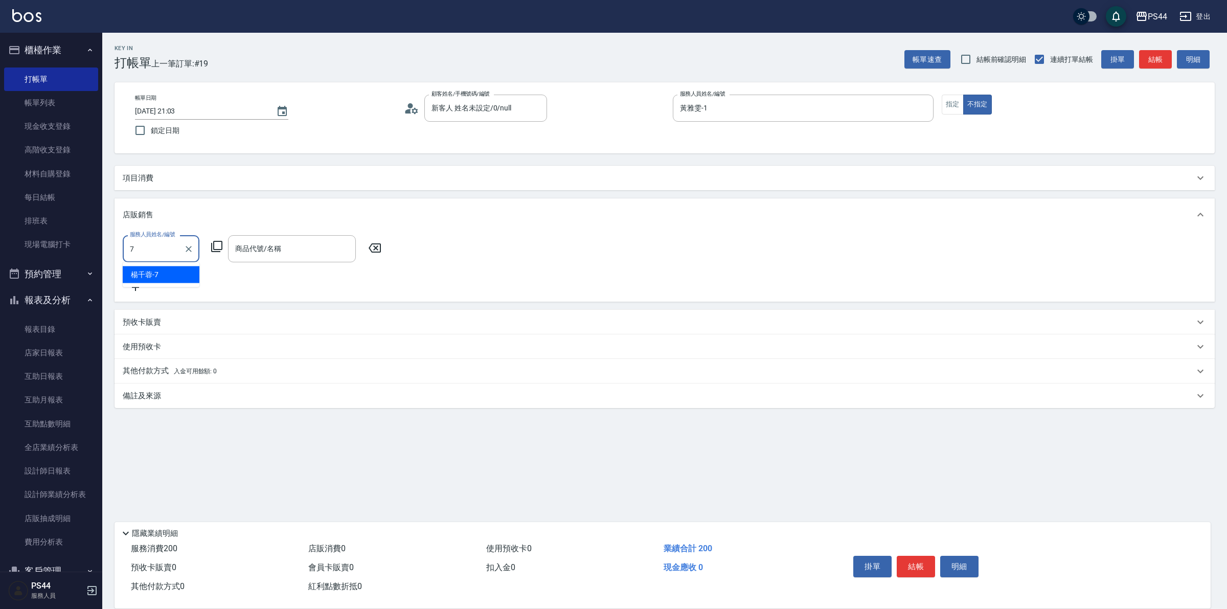
type input "楊千蓉-7"
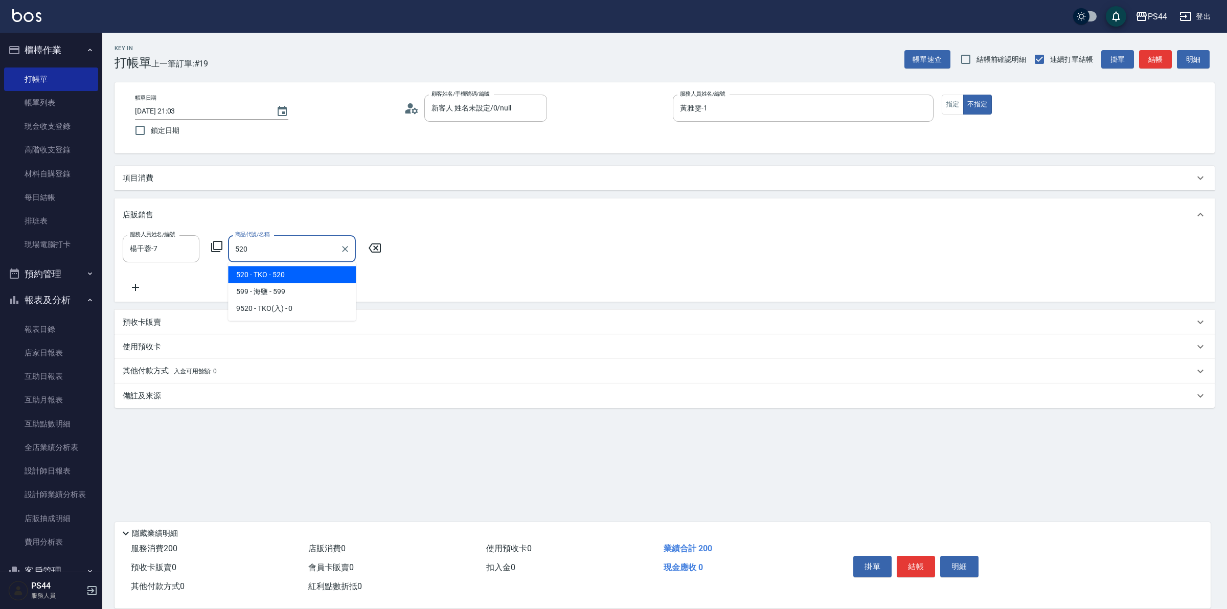
type input "TKO"
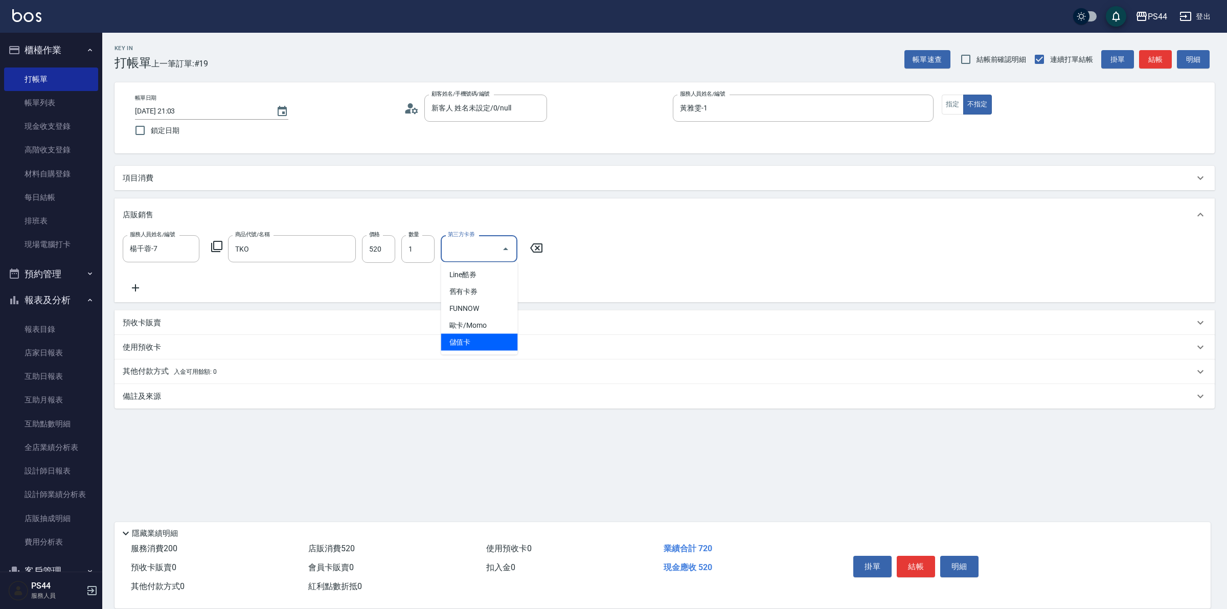
type input "儲值卡"
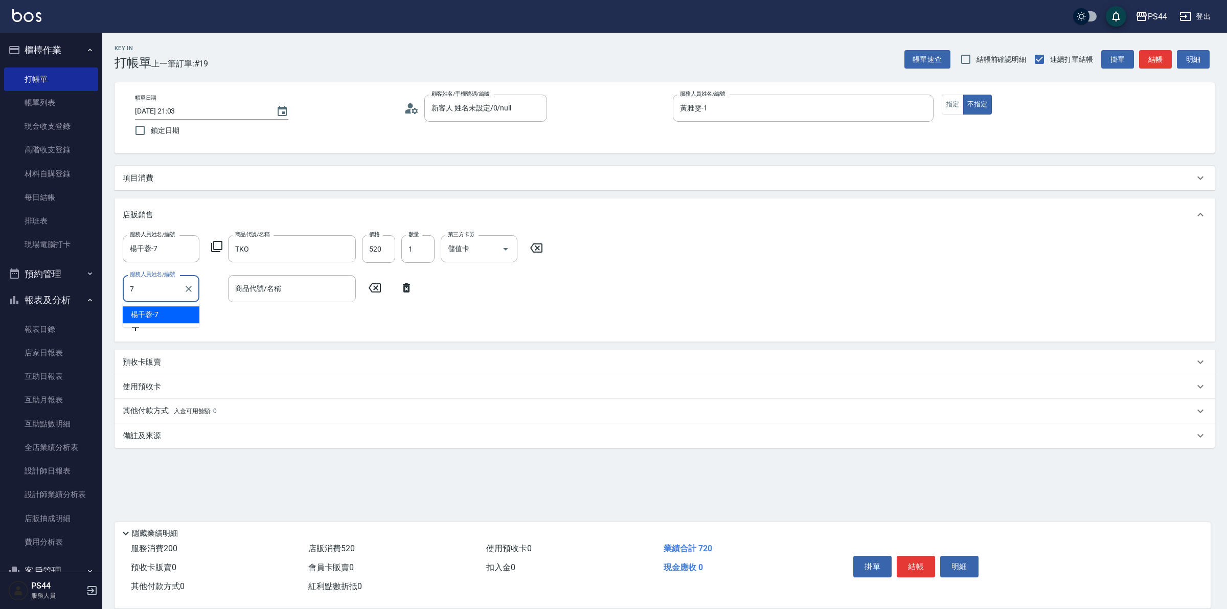
type input "楊千蓉-7"
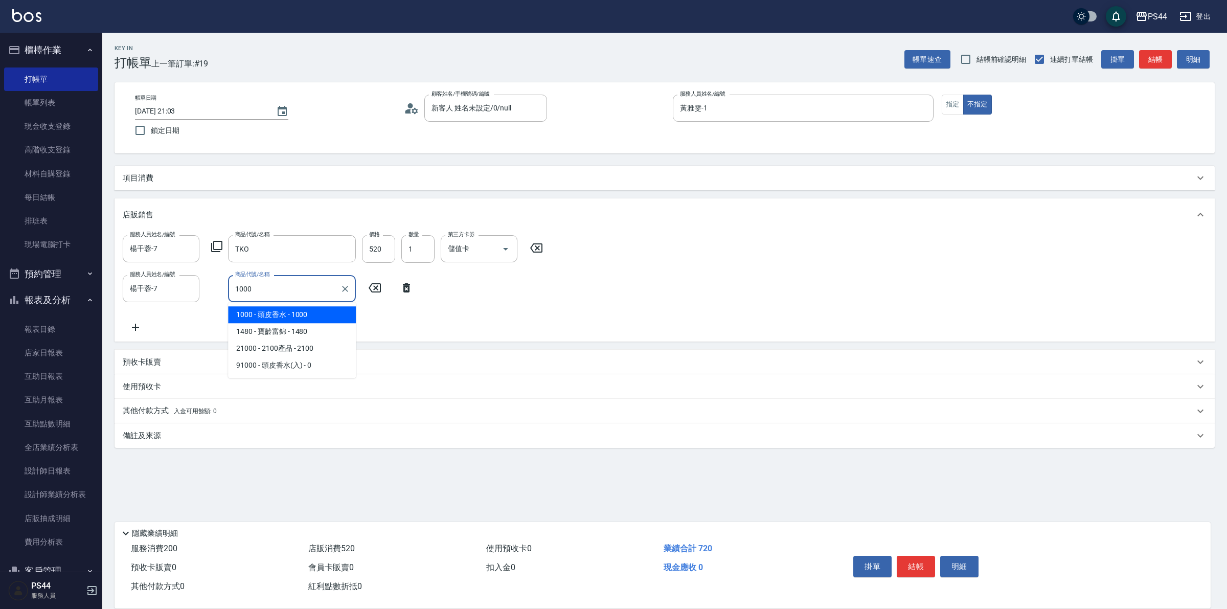
type input "頭皮香水"
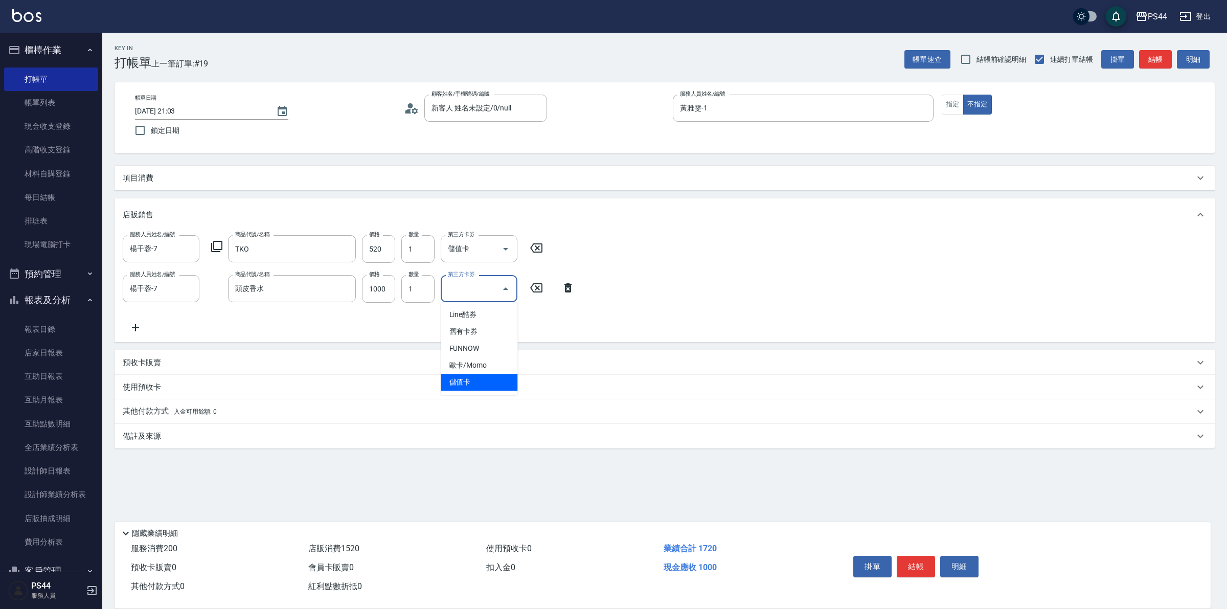
type input "儲值卡"
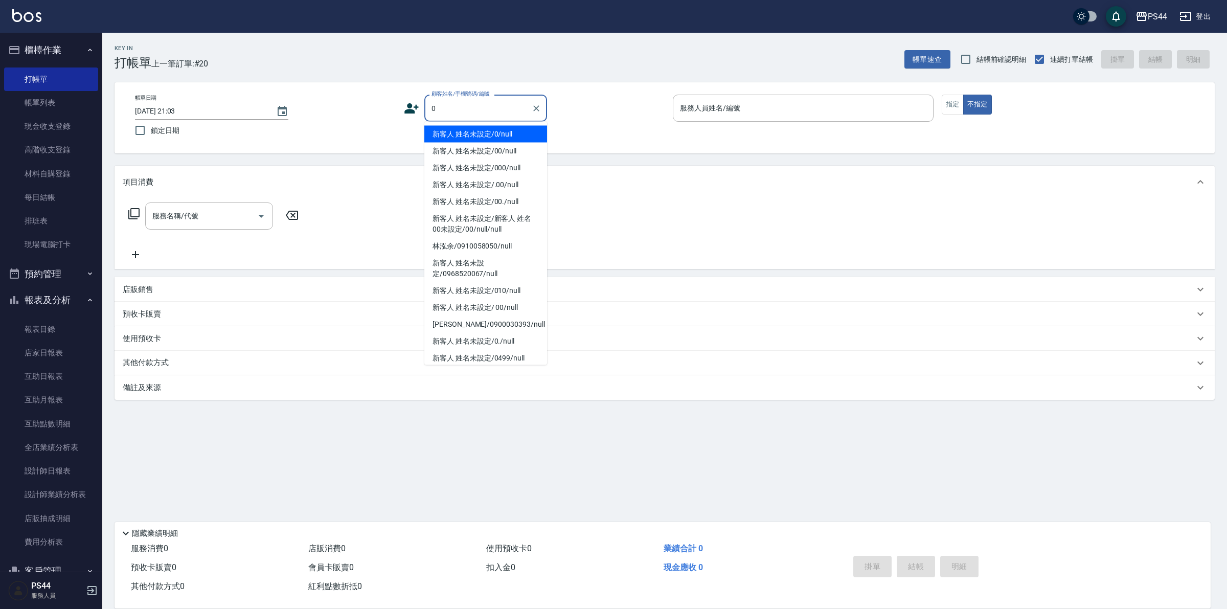
type input "新客人 姓名未設定/0/null"
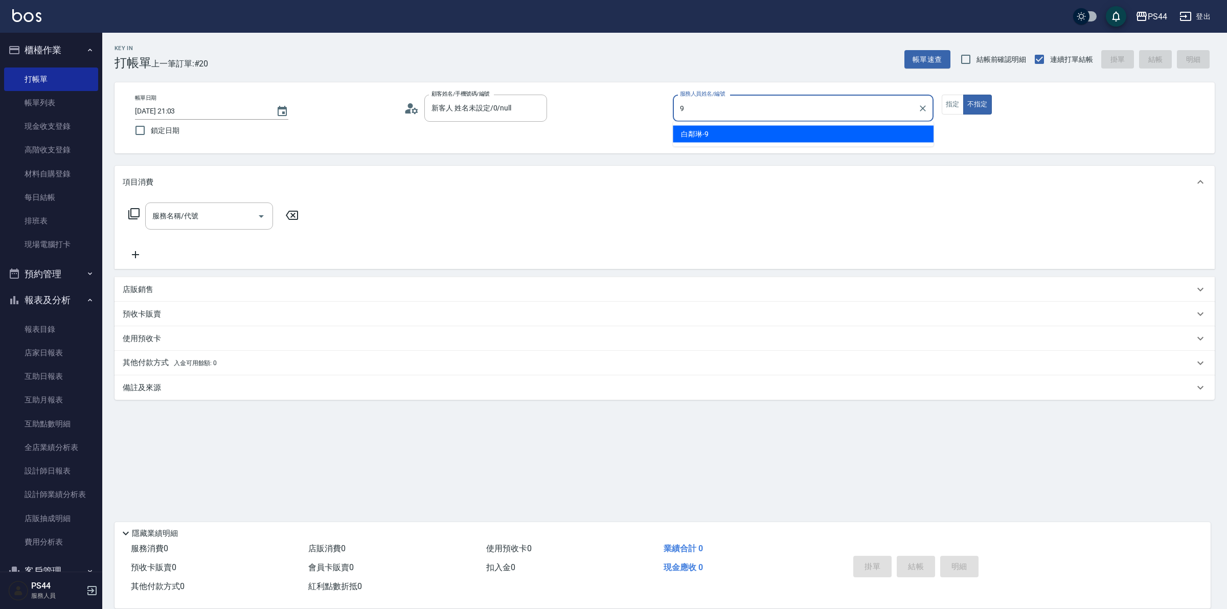
type input "白鄰琳-9"
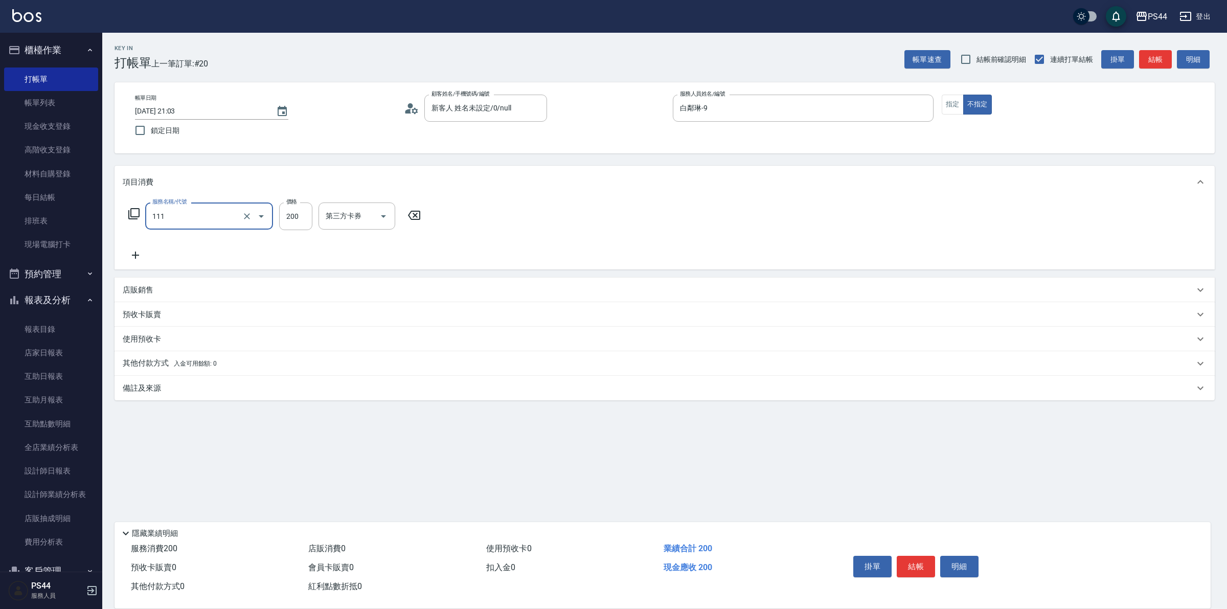
type input "200(111)"
type input "黃奕程-12"
type input "儲值卡"
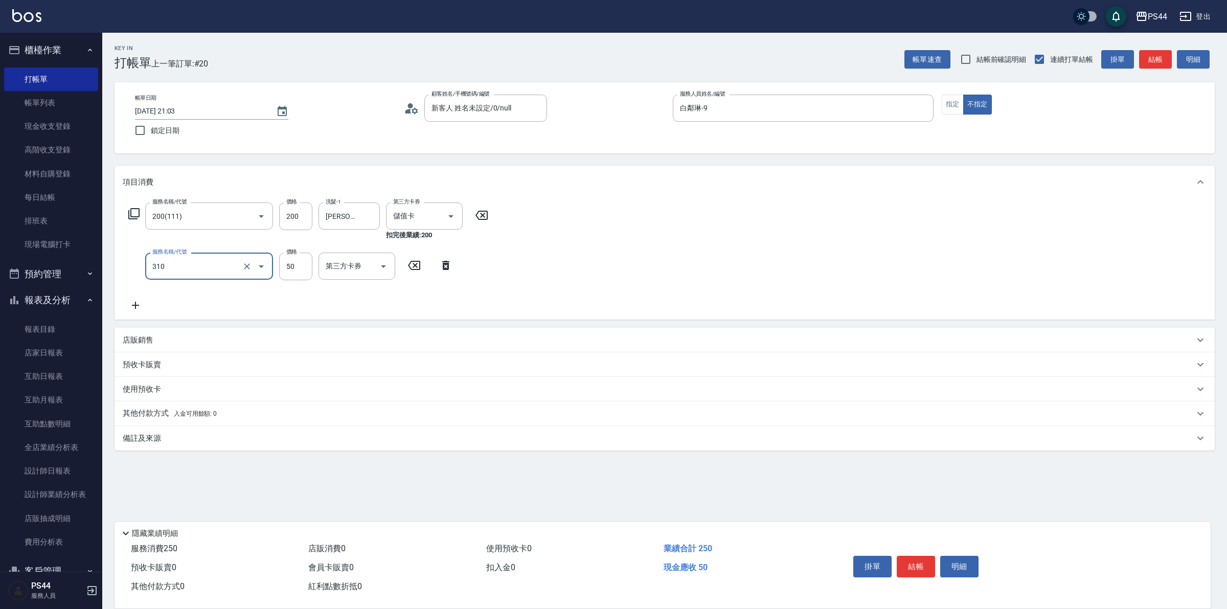
type input "剪瀏海(310)"
type input "儲值卡"
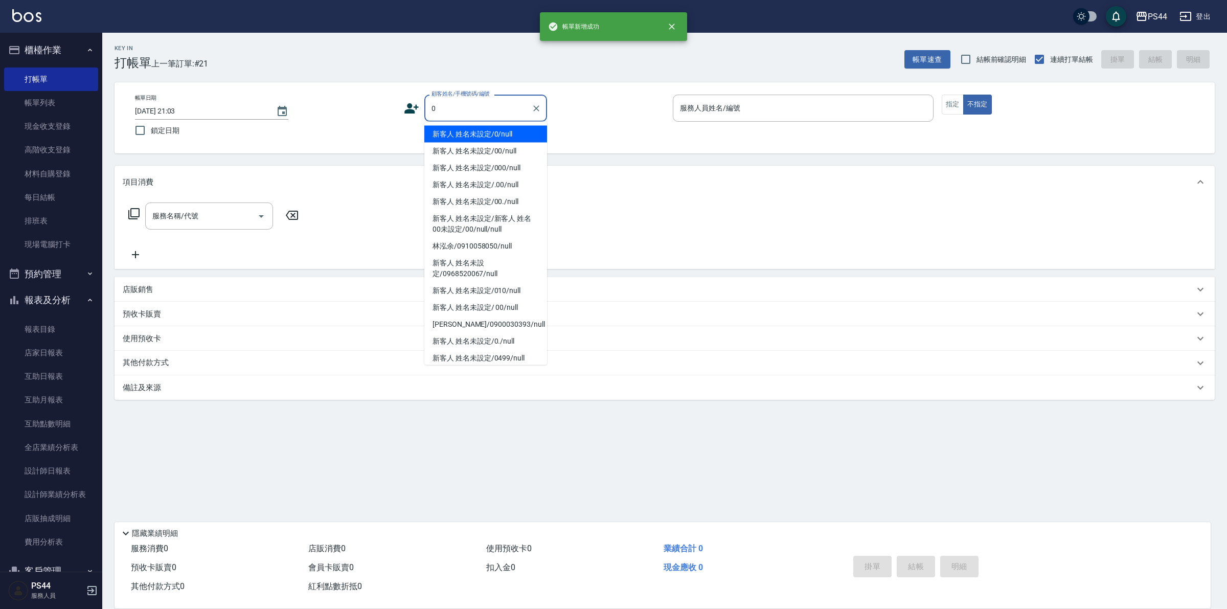
type input "新客人 姓名未設定/0/null"
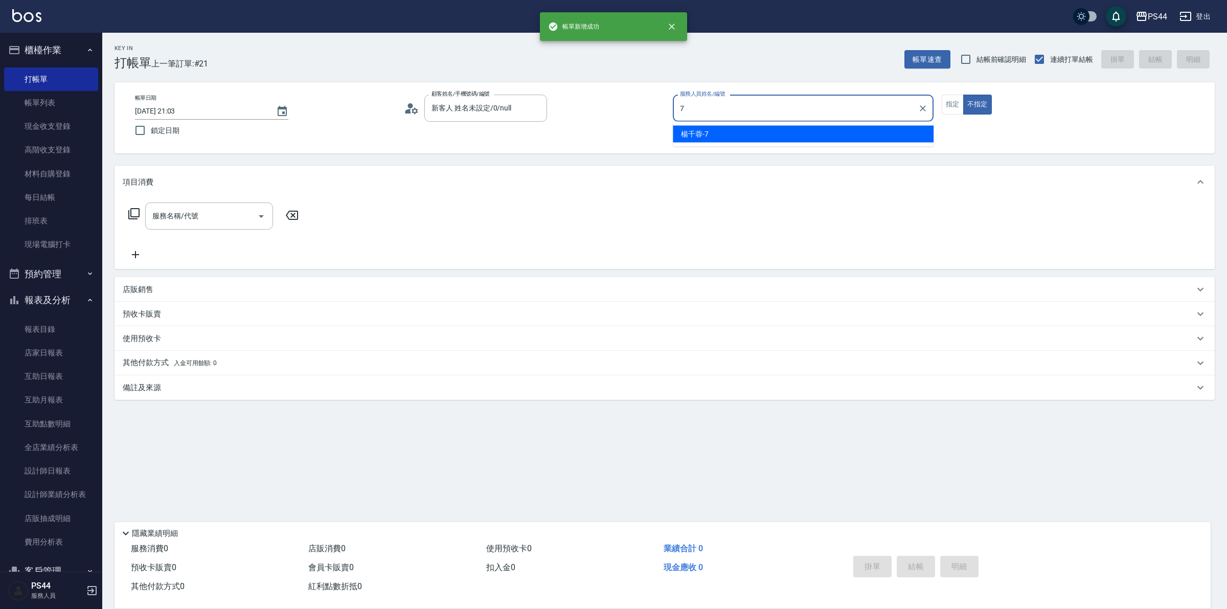
type input "楊千蓉-7"
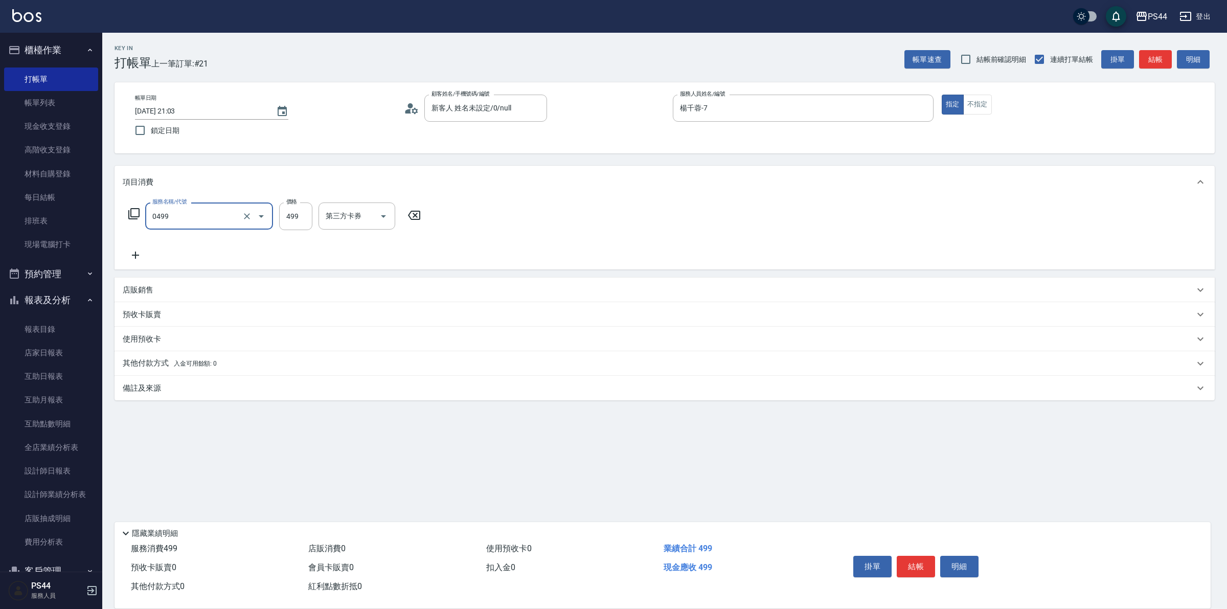
type input "伊黛莉499(0499)"
type input "沛瑀-26"
type input "儲值卡"
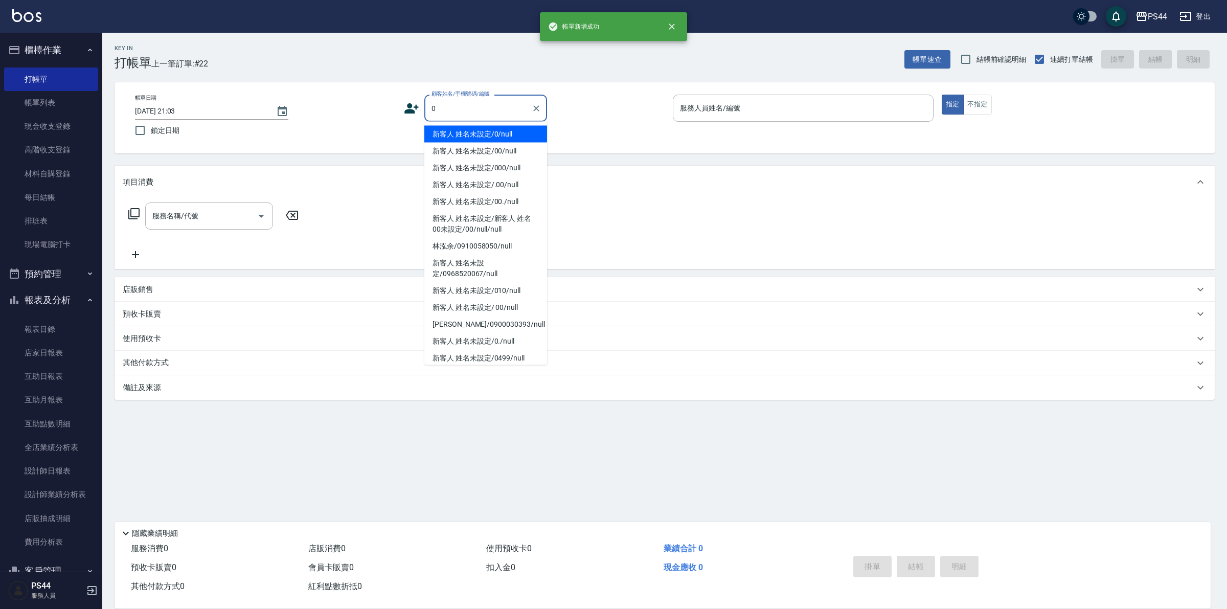
type input "新客人 姓名未設定/0/null"
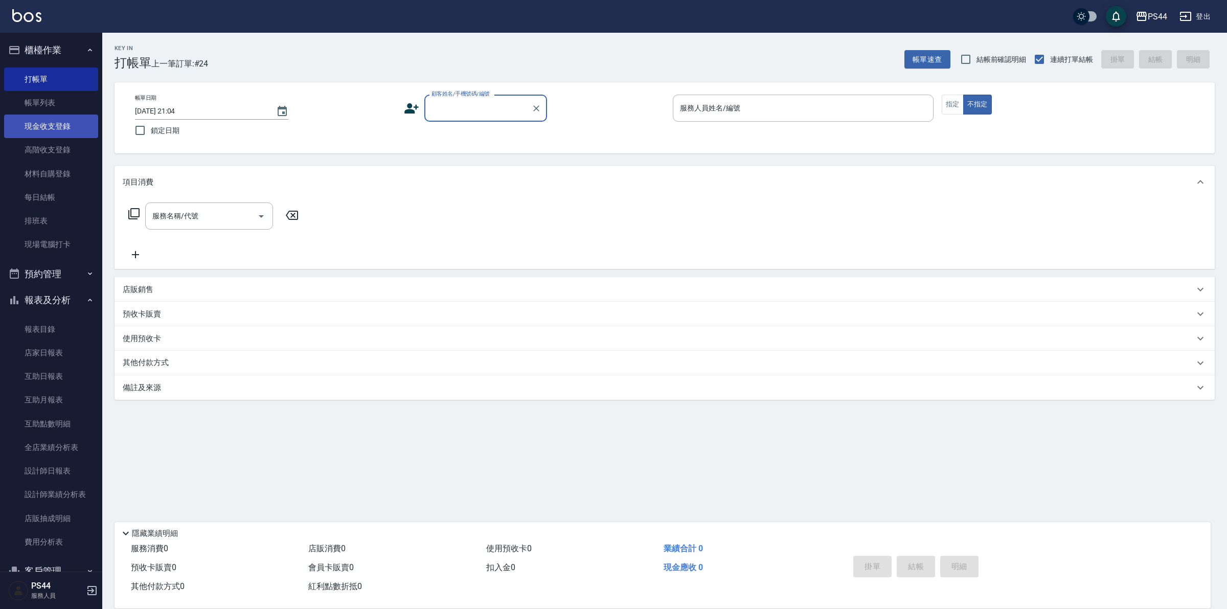
click at [66, 123] on link "現金收支登錄" at bounding box center [51, 127] width 94 height 24
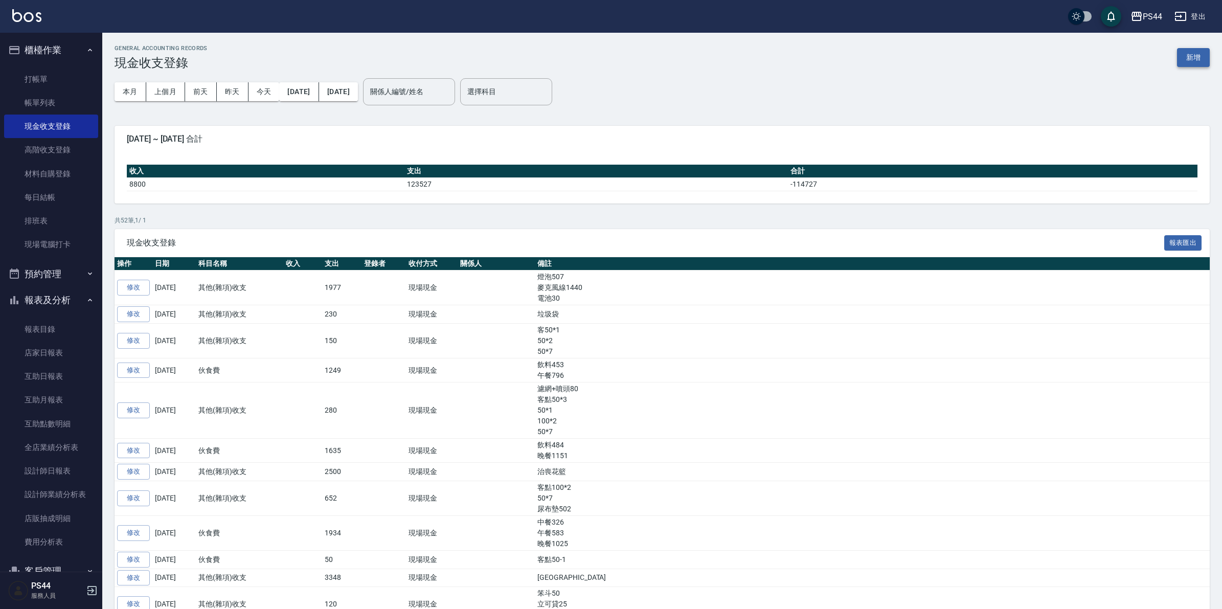
click at [1190, 59] on button "新增" at bounding box center [1193, 57] width 33 height 19
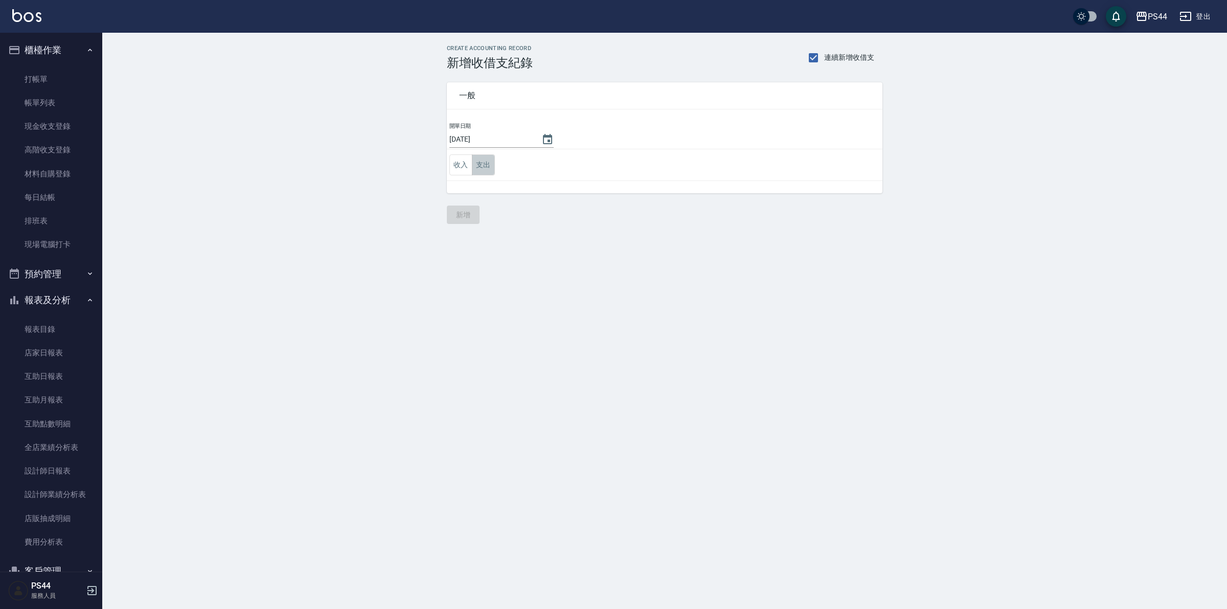
drag, startPoint x: 487, startPoint y: 166, endPoint x: 516, endPoint y: 175, distance: 30.9
click at [487, 165] on button "支出" at bounding box center [483, 164] width 23 height 21
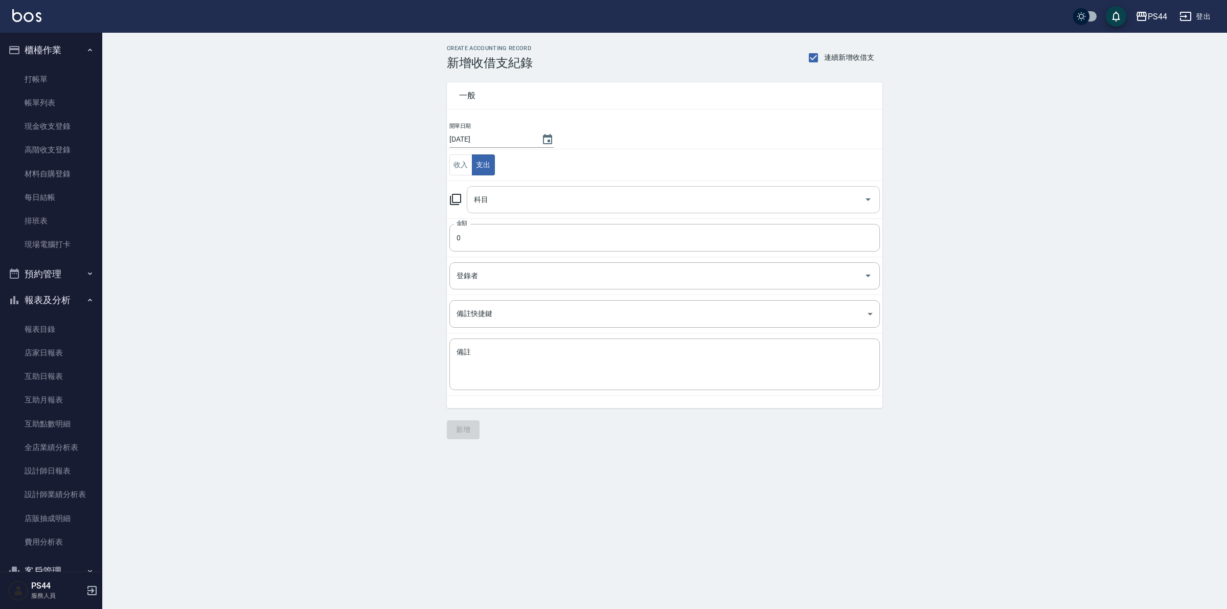
click at [523, 199] on input "科目" at bounding box center [665, 200] width 389 height 18
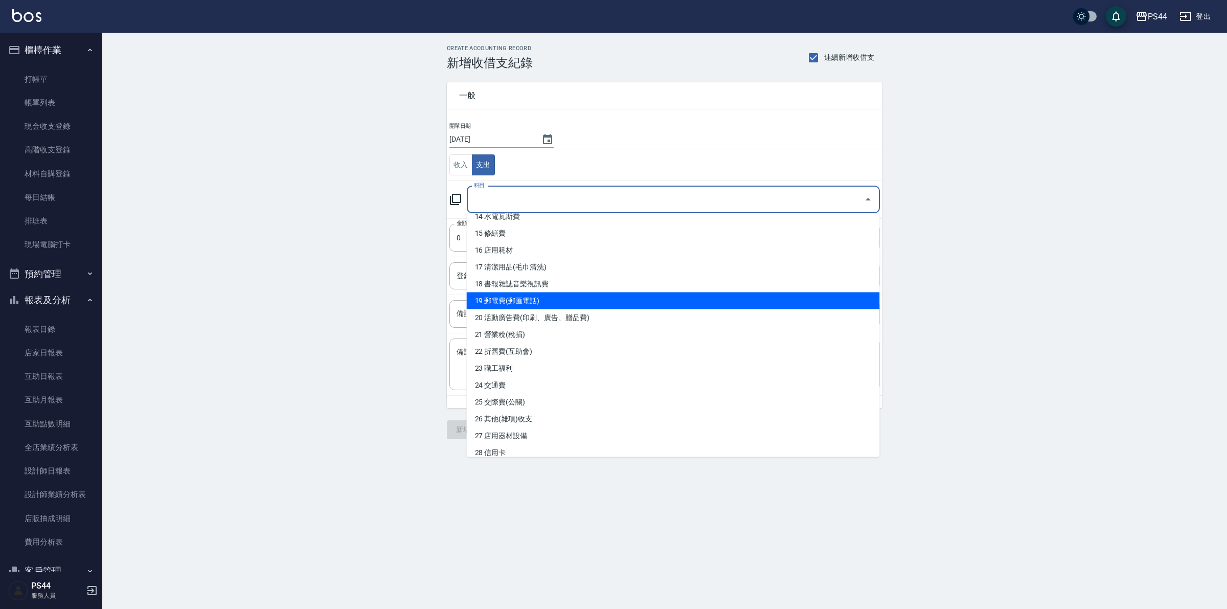
scroll to position [320, 0]
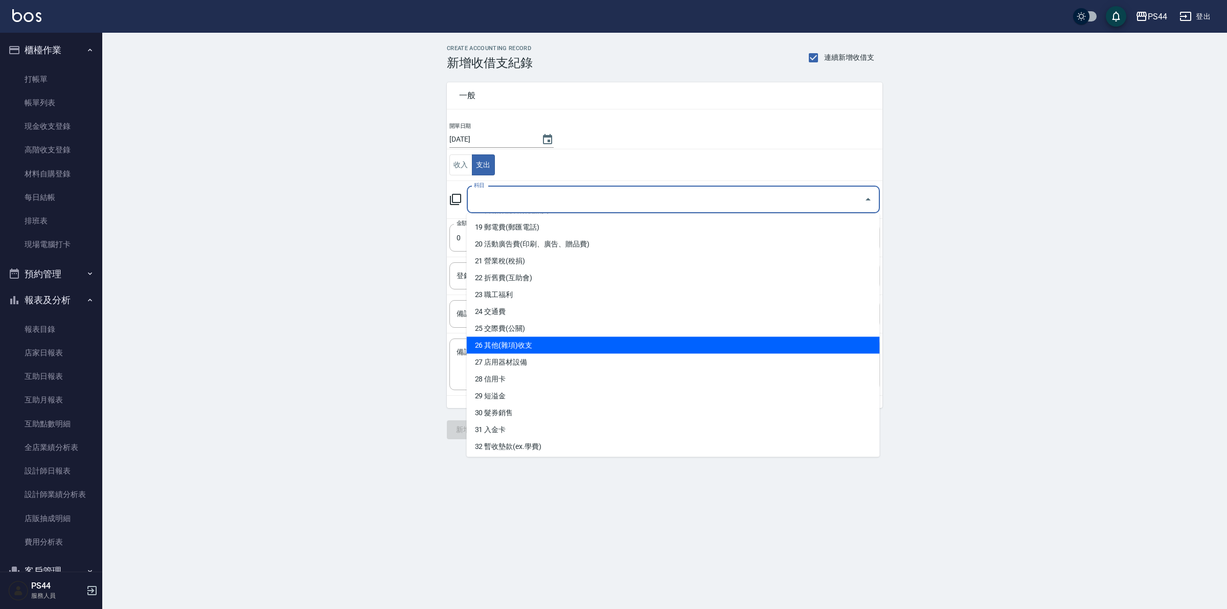
click at [543, 343] on li "26 其他(雜項)收支" at bounding box center [673, 345] width 413 height 17
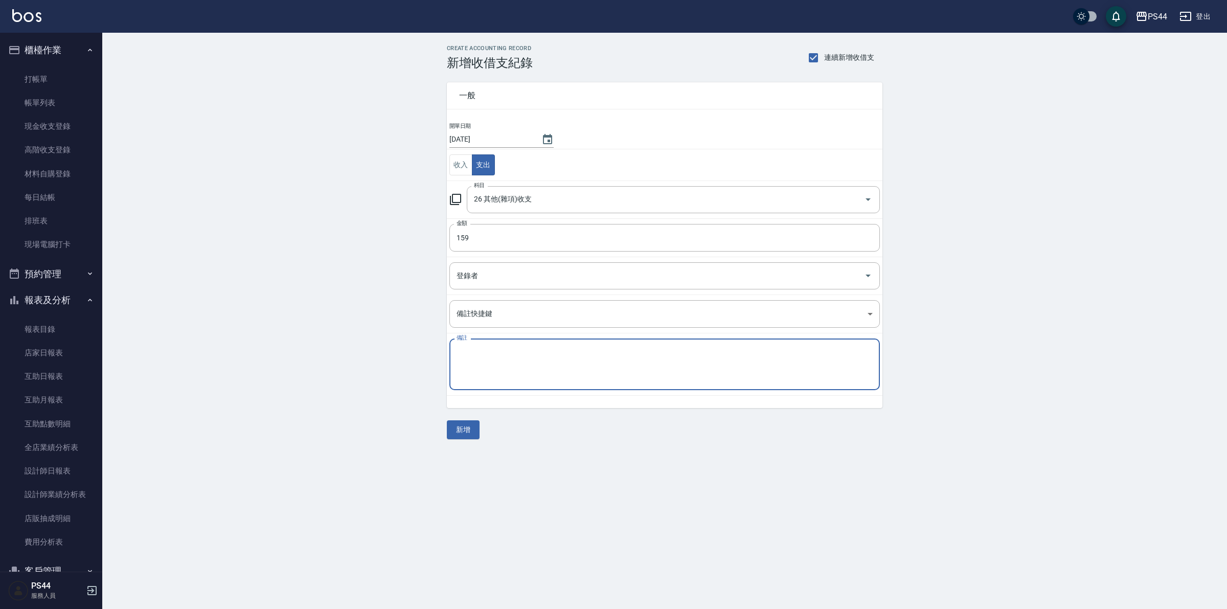
click at [514, 354] on textarea "備註" at bounding box center [665, 364] width 416 height 35
click at [459, 431] on button "新增" at bounding box center [463, 429] width 33 height 19
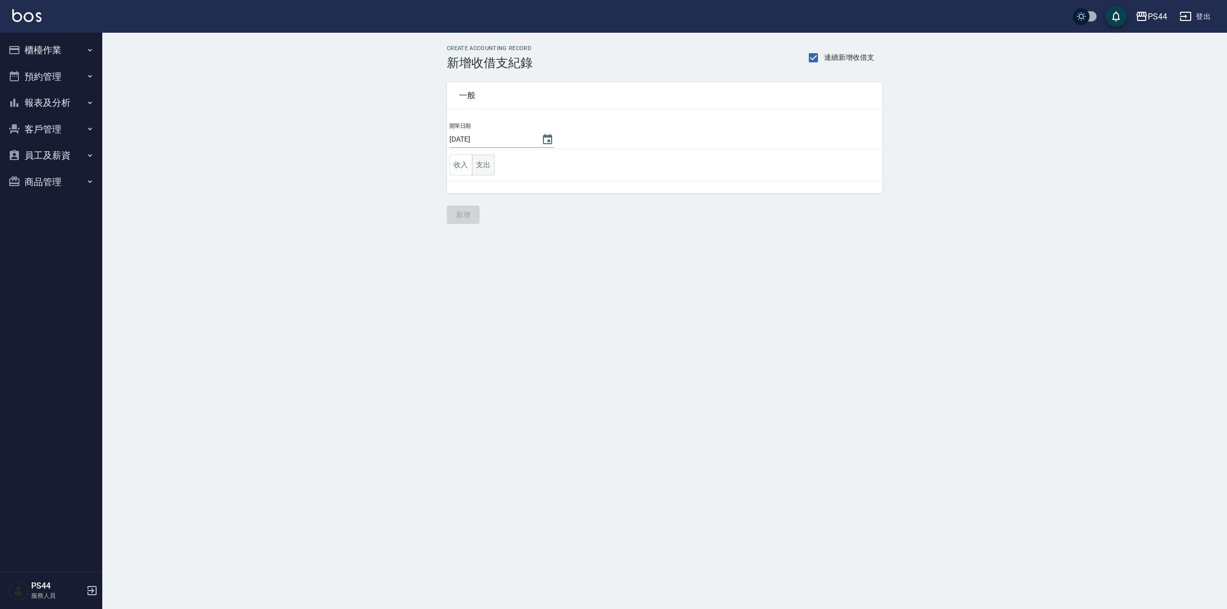
click at [487, 163] on button "支出" at bounding box center [483, 164] width 23 height 21
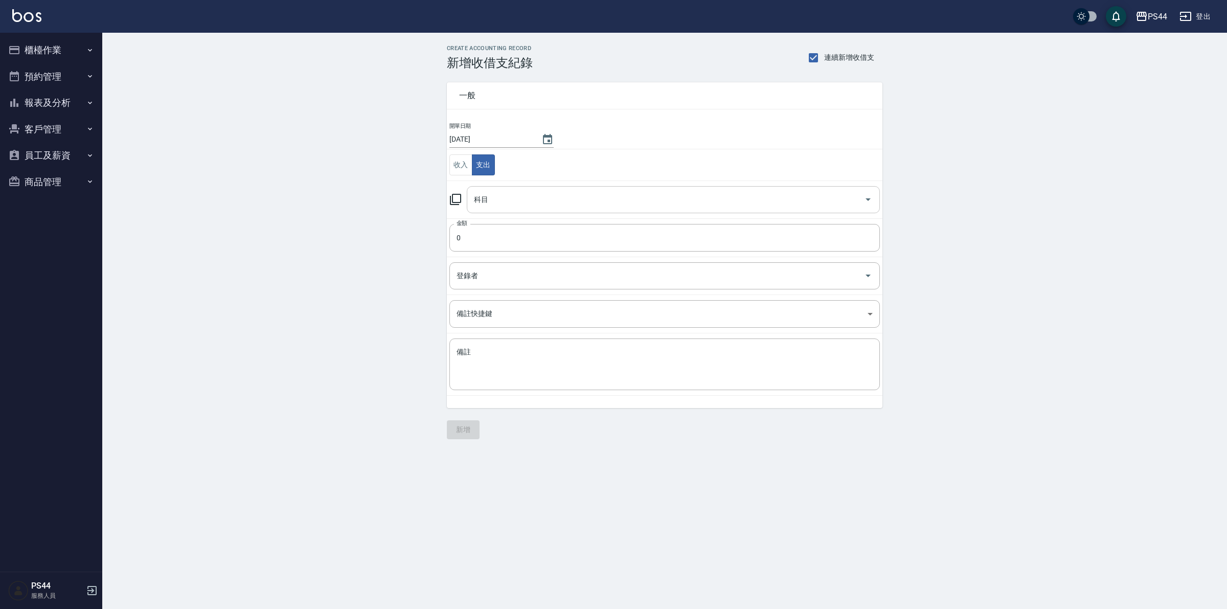
click at [536, 205] on input "科目" at bounding box center [665, 200] width 389 height 18
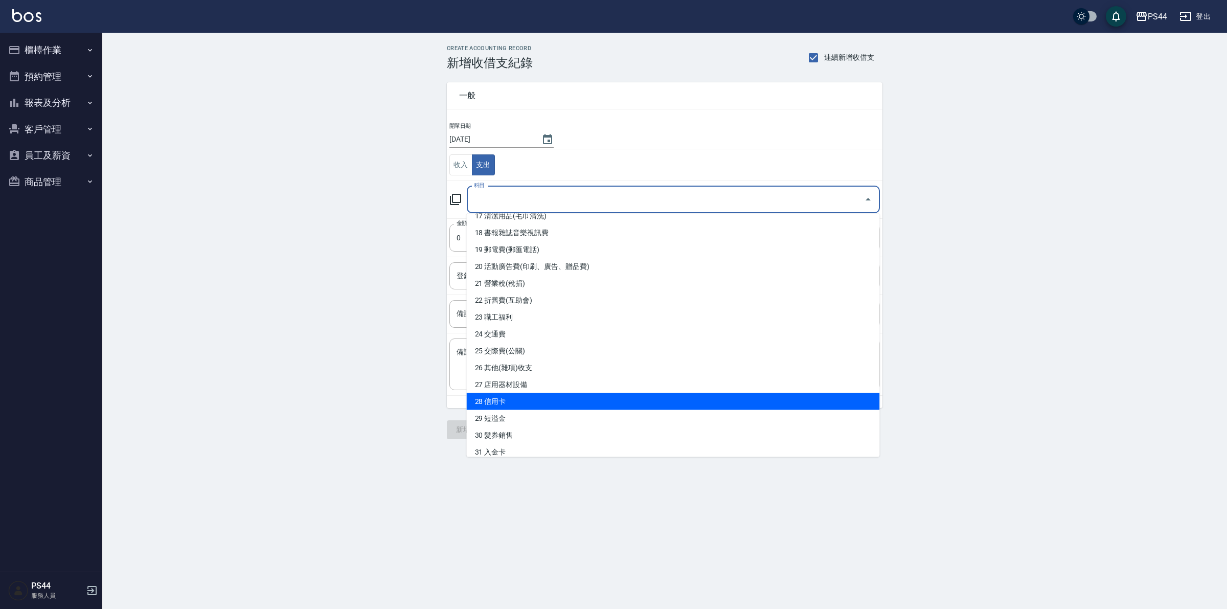
scroll to position [320, 0]
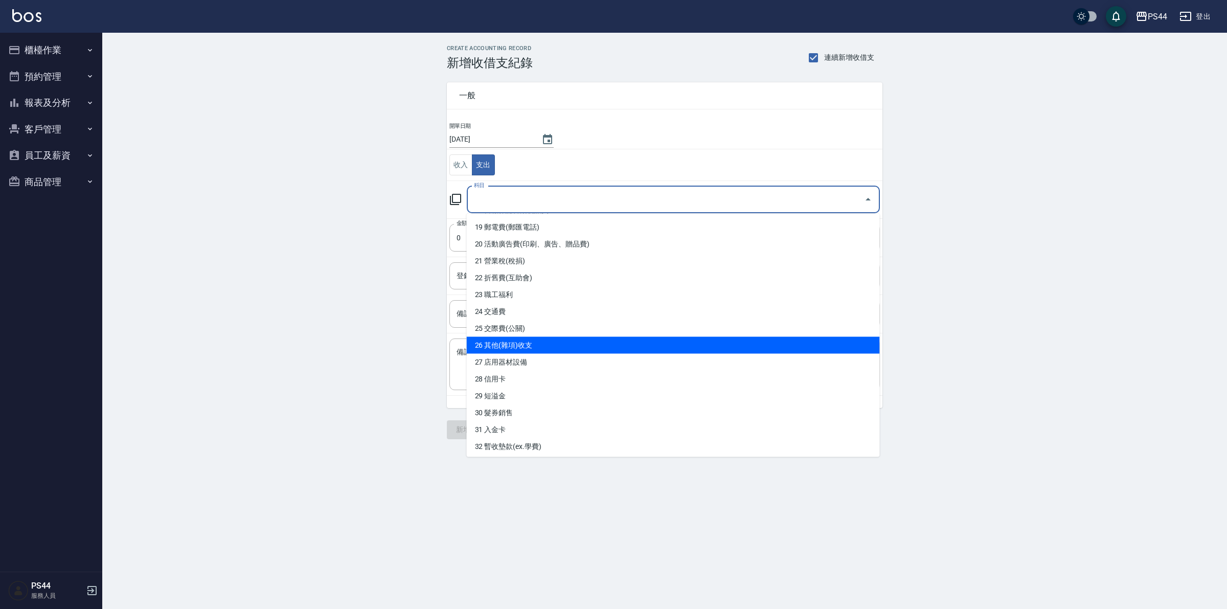
click at [546, 344] on li "26 其他(雜項)收支" at bounding box center [673, 345] width 413 height 17
type input "26 其他(雜項)收支"
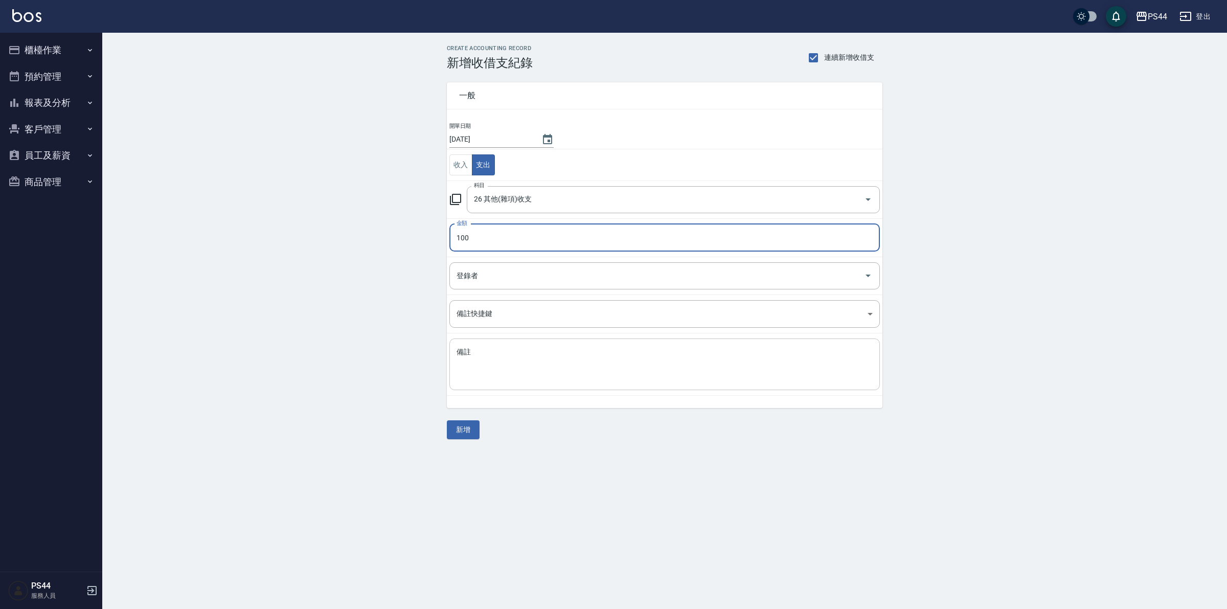
type input "100"
click at [586, 351] on textarea "備註" at bounding box center [665, 364] width 416 height 35
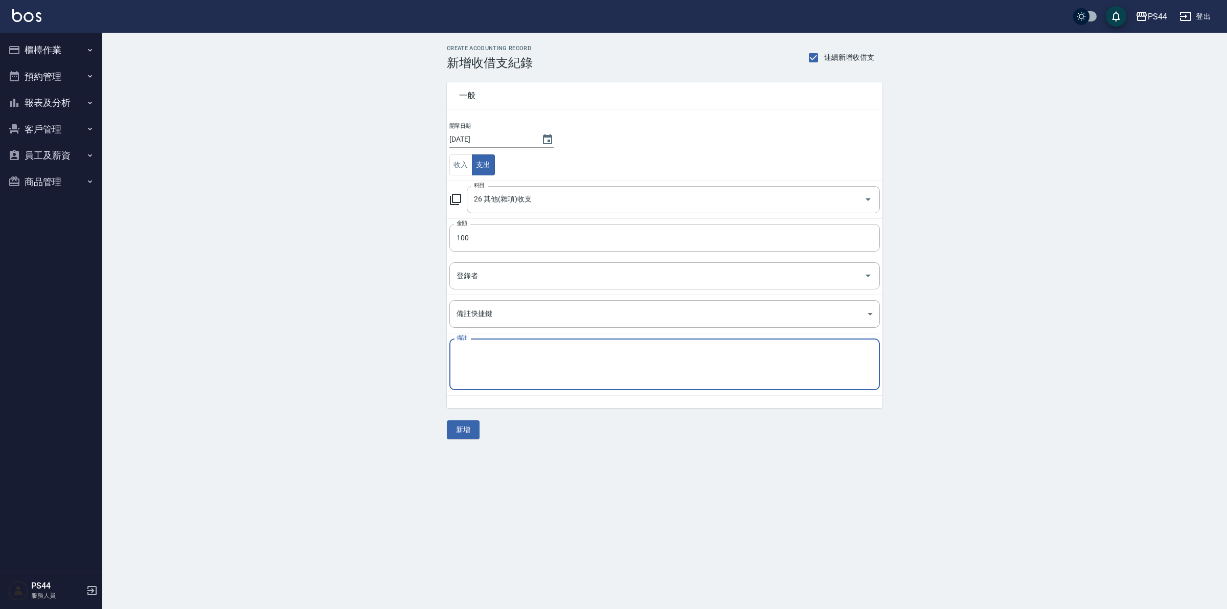
type textarea "e"
type textarea "ㄍ"
type textarea "客點50*6 50*1"
click at [466, 433] on button "新增" at bounding box center [463, 429] width 33 height 19
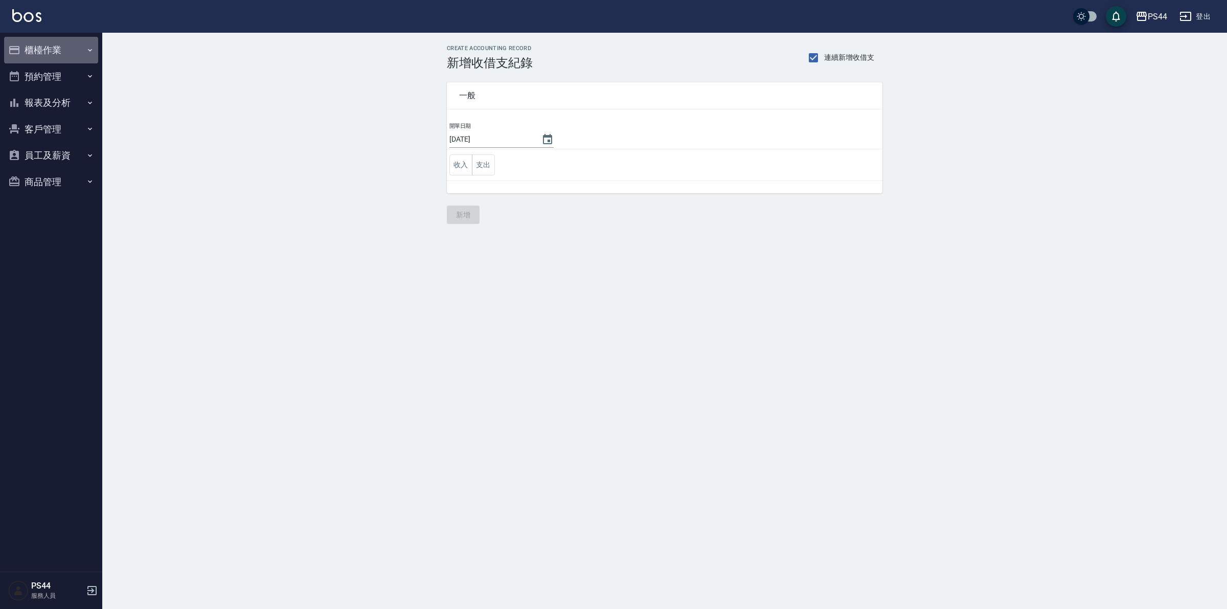
click at [20, 42] on button "櫃檯作業" at bounding box center [51, 50] width 94 height 27
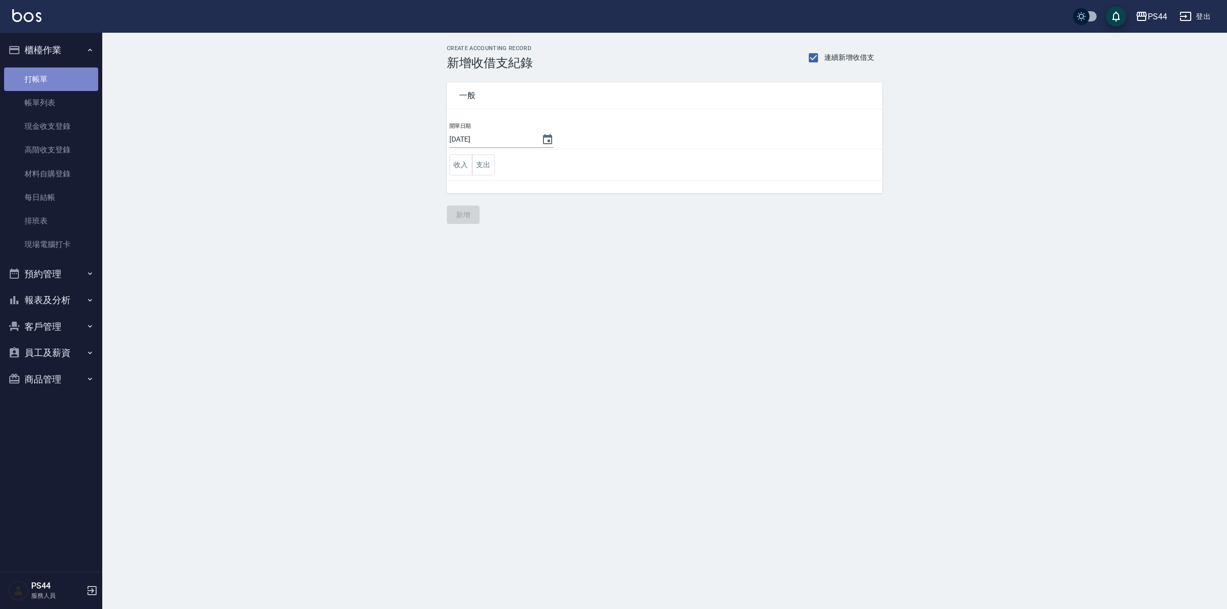
click at [50, 77] on link "打帳單" at bounding box center [51, 79] width 94 height 24
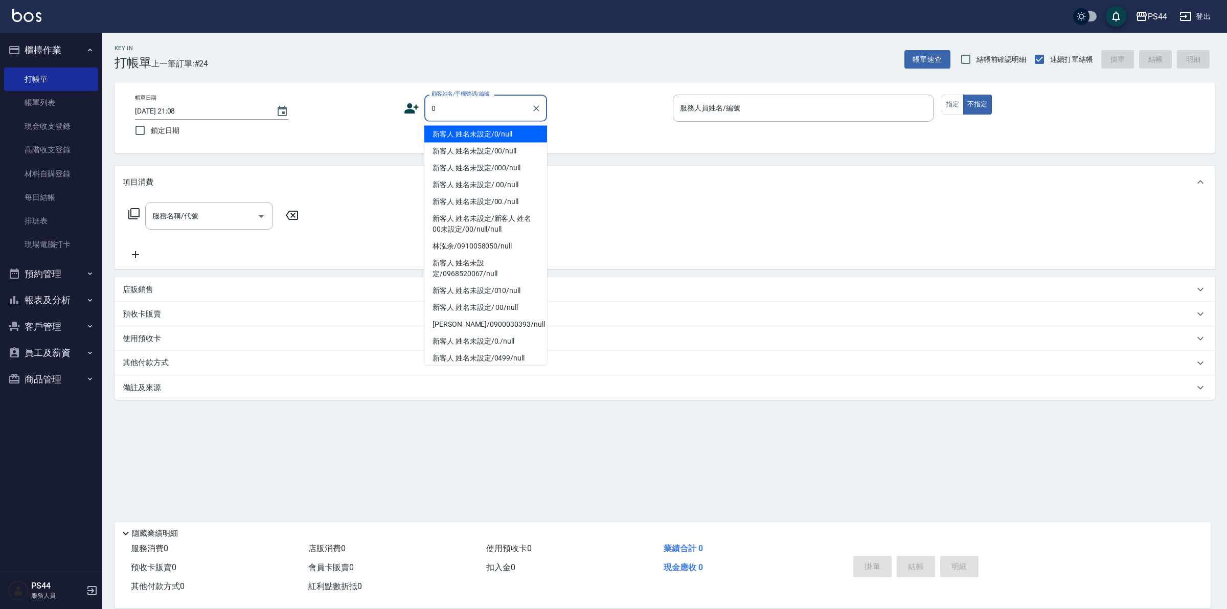
type input "新客人 姓名未設定/0/null"
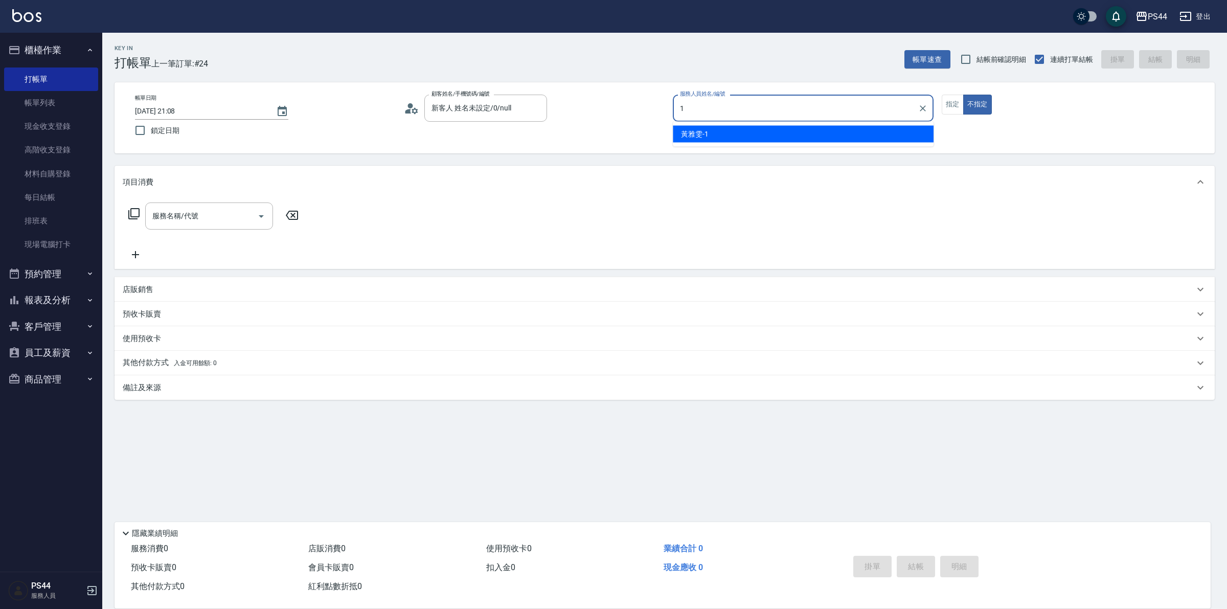
type input "黃雅雯-1"
type button "false"
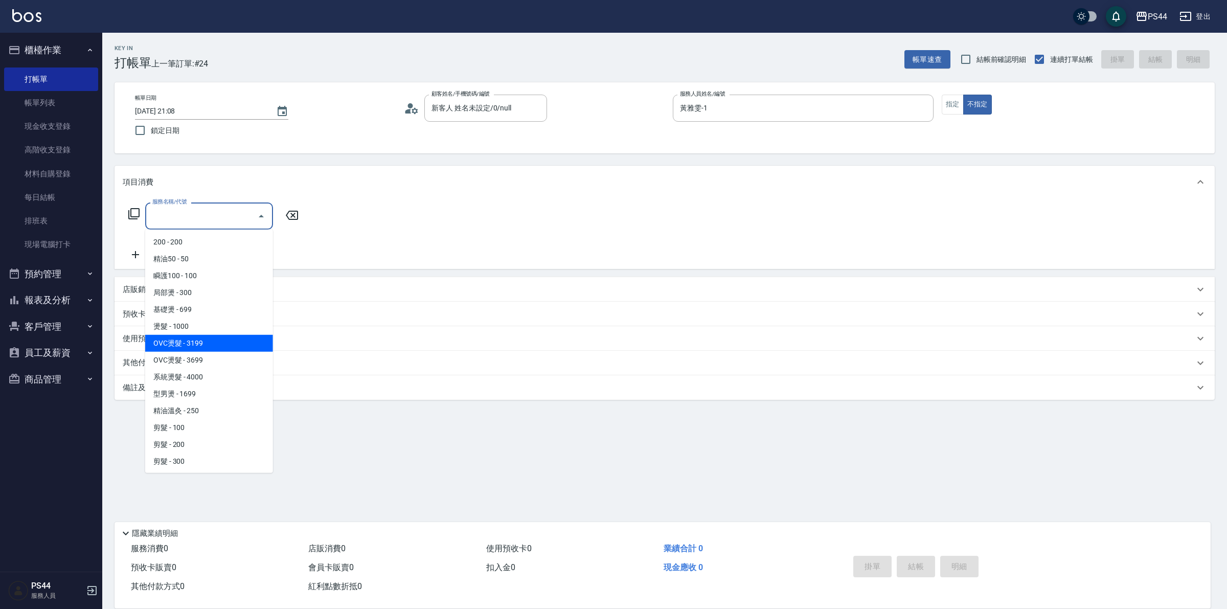
type input "OVC燙髮(203)"
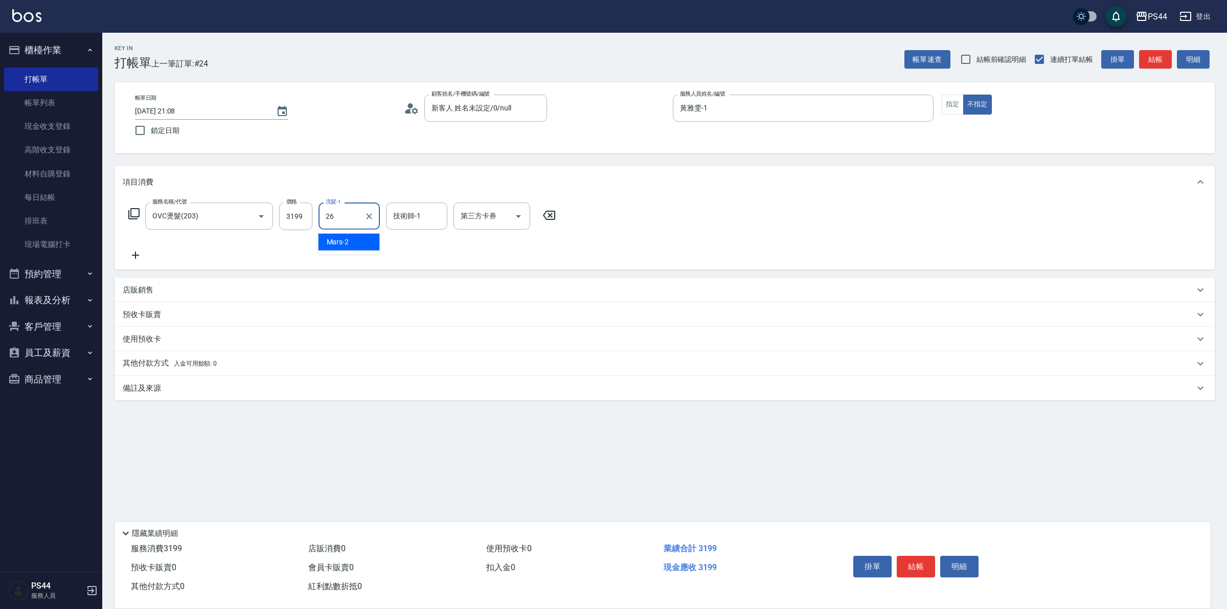
type input "沛瑀-26"
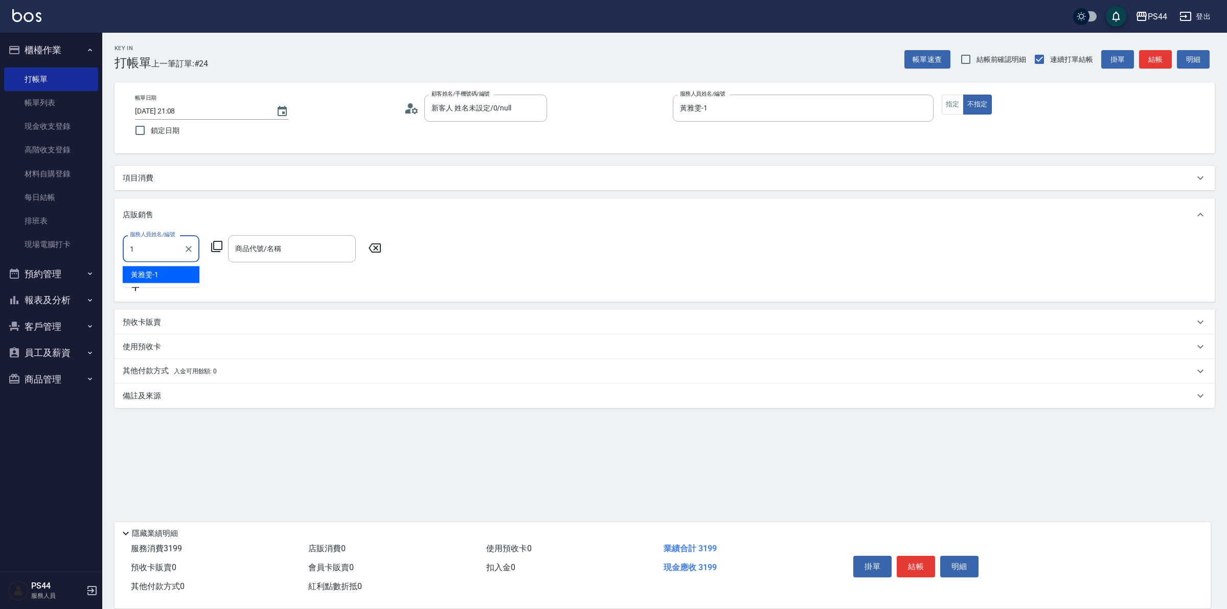
type input "黃雅雯-1"
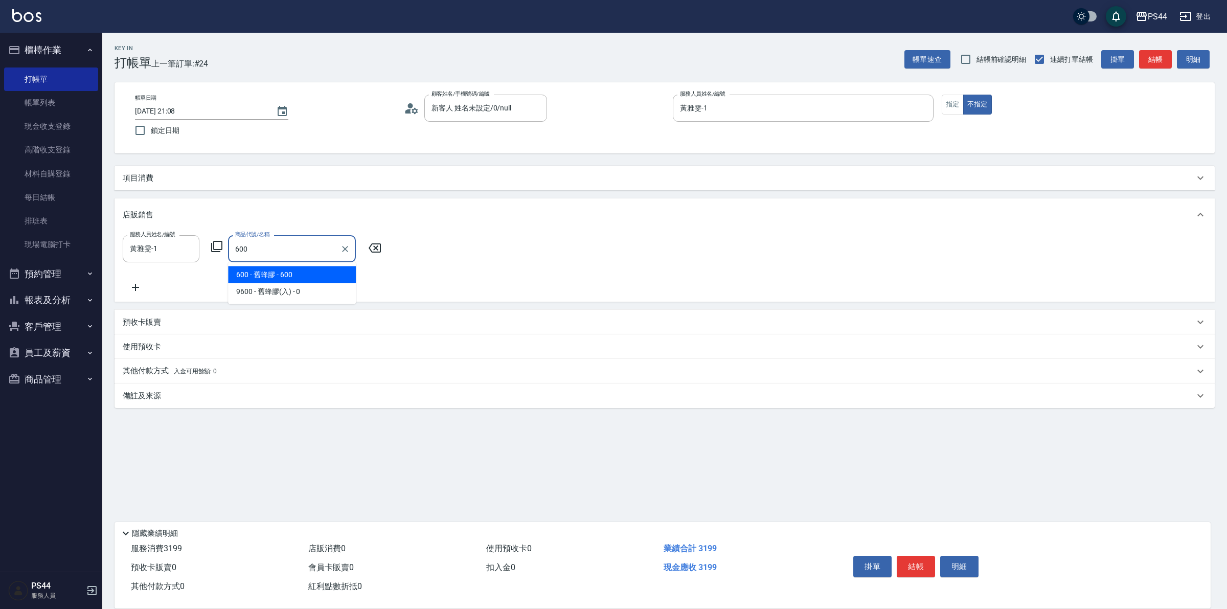
type input "舊蜂膠"
type input "580"
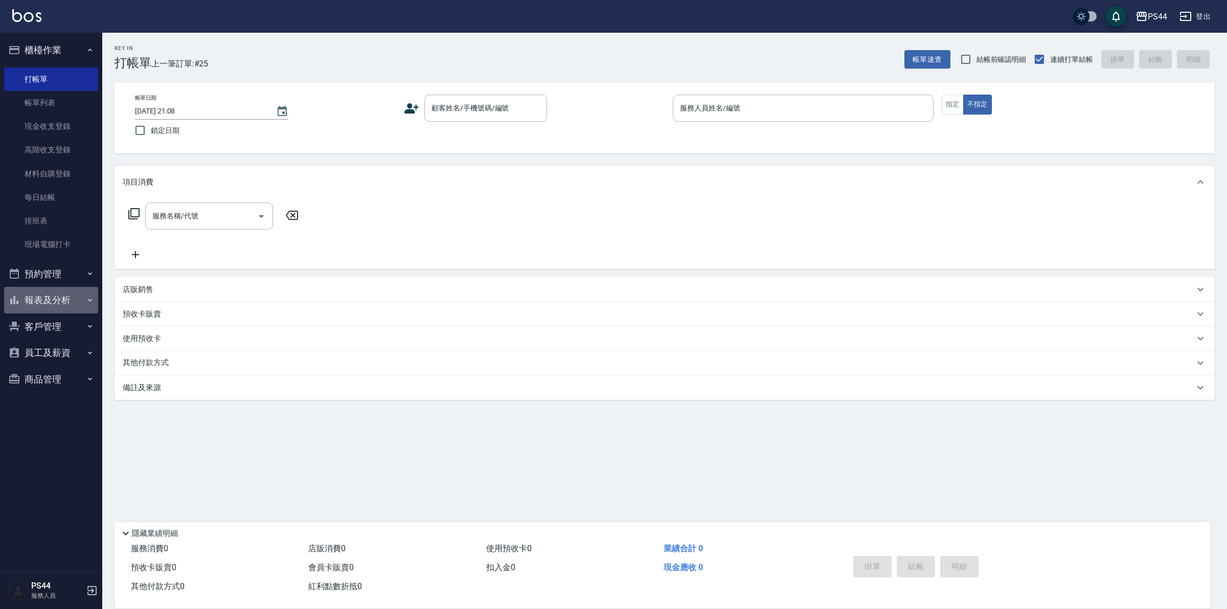
click at [64, 293] on button "報表及分析" at bounding box center [51, 300] width 94 height 27
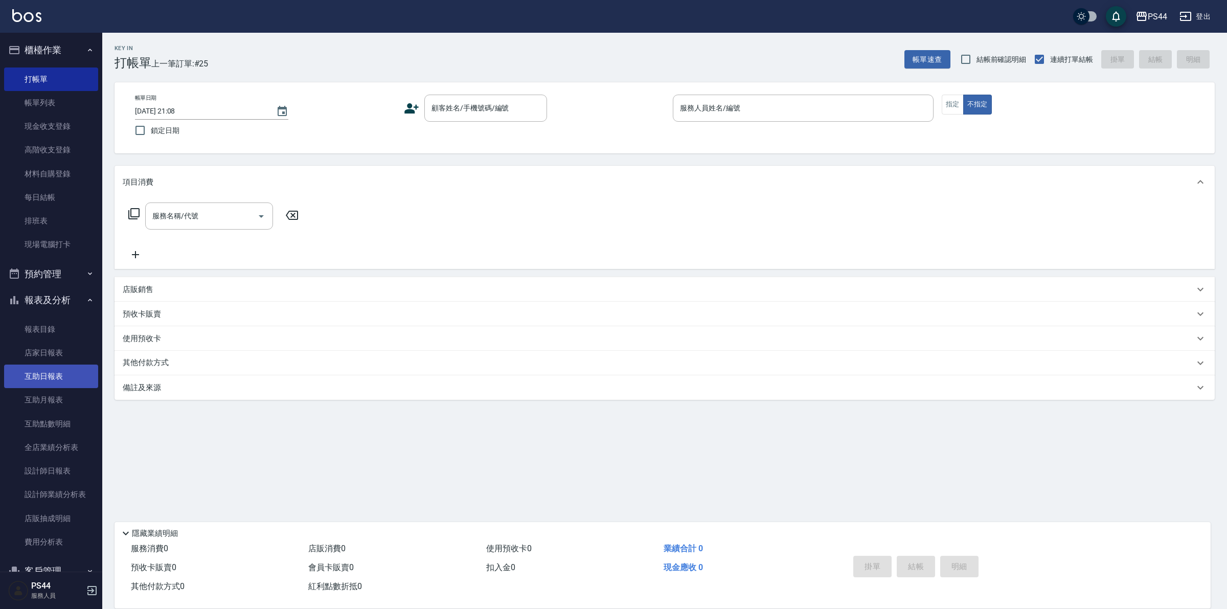
click at [53, 372] on link "互助日報表" at bounding box center [51, 377] width 94 height 24
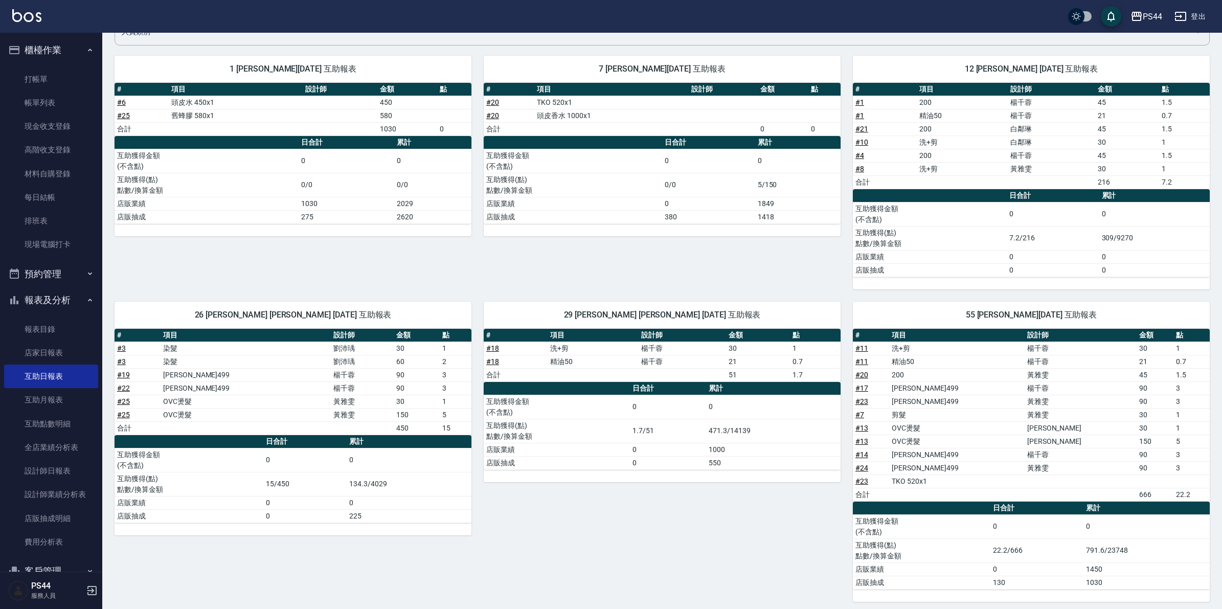
scroll to position [103, 0]
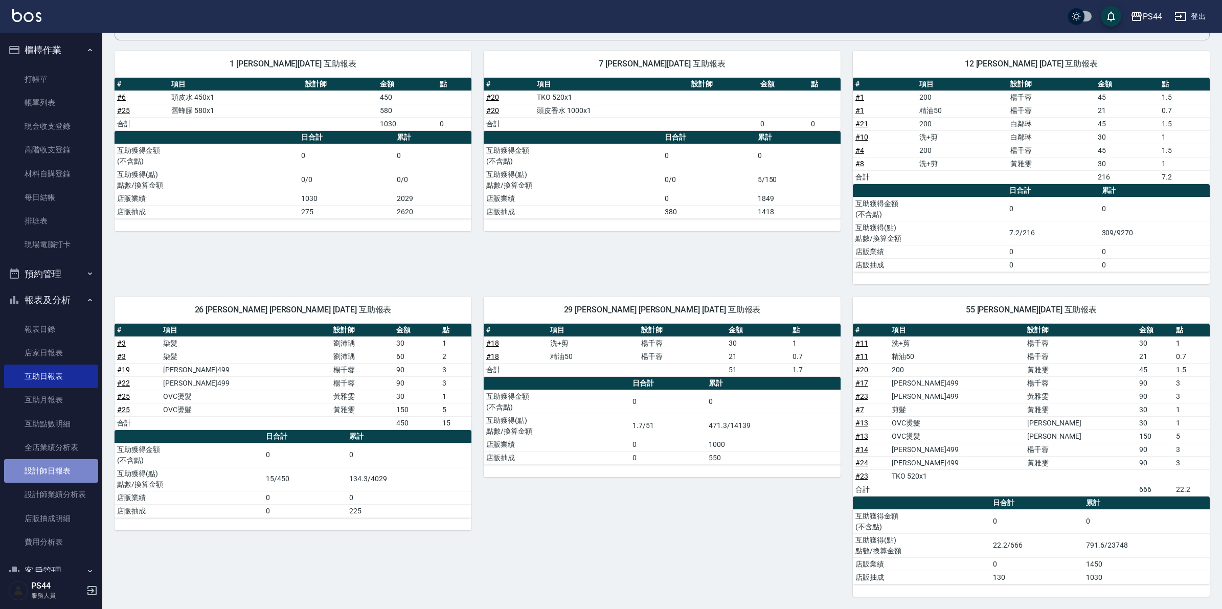
click at [58, 471] on link "設計師日報表" at bounding box center [51, 471] width 94 height 24
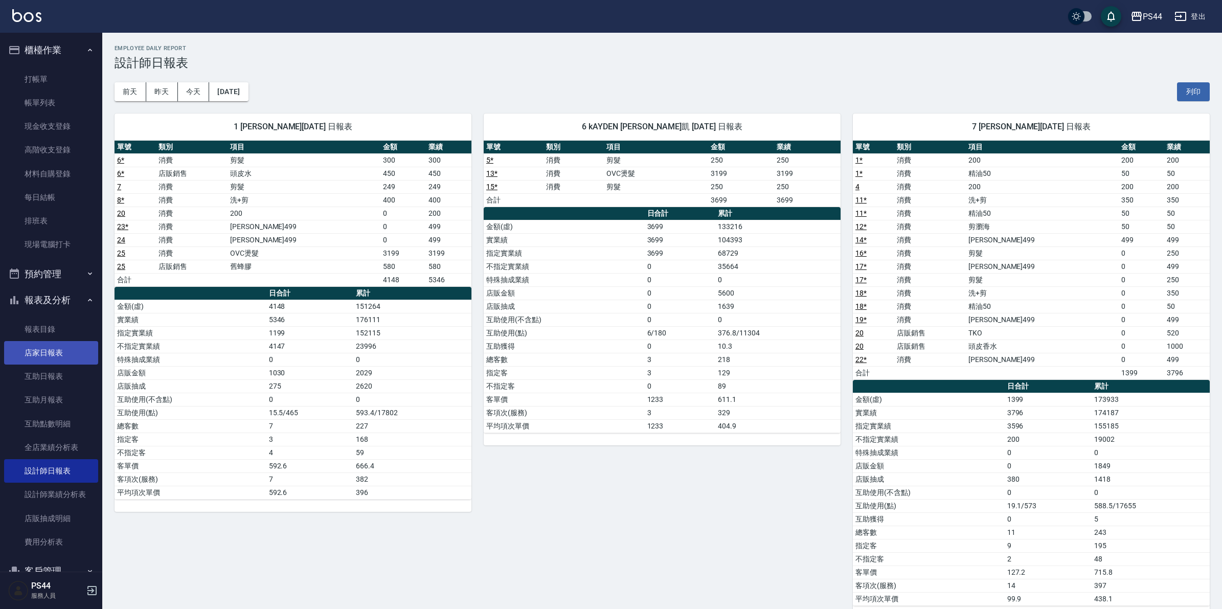
click at [36, 354] on link "店家日報表" at bounding box center [51, 353] width 94 height 24
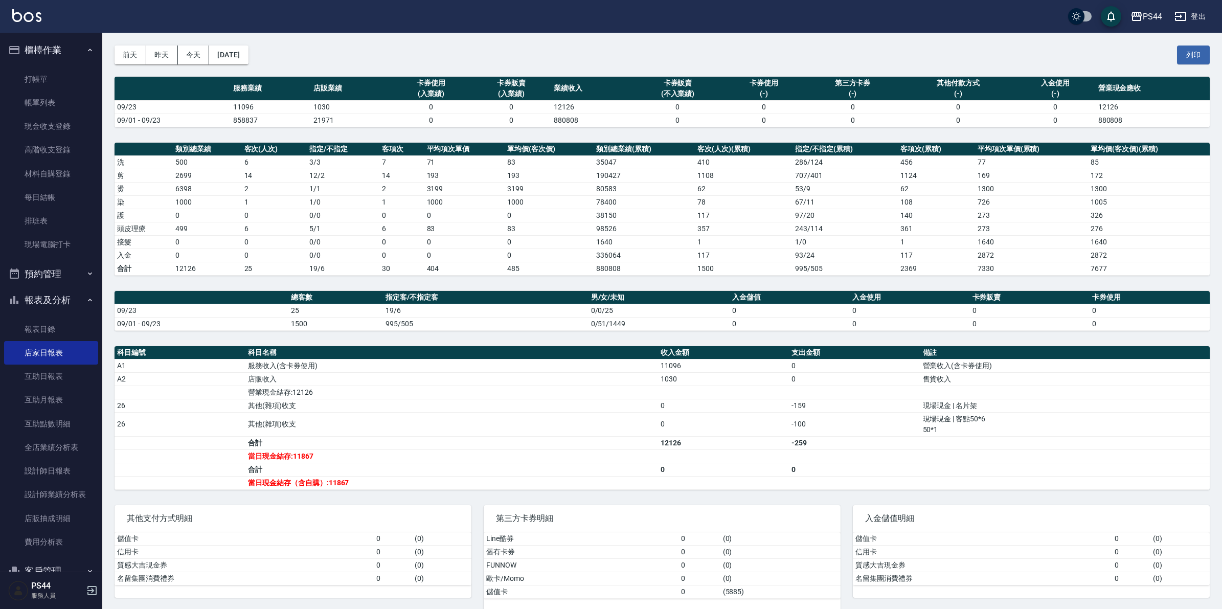
scroll to position [54, 0]
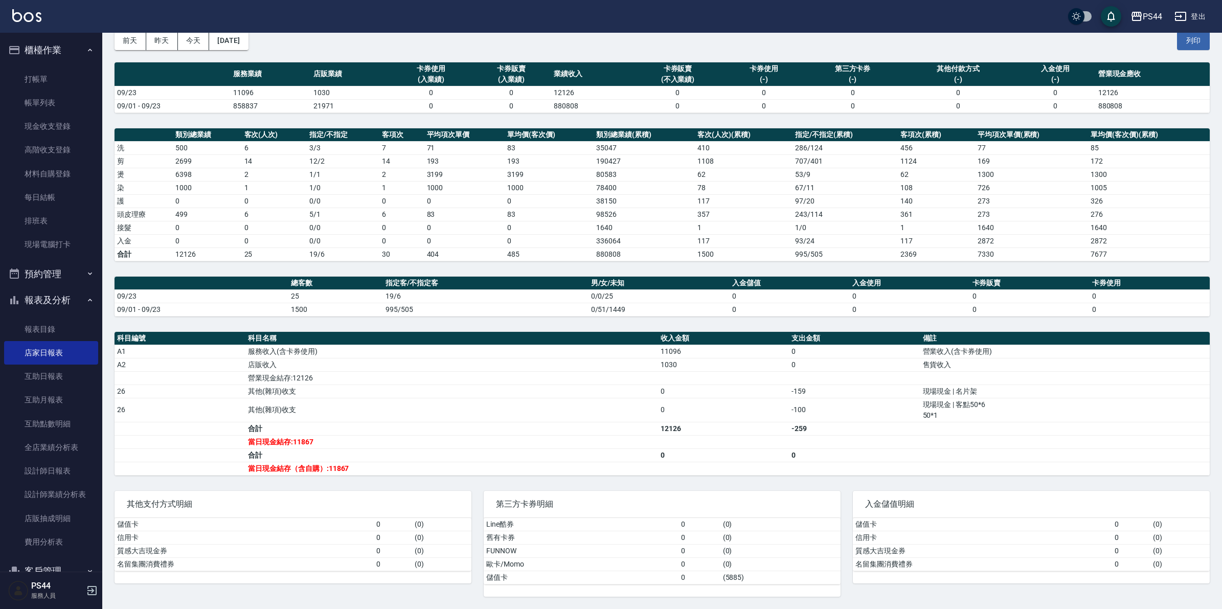
click at [745, 578] on td "( 5885 )" at bounding box center [780, 577] width 120 height 13
drag, startPoint x: 734, startPoint y: 576, endPoint x: 704, endPoint y: 578, distance: 30.2
click at [704, 578] on tr "儲值卡 0 ( 5885 )" at bounding box center [662, 577] width 357 height 13
click at [742, 562] on td "( 0 )" at bounding box center [780, 563] width 120 height 13
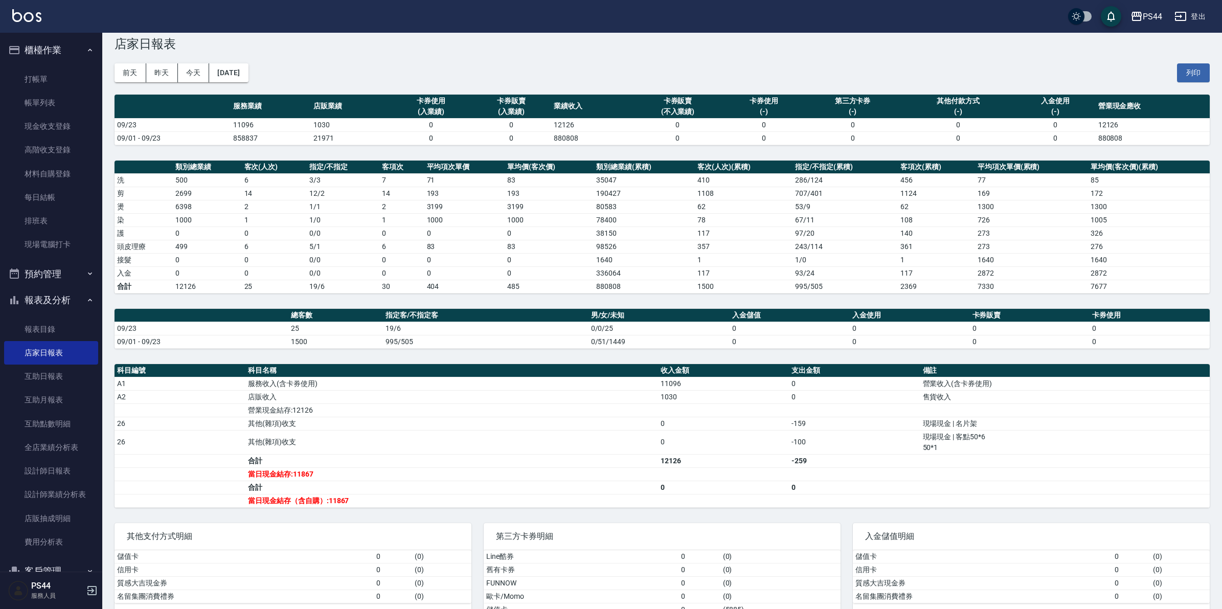
scroll to position [0, 0]
